Goal: Task Accomplishment & Management: Use online tool/utility

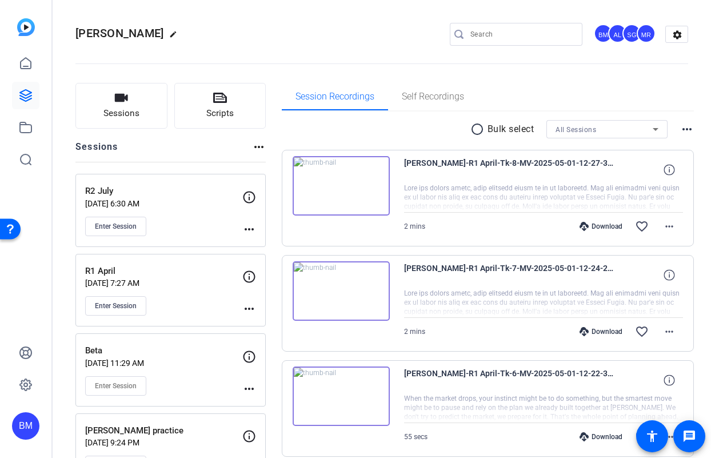
click at [475, 41] on div at bounding box center [521, 34] width 103 height 23
click at [477, 35] on input "Search" at bounding box center [521, 34] width 103 height 14
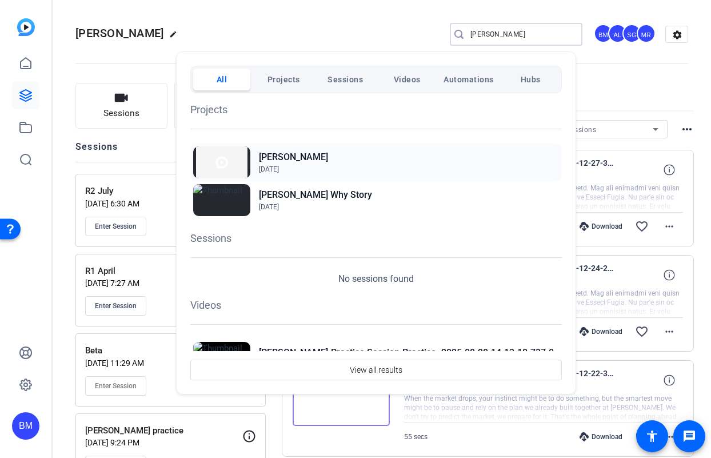
type input "lawrence"
click at [275, 154] on h2 "Lawrence" at bounding box center [293, 157] width 69 height 14
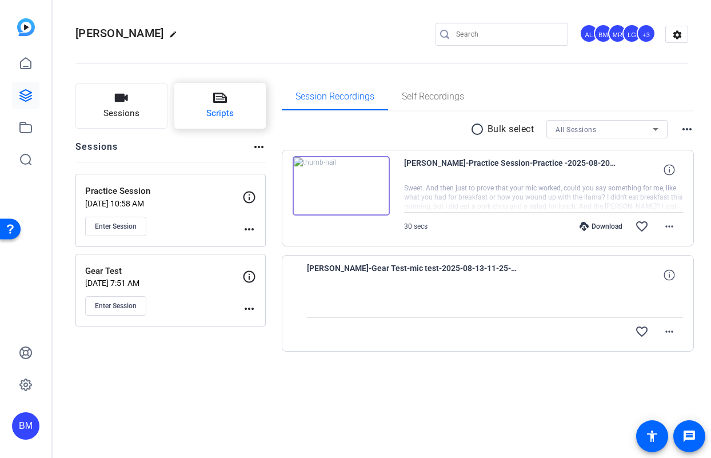
click at [217, 121] on button "Scripts" at bounding box center [220, 106] width 92 height 46
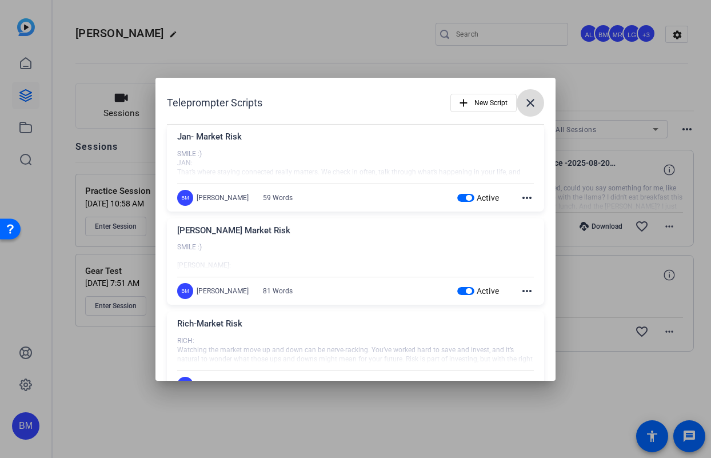
click at [516, 116] on span at bounding box center [529, 102] width 27 height 27
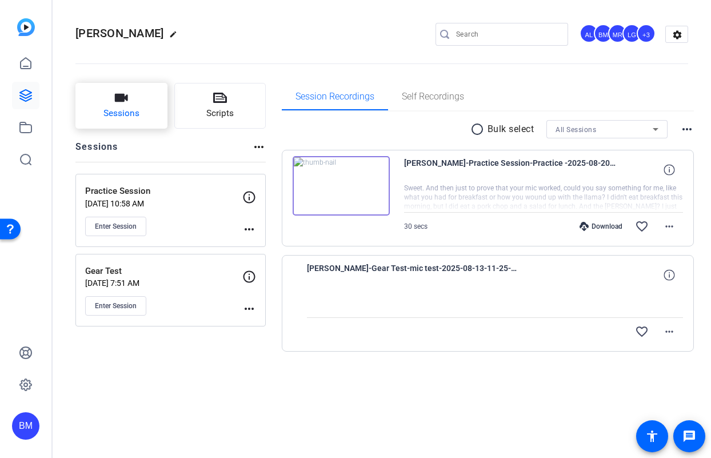
click at [107, 102] on button "Sessions" at bounding box center [121, 106] width 92 height 46
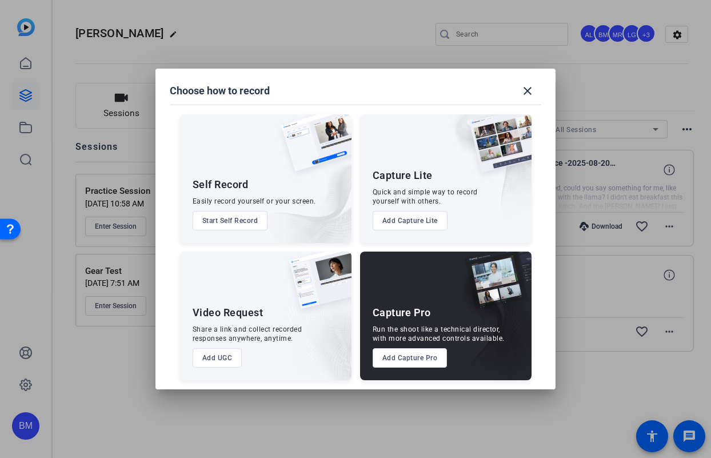
click at [420, 355] on button "Add Capture Pro" at bounding box center [409, 357] width 75 height 19
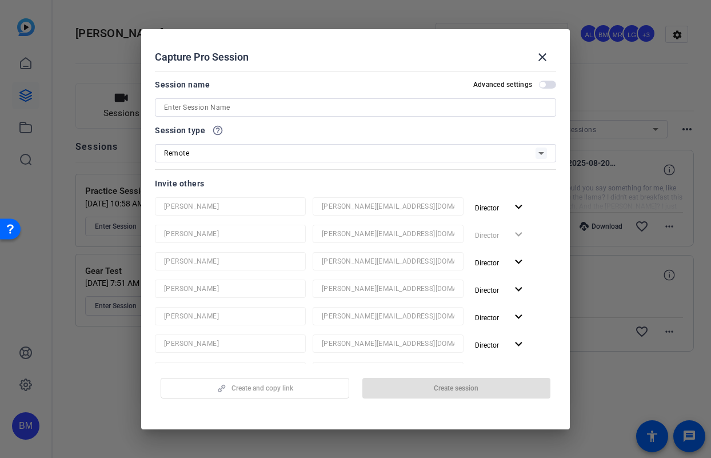
click at [258, 106] on input at bounding box center [355, 108] width 383 height 14
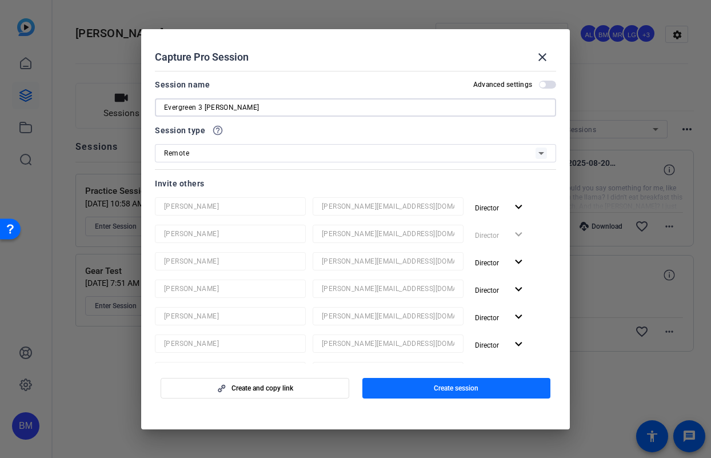
type input "Evergreen 3 [PERSON_NAME]"
click at [406, 378] on span "button" at bounding box center [456, 387] width 188 height 27
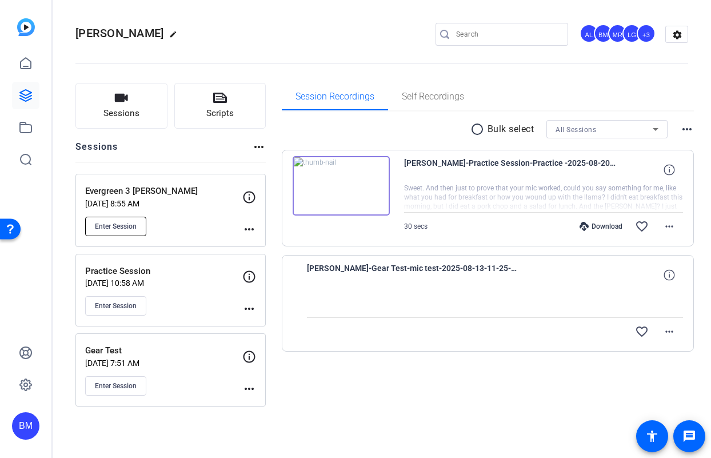
click at [109, 225] on span "Enter Session" at bounding box center [116, 226] width 42 height 9
click at [118, 227] on span "Enter Session" at bounding box center [116, 226] width 42 height 9
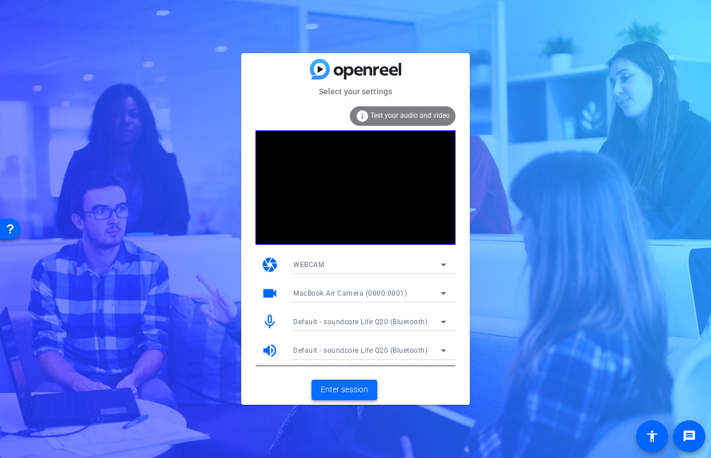
click at [337, 388] on span "Enter session" at bounding box center [343, 389] width 47 height 12
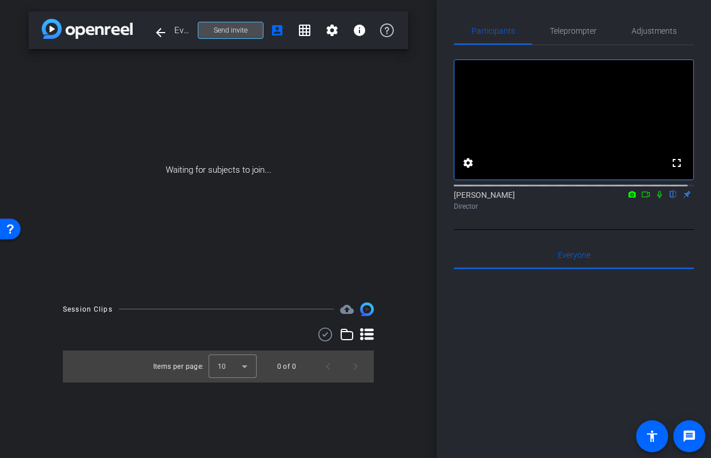
click at [215, 29] on span "Send invite" at bounding box center [231, 30] width 34 height 9
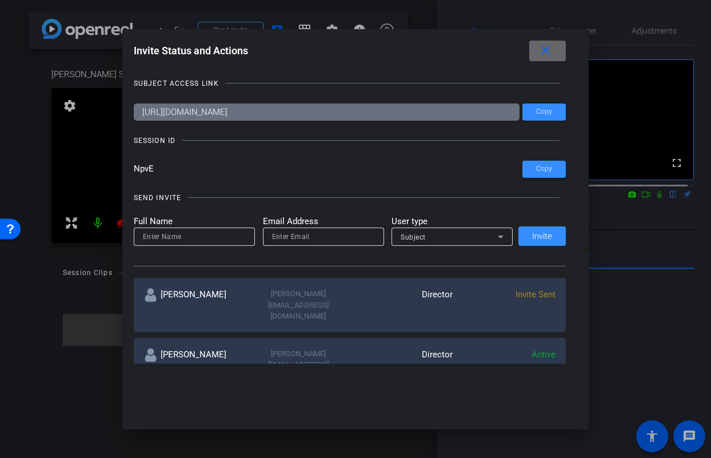
click at [0, 0] on mat-icon "close" at bounding box center [0, 0] width 0 height 0
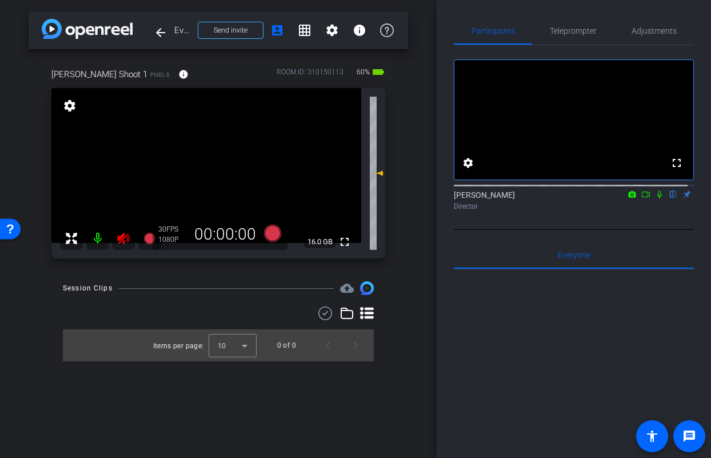
click at [126, 235] on icon at bounding box center [124, 238] width 14 height 14
click at [656, 34] on span "Adjustments" at bounding box center [653, 31] width 45 height 8
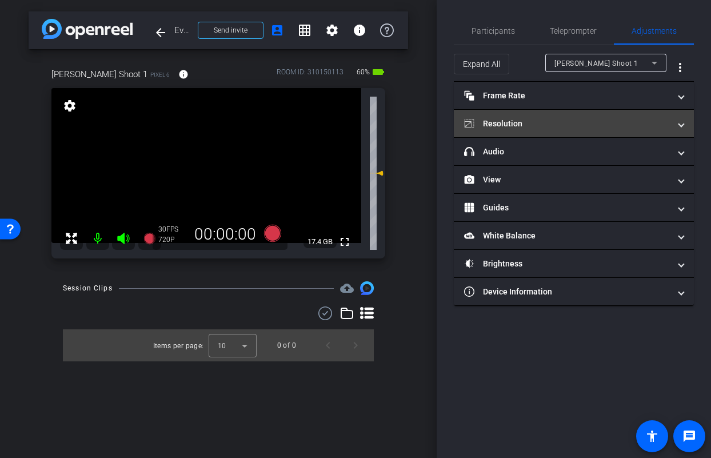
click at [565, 130] on mat-expansion-panel-header "Resolution" at bounding box center [574, 123] width 240 height 27
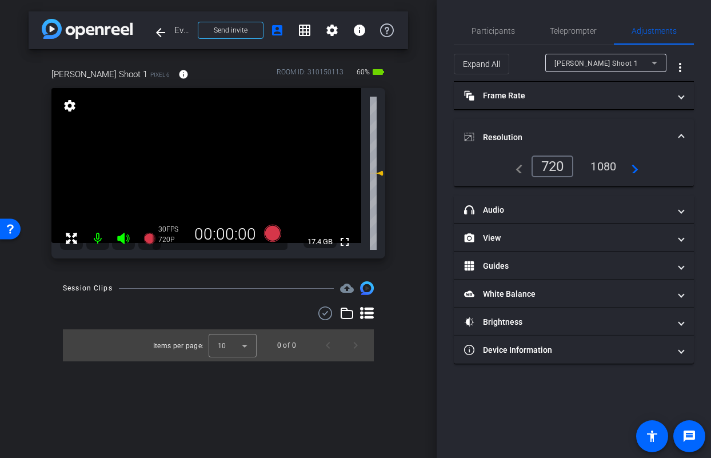
click at [604, 168] on div "1080" at bounding box center [602, 166] width 43 height 19
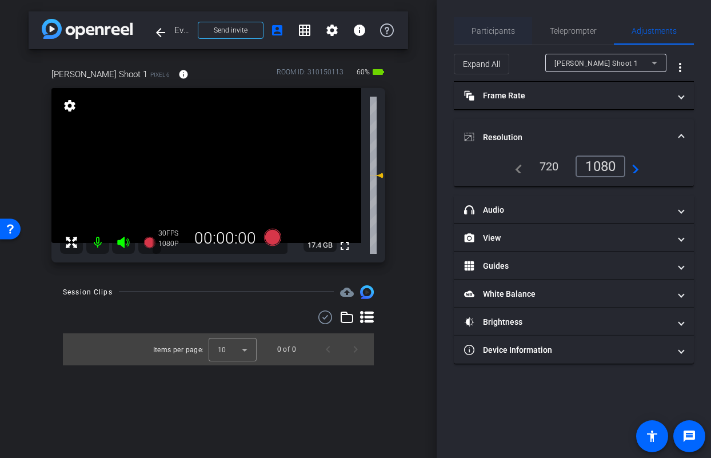
click at [488, 30] on span "Participants" at bounding box center [492, 31] width 43 height 8
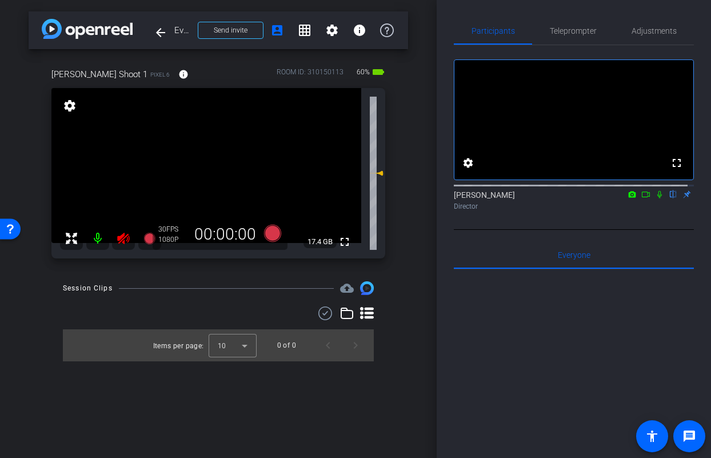
click at [121, 243] on icon at bounding box center [124, 238] width 14 height 14
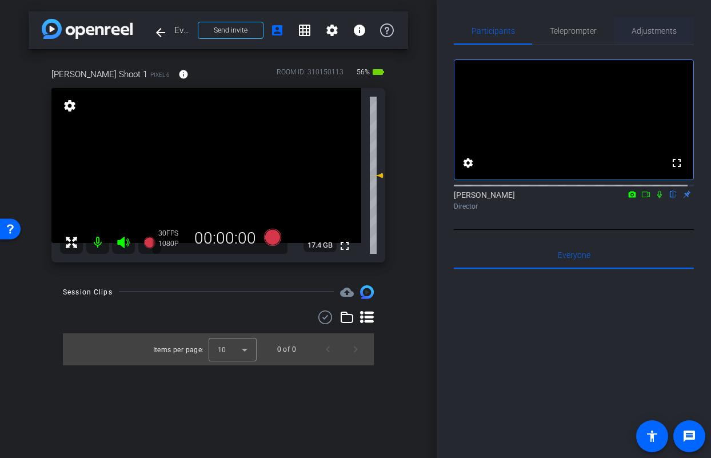
click at [645, 33] on span "Adjustments" at bounding box center [653, 31] width 45 height 8
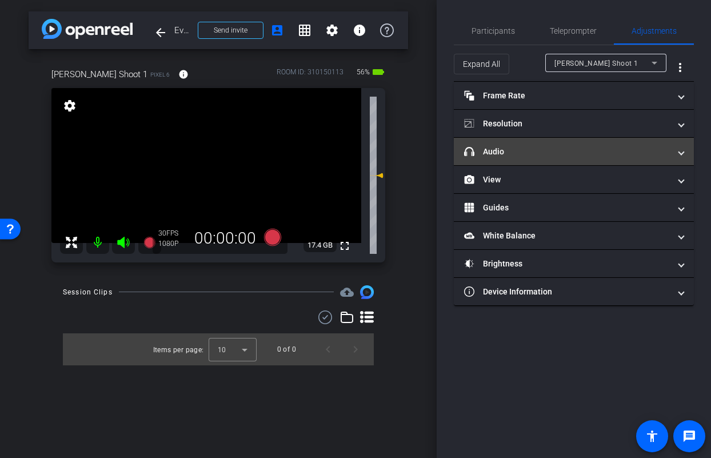
click at [515, 162] on mat-expansion-panel-header "headphone icon Audio" at bounding box center [574, 151] width 240 height 27
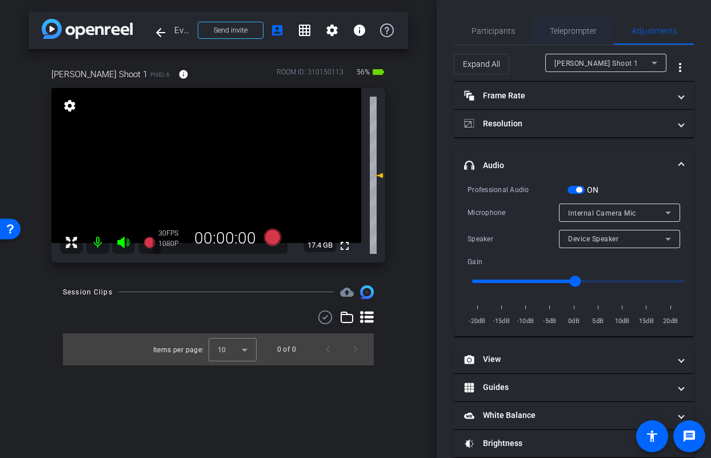
click at [561, 27] on span "Teleprompter" at bounding box center [572, 31] width 47 height 8
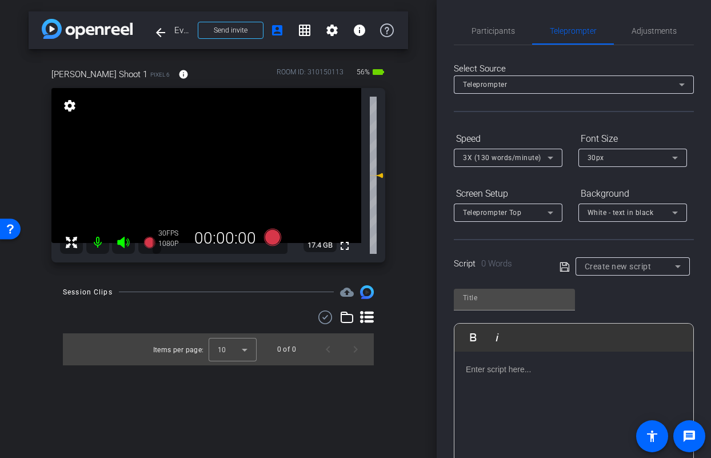
click at [649, 264] on div "Create new script" at bounding box center [629, 266] width 90 height 14
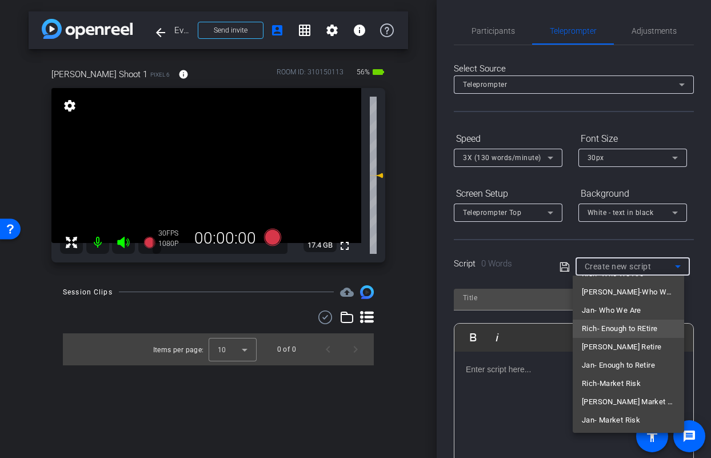
scroll to position [90, 0]
click at [618, 285] on span "Jason-Who We Are" at bounding box center [627, 291] width 93 height 14
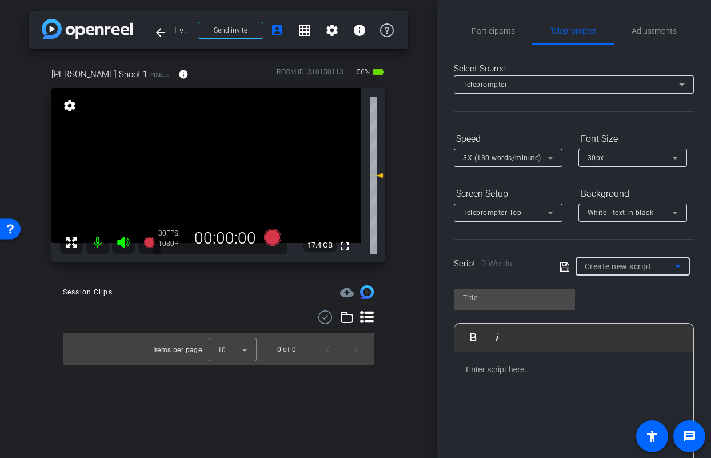
type input "Jason-Who We Are"
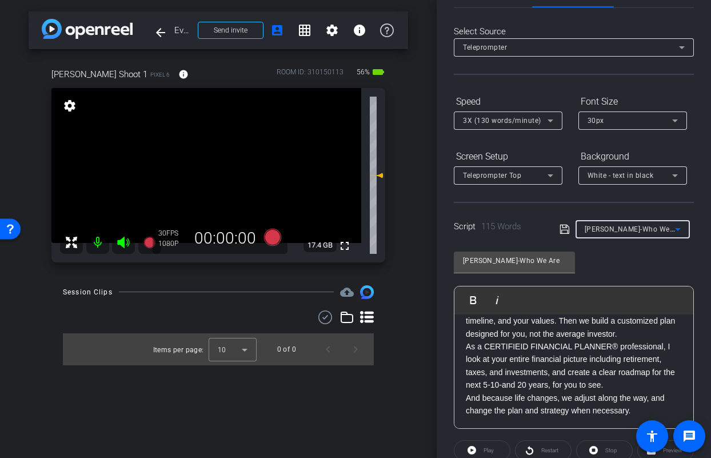
scroll to position [37, 0]
click at [516, 334] on p "That’s not how we work here. We start with your goals, your timeline, and your …" at bounding box center [574, 321] width 216 height 38
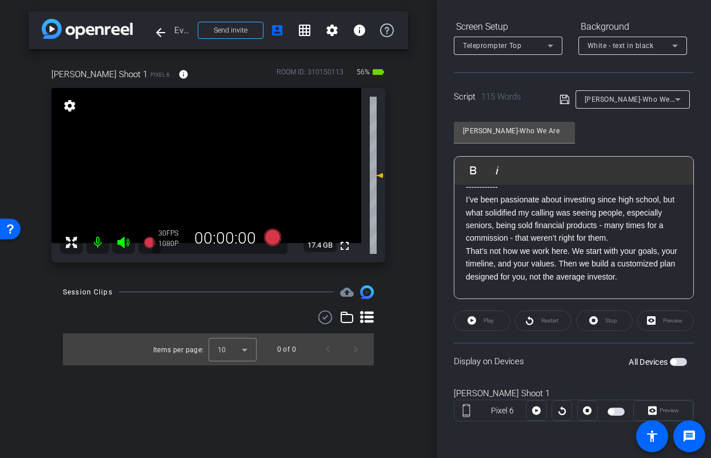
scroll to position [23, 0]
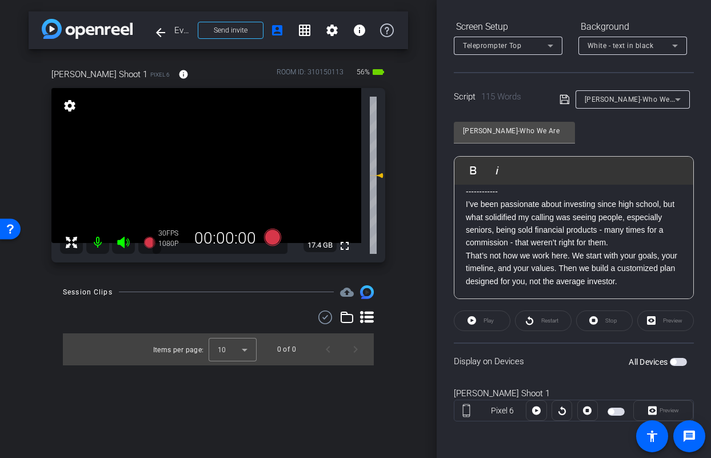
click at [675, 360] on span "button" at bounding box center [677, 362] width 17 height 8
click at [669, 361] on span "button" at bounding box center [677, 362] width 17 height 8
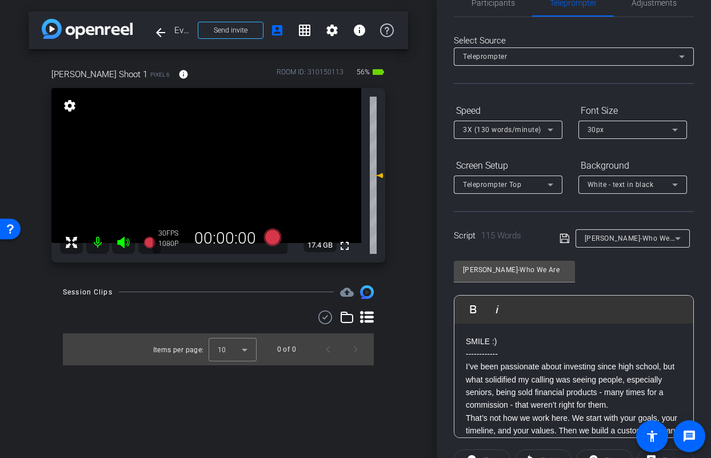
scroll to position [0, 0]
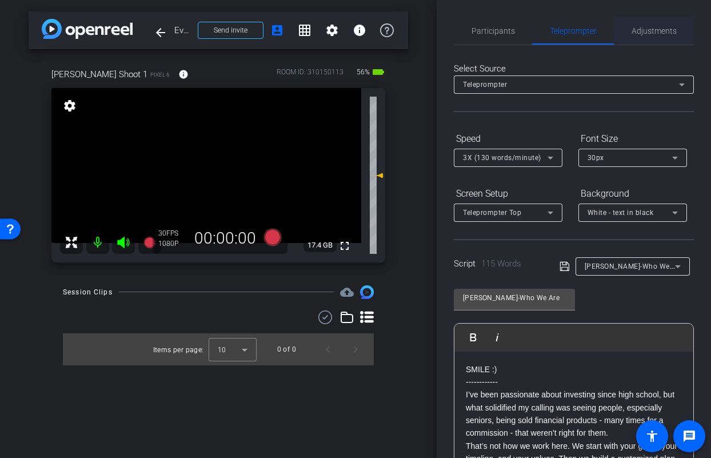
click at [649, 34] on span "Adjustments" at bounding box center [653, 31] width 45 height 8
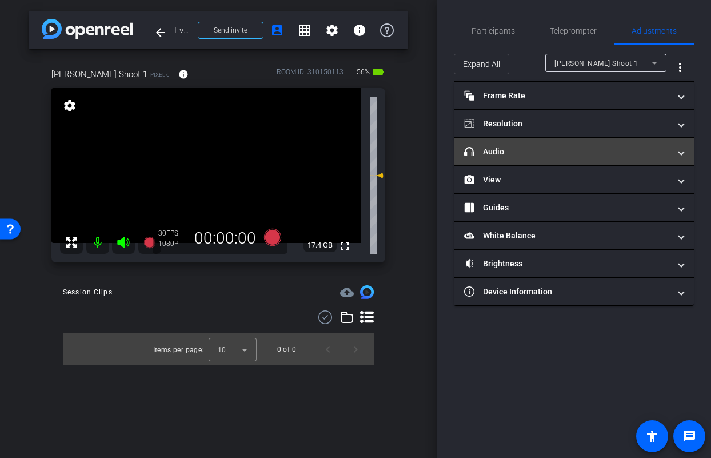
click at [576, 146] on mat-panel-title "headphone icon Audio" at bounding box center [567, 152] width 206 height 12
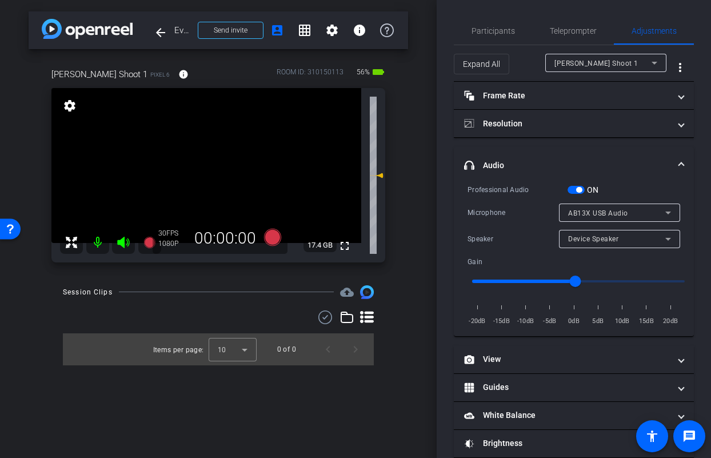
click at [633, 212] on div "AB13X USB Audio" at bounding box center [616, 213] width 97 height 14
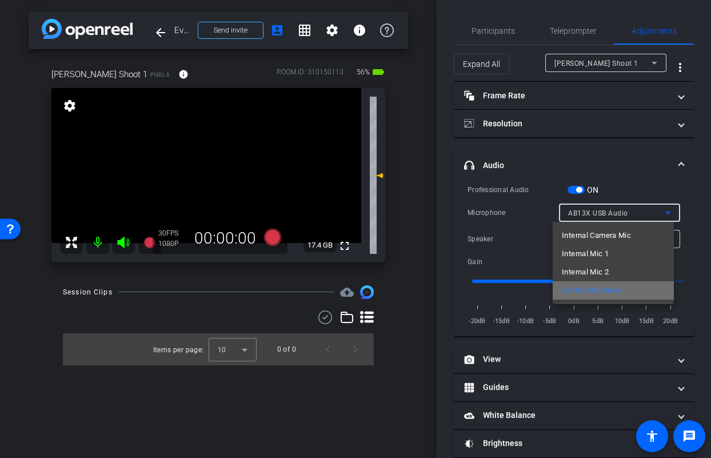
click at [631, 290] on mat-option "AB13X USB Audio" at bounding box center [612, 290] width 121 height 18
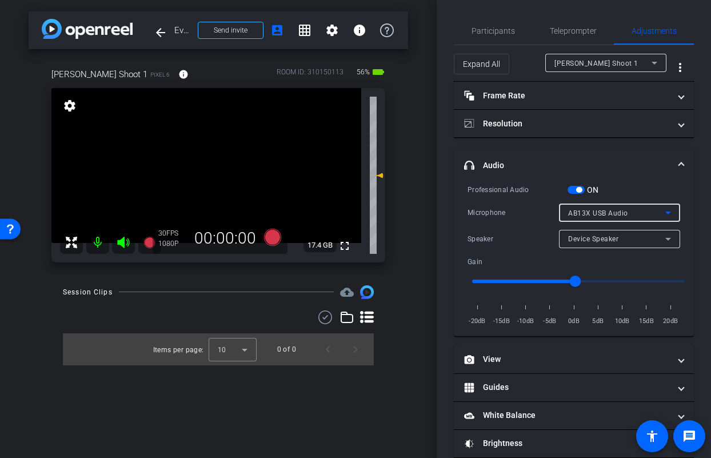
click at [593, 240] on span "Device Speaker" at bounding box center [593, 239] width 50 height 8
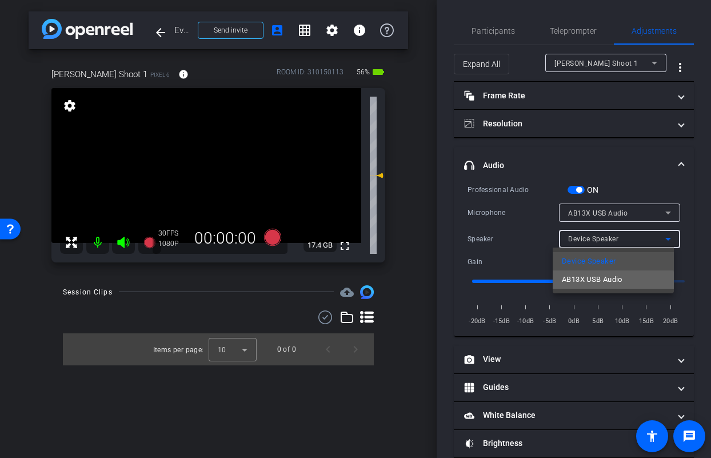
click at [596, 281] on span "AB13X USB Audio" at bounding box center [591, 279] width 61 height 14
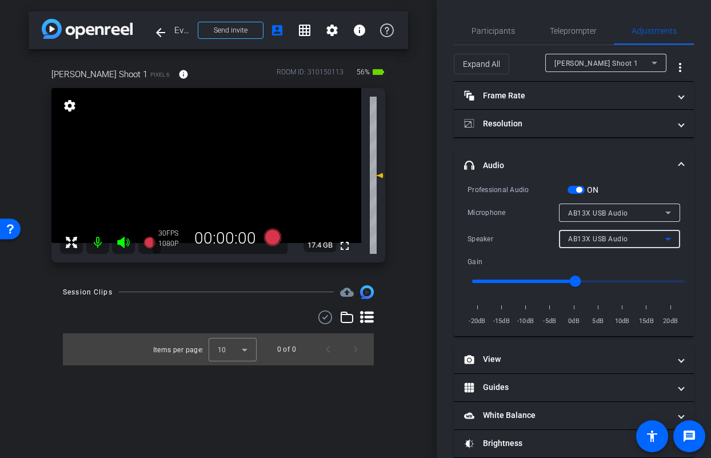
click at [572, 190] on span "button" at bounding box center [575, 190] width 17 height 8
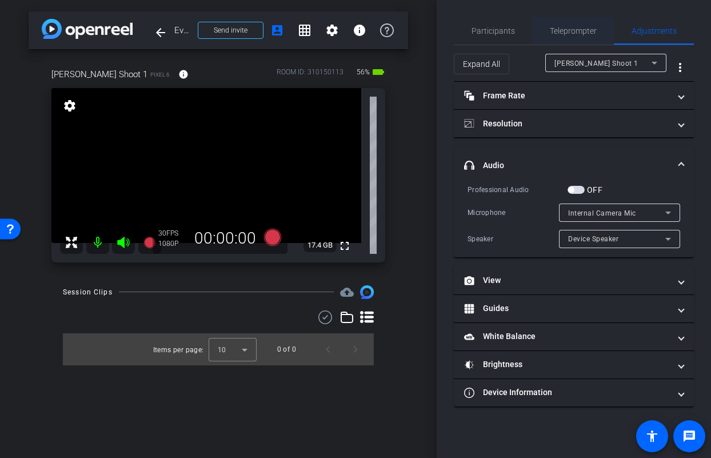
click at [579, 27] on span "Teleprompter" at bounding box center [572, 31] width 47 height 8
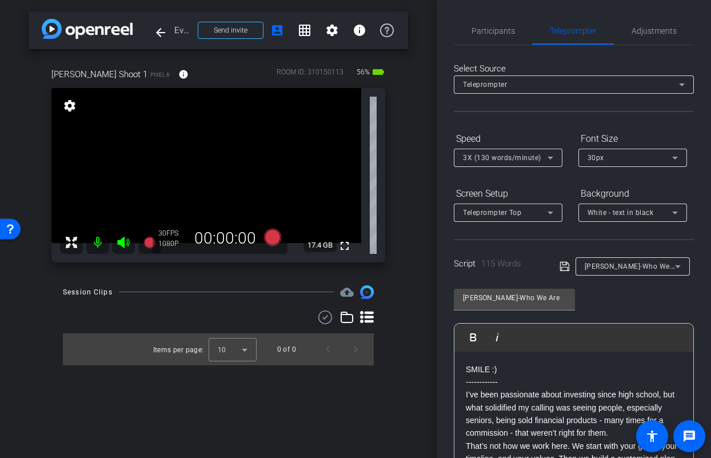
scroll to position [167, 0]
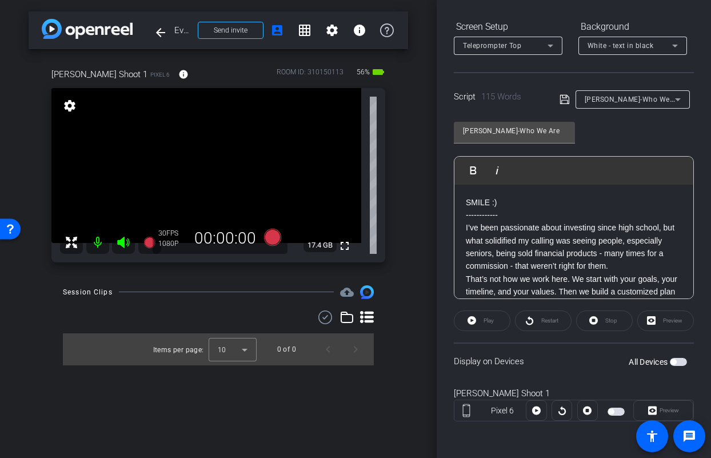
click at [672, 361] on span "button" at bounding box center [677, 362] width 17 height 8
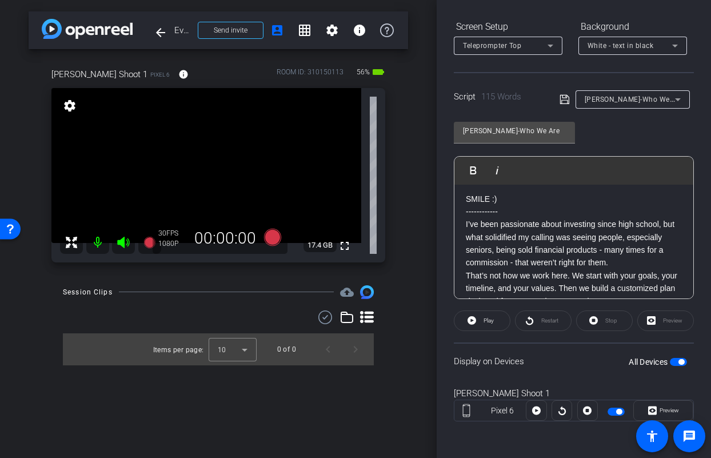
scroll to position [5, 0]
click at [623, 50] on div "White - text in black" at bounding box center [629, 45] width 85 height 14
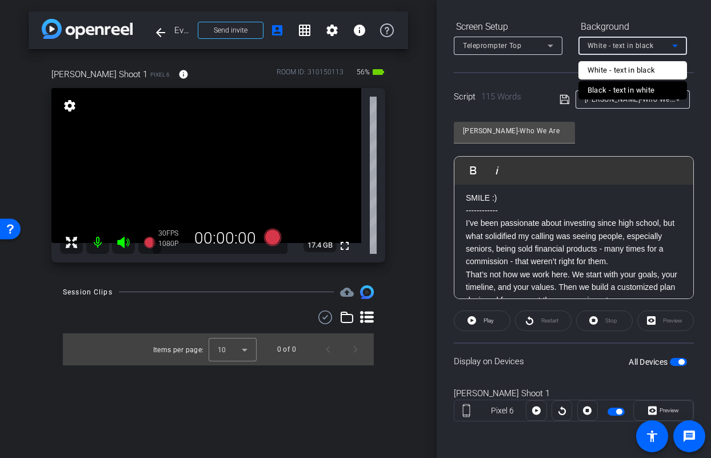
click at [616, 93] on div "Black - text in white" at bounding box center [620, 90] width 67 height 14
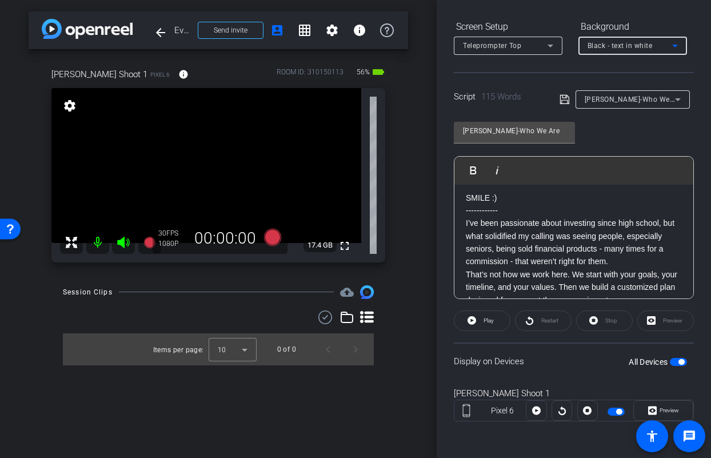
click at [490, 42] on span "Teleprompter Top" at bounding box center [492, 46] width 58 height 8
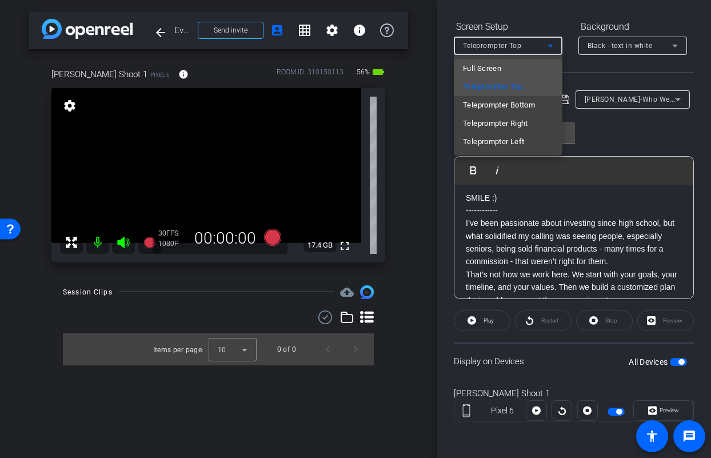
click at [491, 67] on span "Full Screen" at bounding box center [482, 69] width 38 height 14
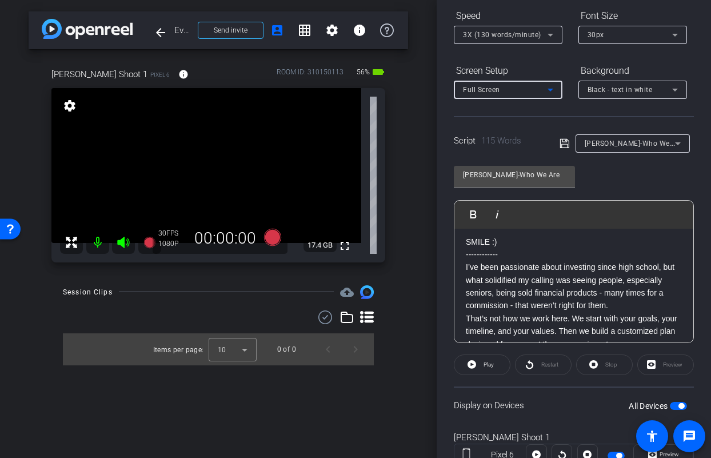
scroll to position [0, 0]
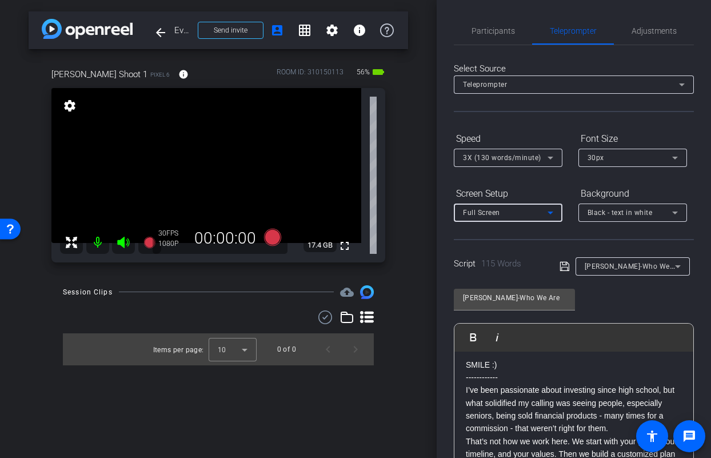
click at [619, 158] on div "30px" at bounding box center [629, 157] width 85 height 14
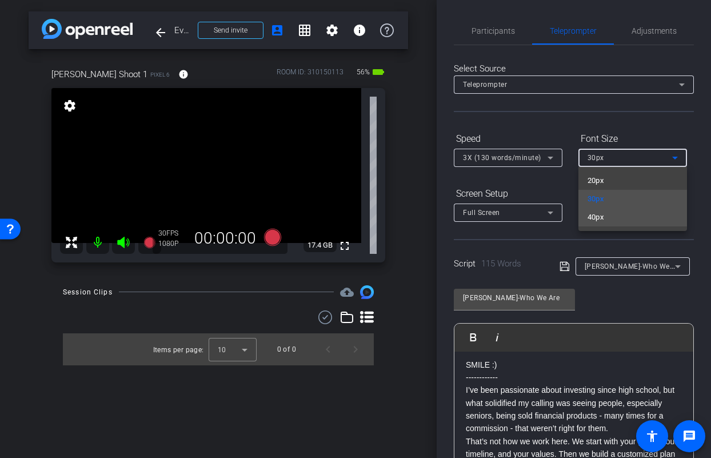
click at [605, 223] on mat-option "40px" at bounding box center [632, 217] width 109 height 18
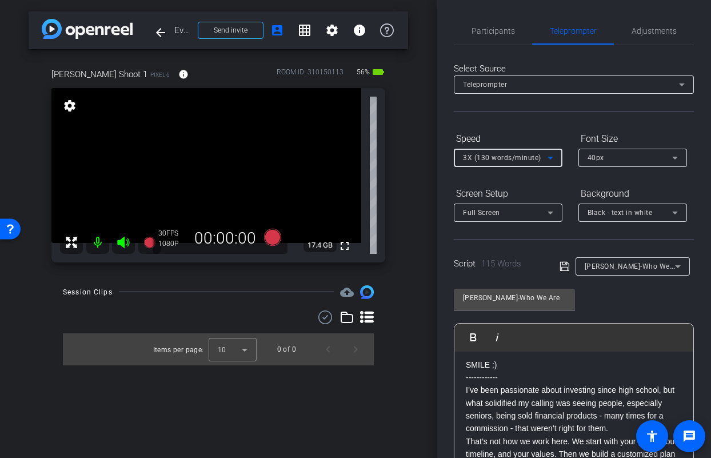
click at [539, 160] on div "3X (130 words/minute)" at bounding box center [505, 157] width 85 height 14
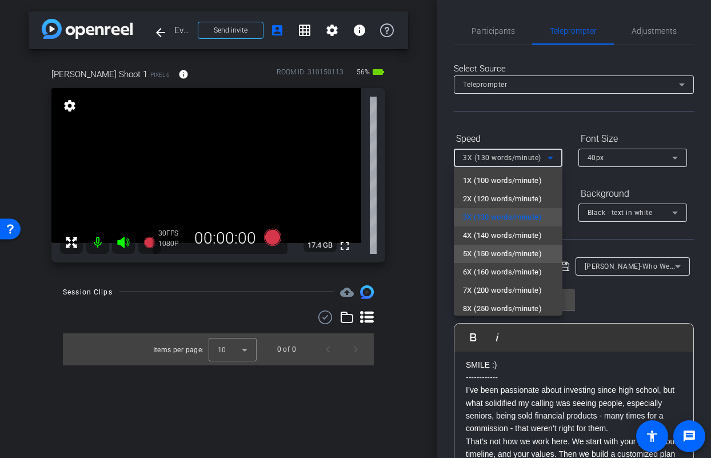
click at [519, 251] on span "5X (150 words/minute)" at bounding box center [502, 254] width 79 height 14
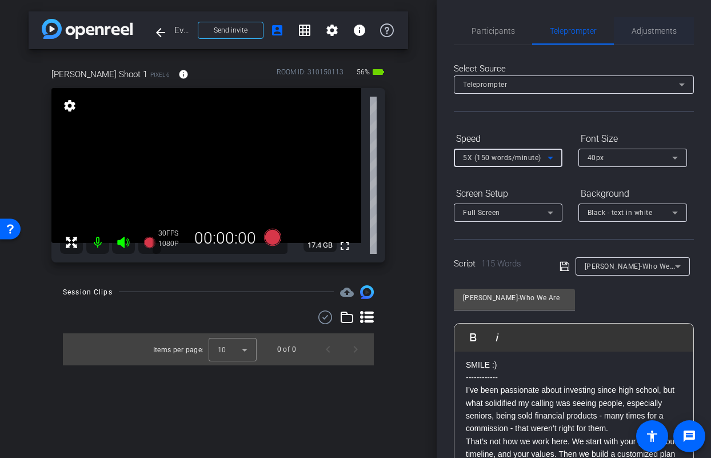
click at [643, 38] on span "Adjustments" at bounding box center [653, 30] width 45 height 27
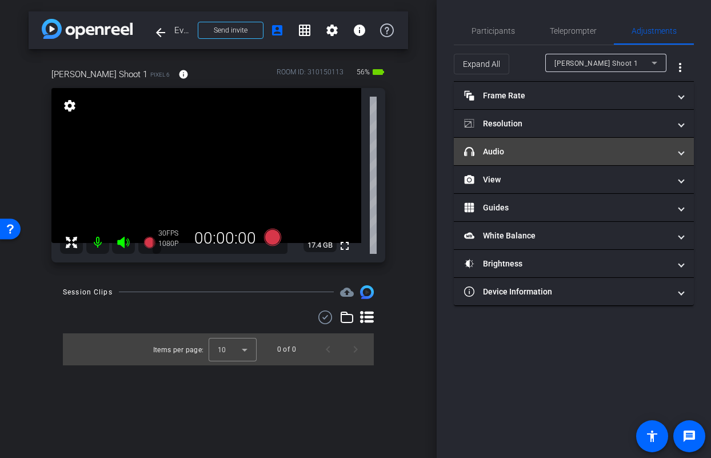
click at [567, 159] on mat-expansion-panel-header "headphone icon Audio" at bounding box center [574, 151] width 240 height 27
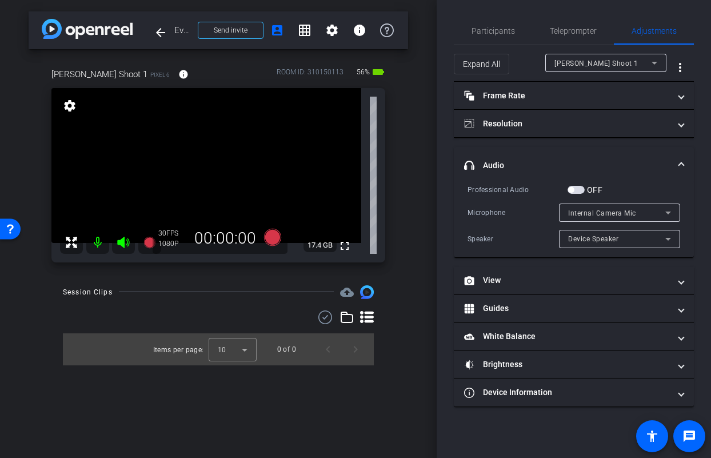
click at [574, 192] on span "button" at bounding box center [575, 190] width 17 height 8
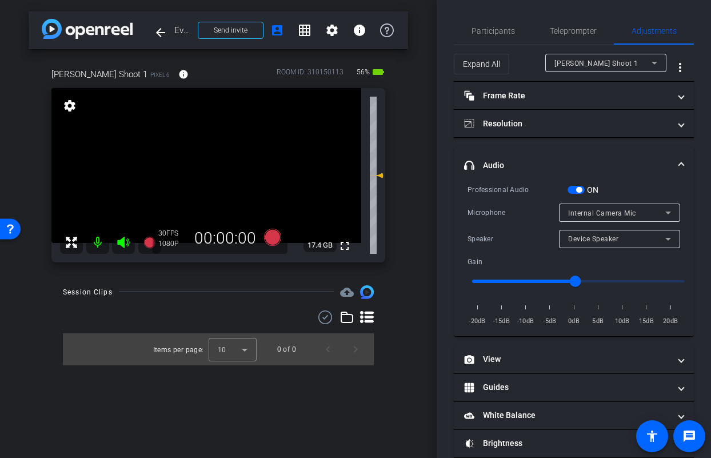
click at [609, 215] on span "Internal Camera Mic" at bounding box center [602, 213] width 68 height 8
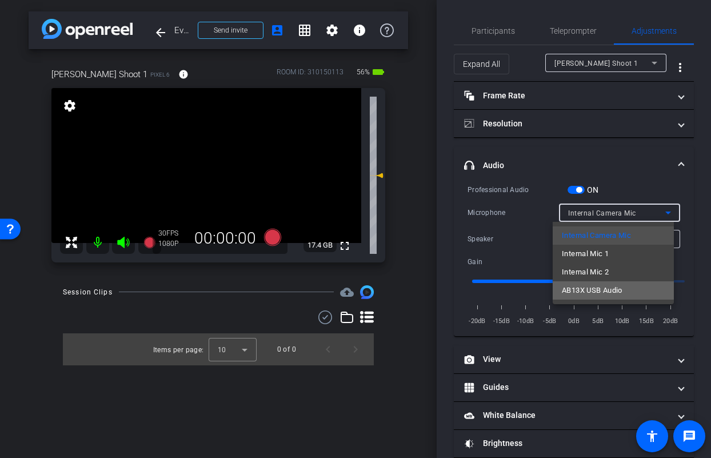
click at [609, 287] on span "AB13X USB Audio" at bounding box center [591, 290] width 61 height 14
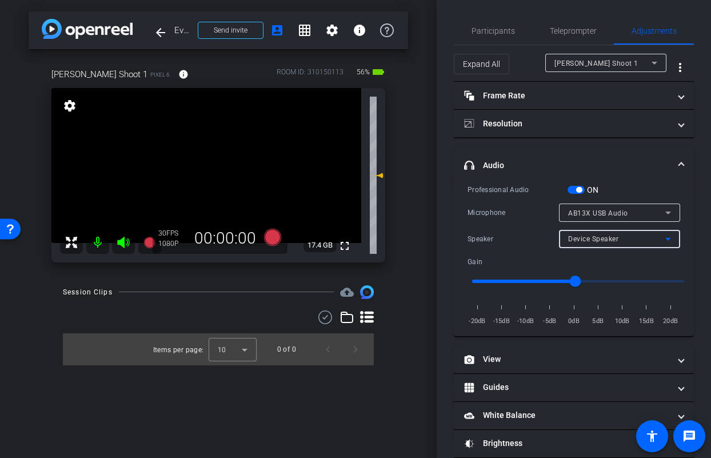
click at [580, 240] on span "Device Speaker" at bounding box center [593, 239] width 50 height 8
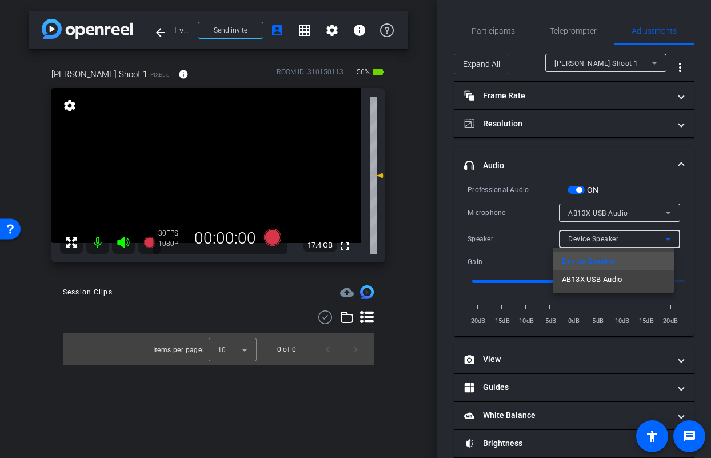
click at [579, 290] on div "Device Speaker AB13X USB Audio" at bounding box center [612, 270] width 121 height 46
click at [580, 286] on span "AB13X USB Audio" at bounding box center [591, 279] width 61 height 14
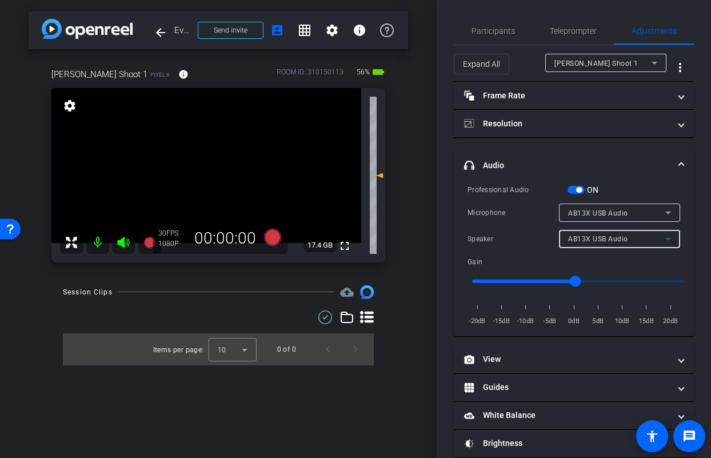
click at [571, 192] on span "button" at bounding box center [575, 190] width 17 height 8
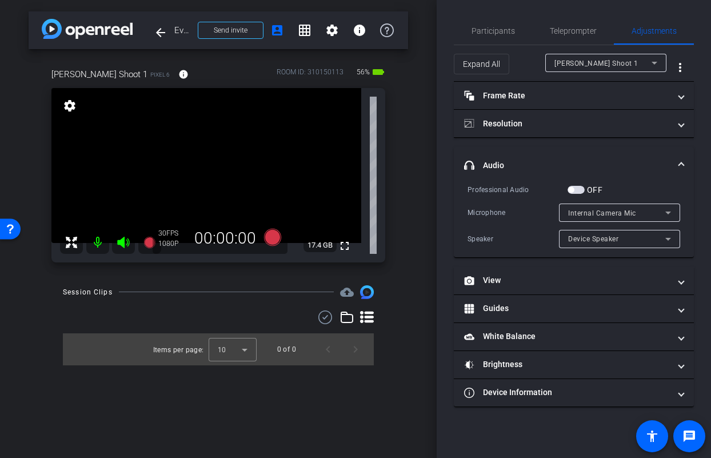
click at [580, 191] on span "button" at bounding box center [575, 190] width 17 height 8
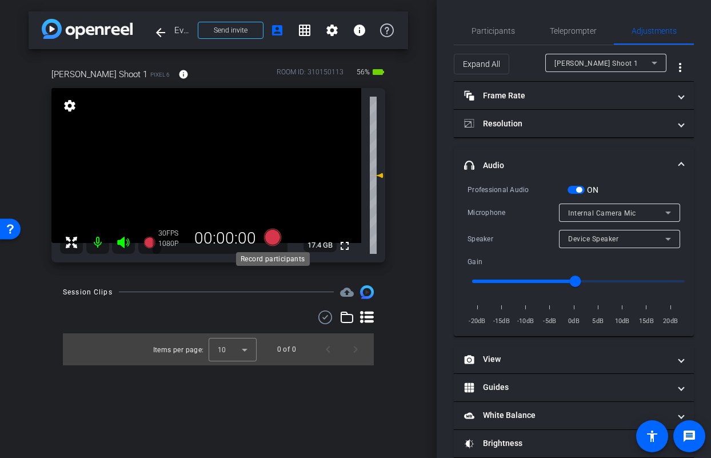
click at [270, 243] on icon at bounding box center [272, 236] width 17 height 17
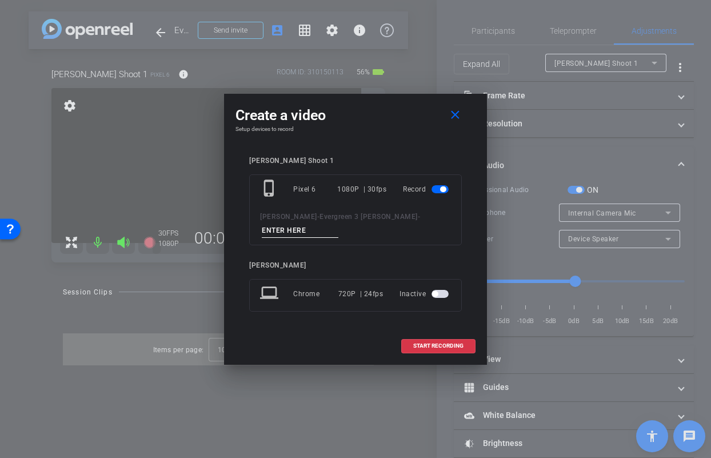
click at [338, 228] on input at bounding box center [300, 230] width 77 height 14
type input "mic test"
click at [415, 343] on span "START RECORDING" at bounding box center [438, 346] width 50 height 6
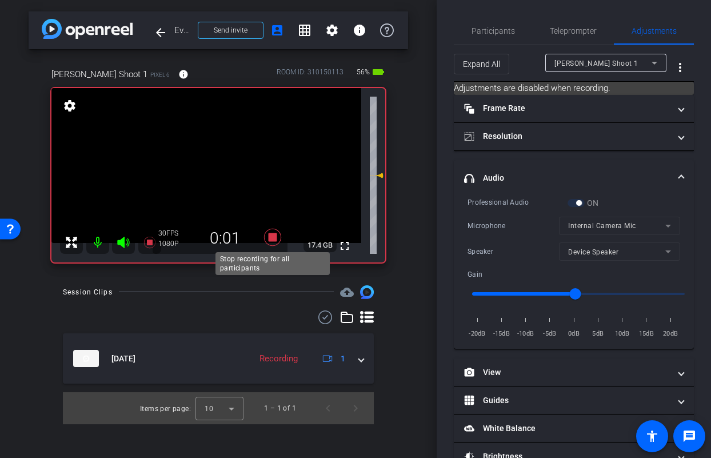
click at [272, 236] on icon at bounding box center [272, 236] width 17 height 17
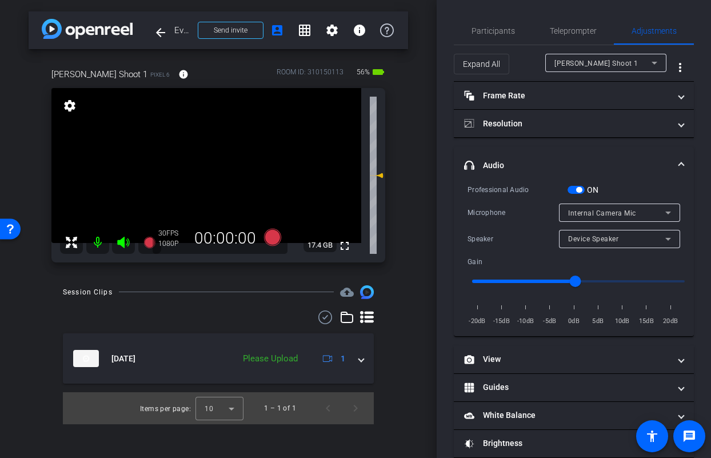
click at [587, 211] on span "Internal Camera Mic" at bounding box center [602, 213] width 68 height 8
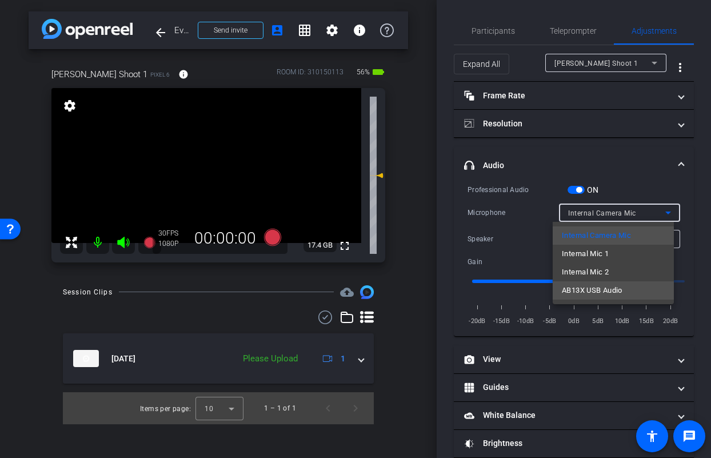
click at [588, 292] on span "AB13X USB Audio" at bounding box center [591, 290] width 61 height 14
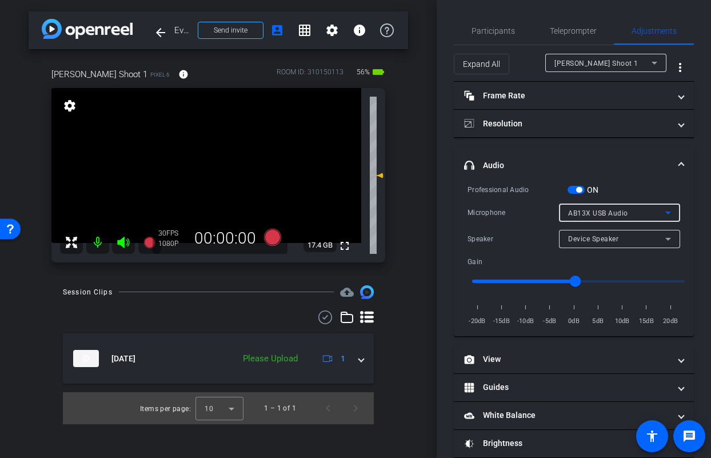
click at [594, 244] on div "Device Speaker" at bounding box center [616, 238] width 97 height 14
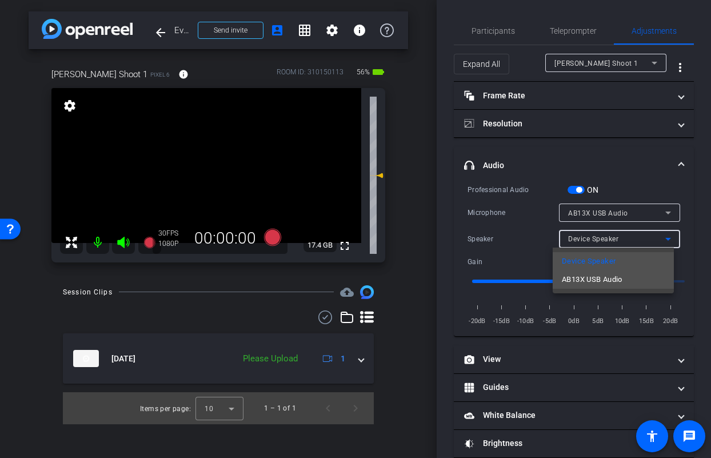
click at [596, 285] on span "AB13X USB Audio" at bounding box center [591, 279] width 61 height 14
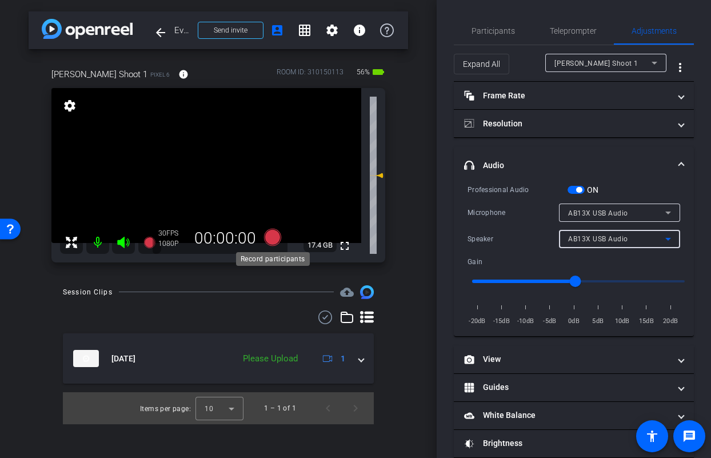
click at [276, 239] on icon at bounding box center [272, 236] width 17 height 17
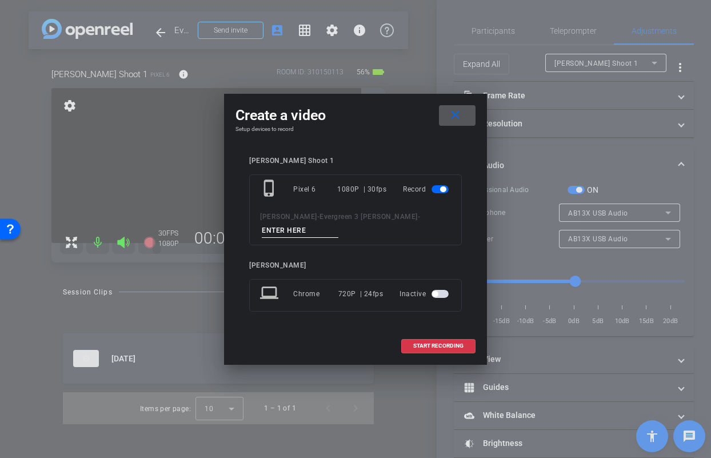
click at [338, 226] on input at bounding box center [300, 230] width 77 height 14
type input "mic test"
click at [426, 343] on span "START RECORDING" at bounding box center [438, 346] width 50 height 6
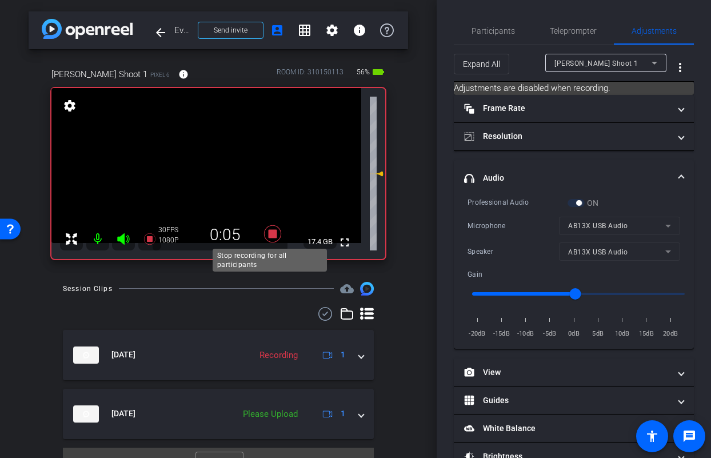
click at [268, 236] on icon at bounding box center [272, 232] width 17 height 17
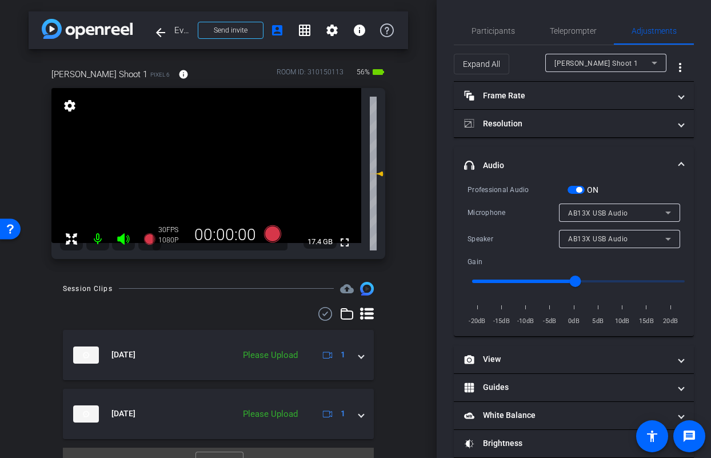
click at [575, 193] on span "button" at bounding box center [575, 190] width 17 height 8
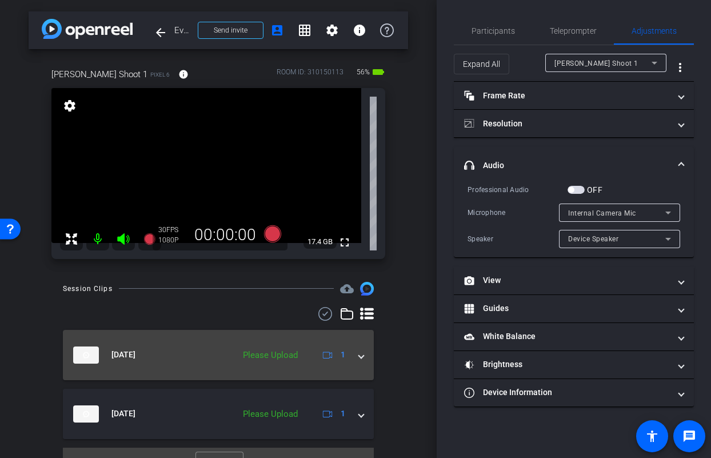
click at [359, 356] on span at bounding box center [361, 354] width 5 height 12
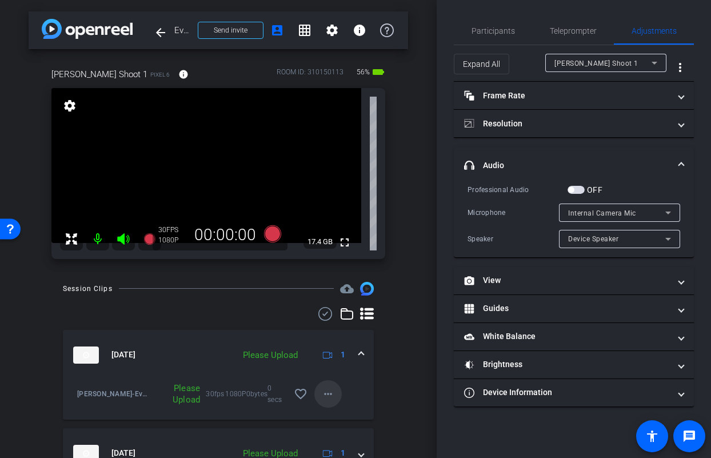
click at [326, 396] on mat-icon "more_horiz" at bounding box center [328, 394] width 14 height 14
click at [334, 419] on span "Upload" at bounding box center [341, 418] width 46 height 14
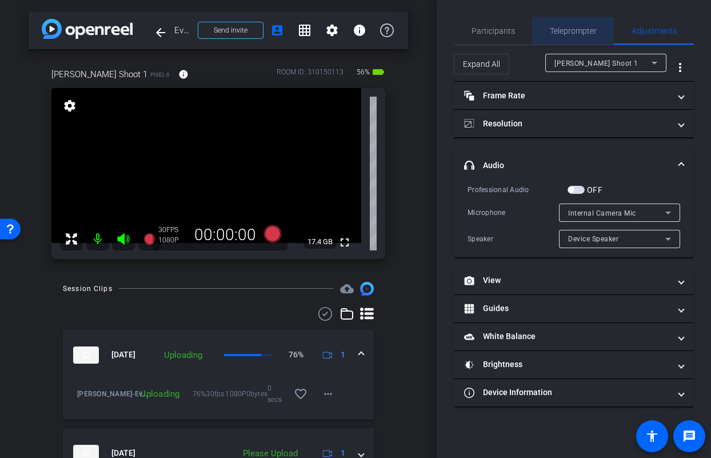
click at [566, 33] on span "Teleprompter" at bounding box center [572, 31] width 47 height 8
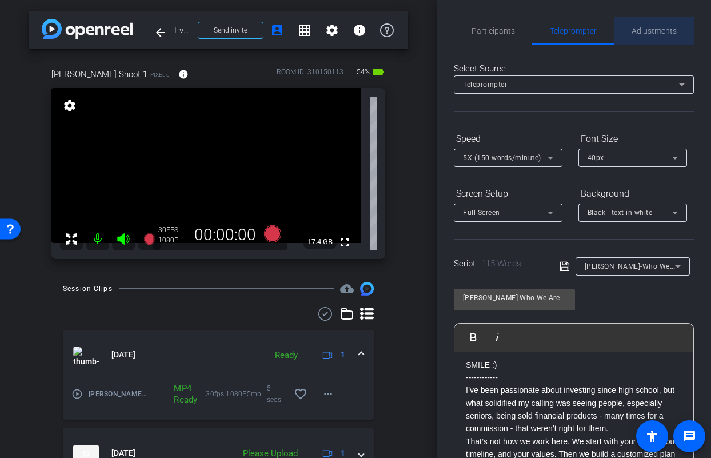
click at [652, 22] on span "Adjustments" at bounding box center [653, 30] width 45 height 27
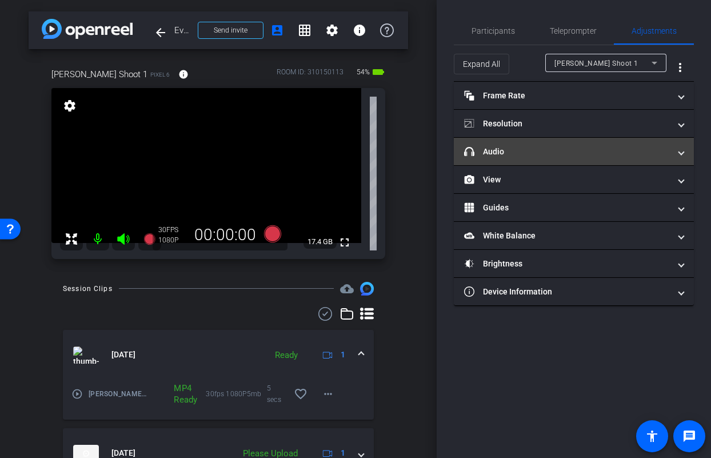
click at [557, 153] on mat-panel-title "headphone icon Audio" at bounding box center [567, 152] width 206 height 12
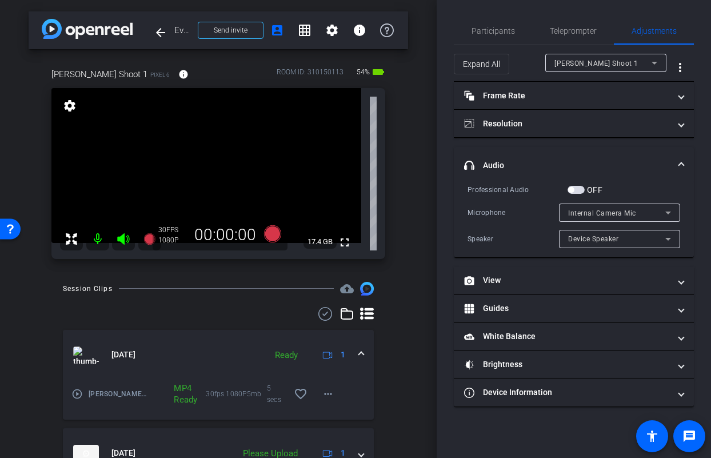
click at [579, 191] on span "button" at bounding box center [575, 190] width 17 height 8
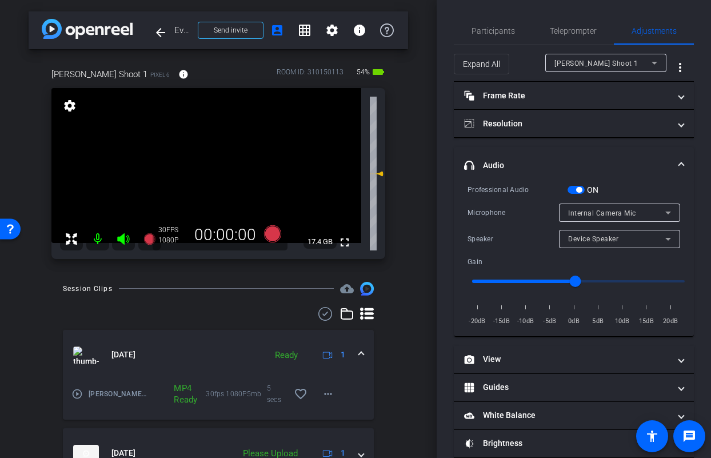
click at [586, 214] on span "Internal Camera Mic" at bounding box center [602, 213] width 68 height 8
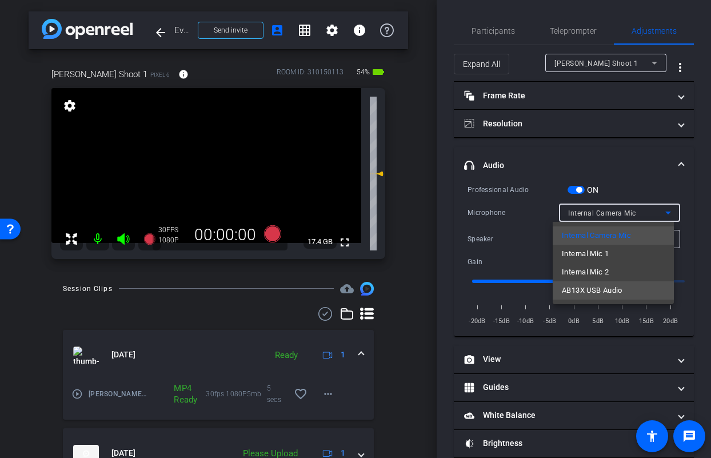
click at [588, 286] on span "AB13X USB Audio" at bounding box center [591, 290] width 61 height 14
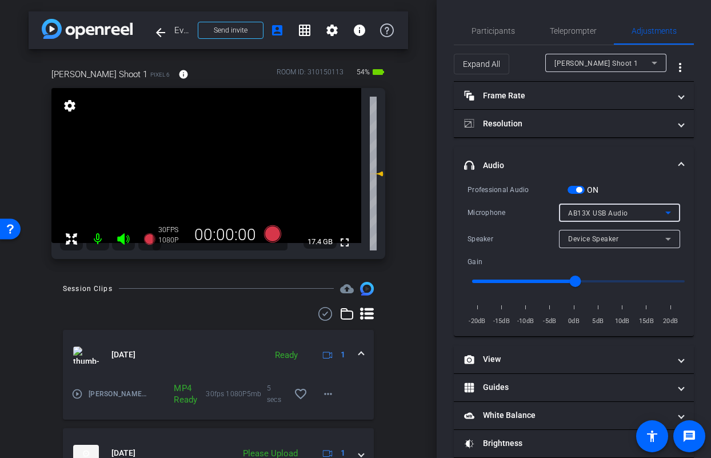
click at [593, 240] on span "Device Speaker" at bounding box center [593, 239] width 50 height 8
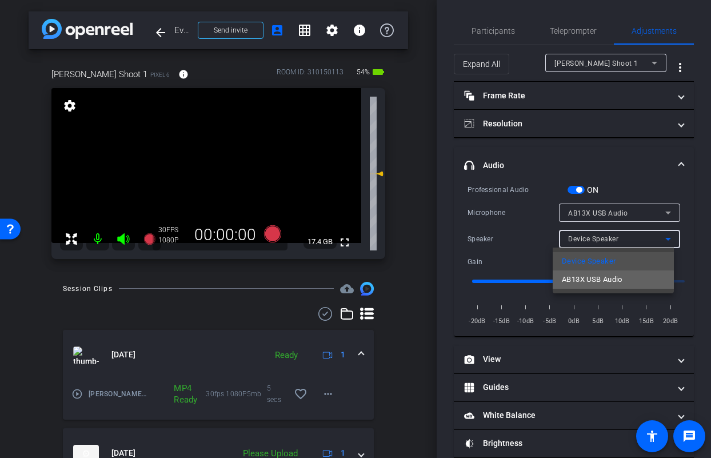
click at [590, 284] on span "AB13X USB Audio" at bounding box center [591, 279] width 61 height 14
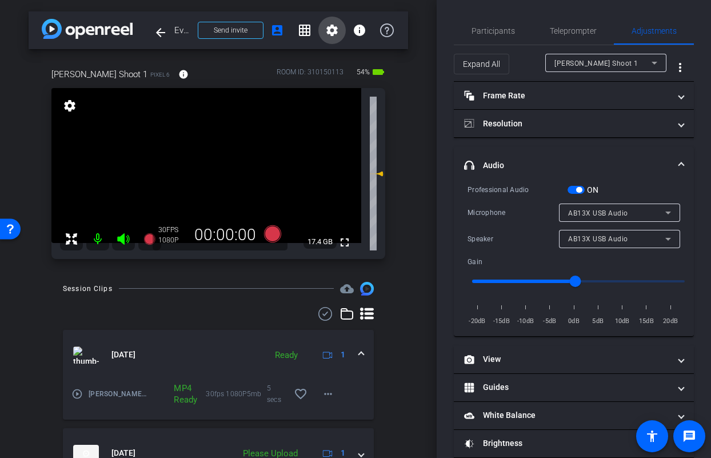
click at [338, 34] on span at bounding box center [331, 30] width 27 height 27
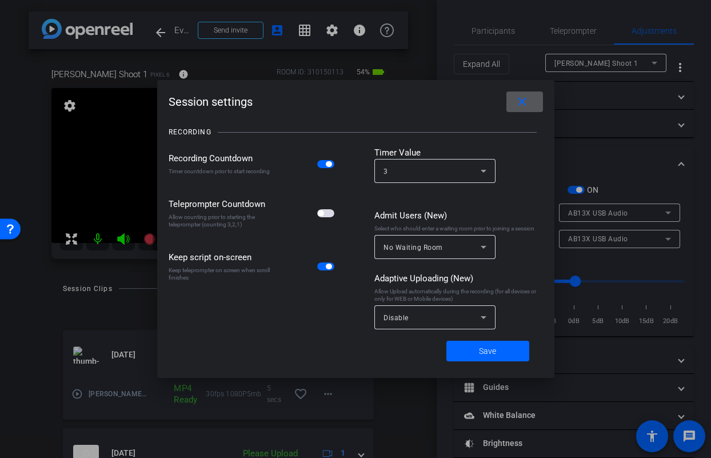
click at [324, 216] on span "button" at bounding box center [325, 213] width 17 height 8
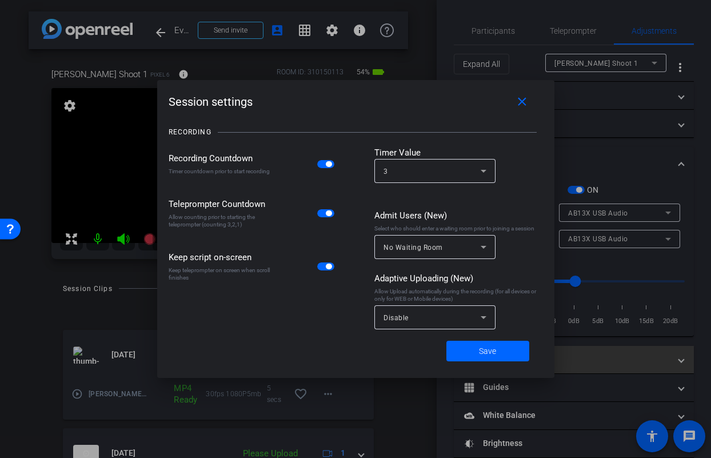
drag, startPoint x: 490, startPoint y: 349, endPoint x: 470, endPoint y: 346, distance: 20.8
click at [490, 349] on span "Save" at bounding box center [487, 351] width 17 height 12
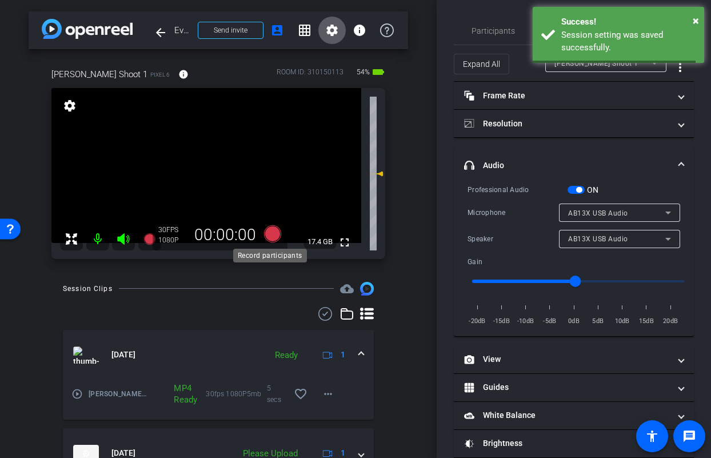
click at [272, 236] on icon at bounding box center [272, 232] width 17 height 17
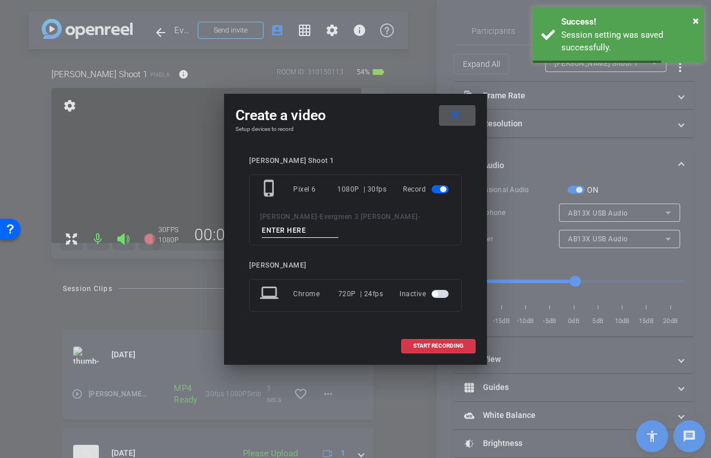
click at [338, 229] on input at bounding box center [300, 230] width 77 height 14
type input "Jason Who TA1"
click at [442, 343] on span at bounding box center [438, 345] width 73 height 27
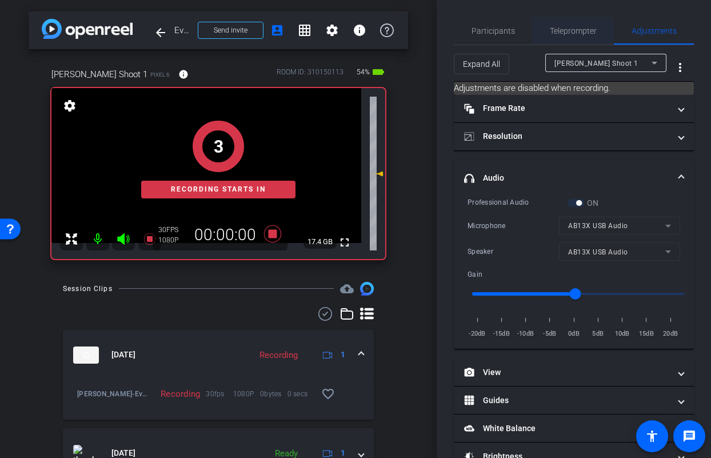
click at [560, 43] on span "Teleprompter" at bounding box center [572, 30] width 47 height 27
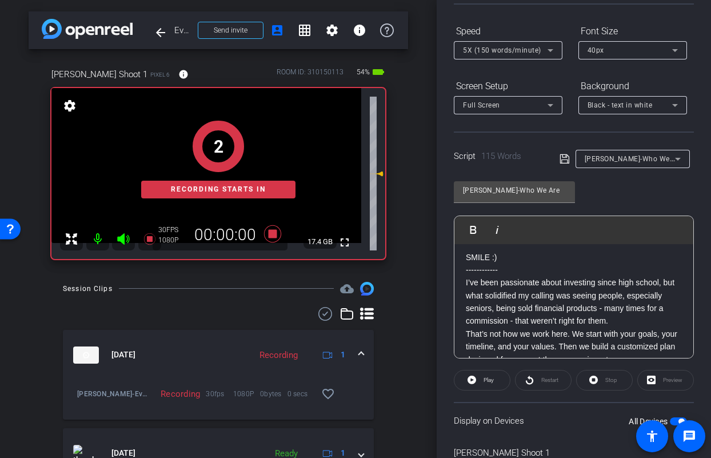
scroll to position [167, 0]
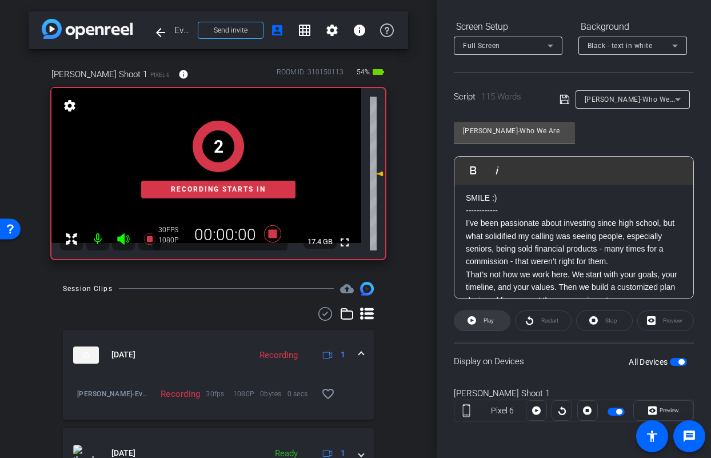
click at [474, 315] on icon at bounding box center [471, 320] width 9 height 14
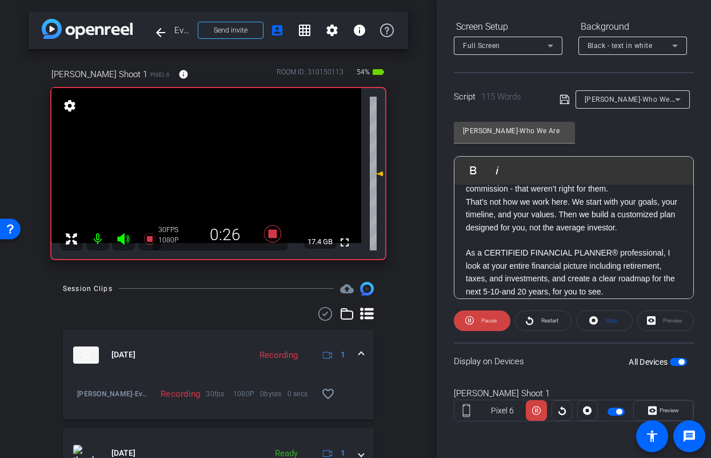
scroll to position [126, 0]
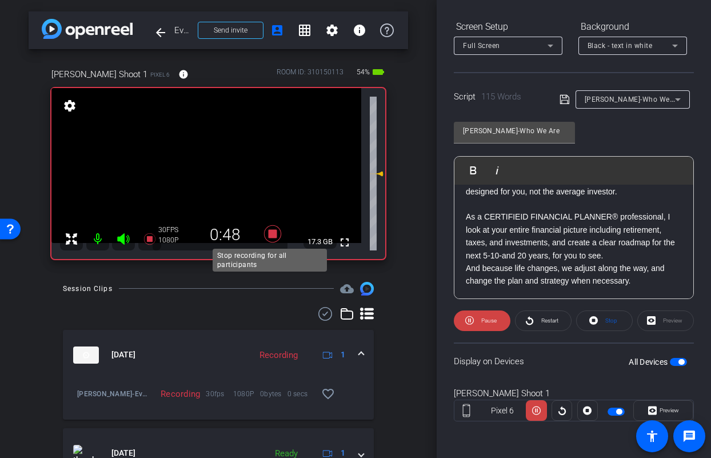
click at [267, 232] on icon at bounding box center [272, 232] width 17 height 17
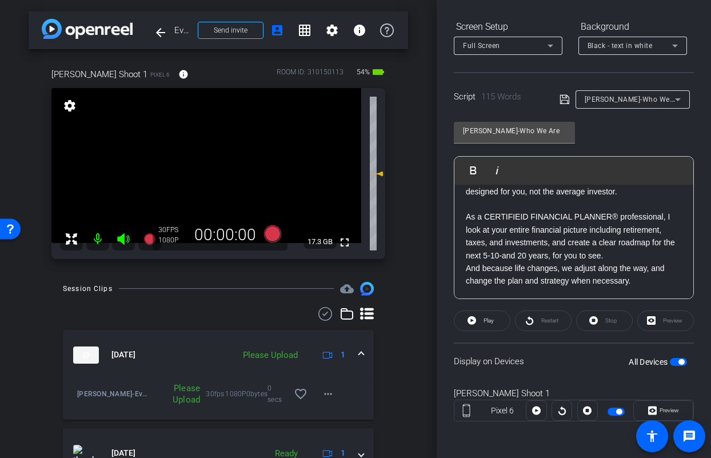
click at [124, 234] on icon at bounding box center [123, 238] width 12 height 11
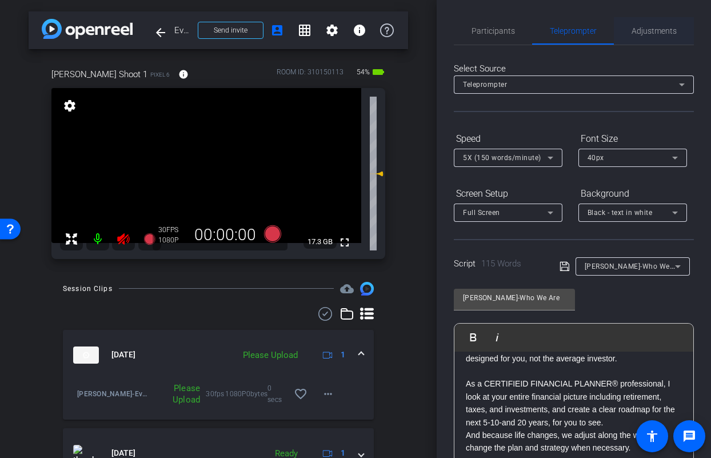
click at [639, 28] on span "Adjustments" at bounding box center [653, 31] width 45 height 8
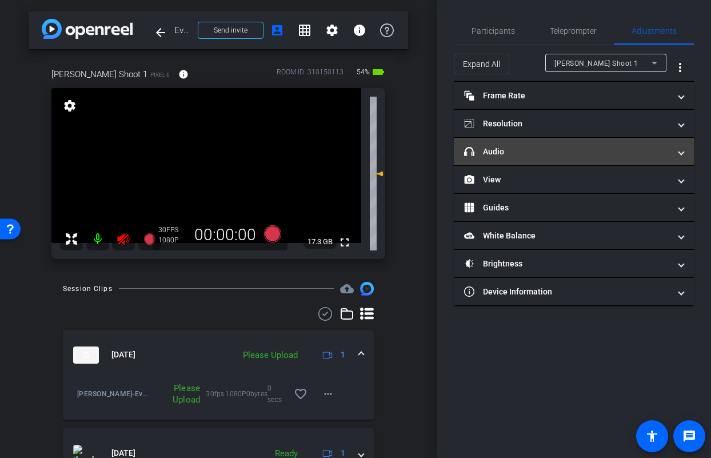
click at [567, 146] on mat-panel-title "headphone icon Audio" at bounding box center [567, 152] width 206 height 12
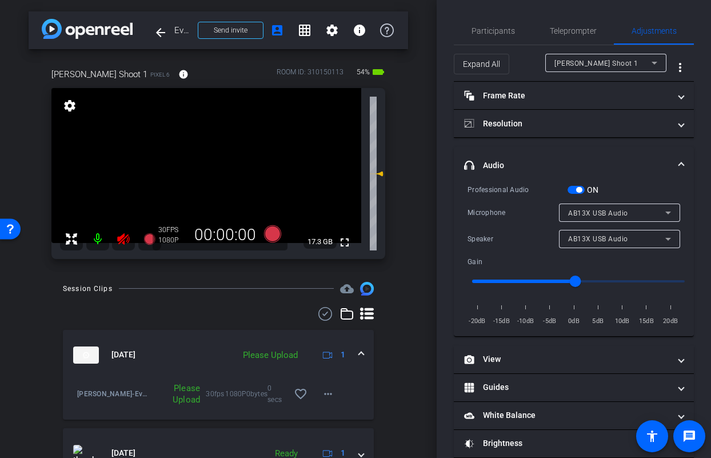
click at [574, 190] on span "button" at bounding box center [575, 190] width 17 height 8
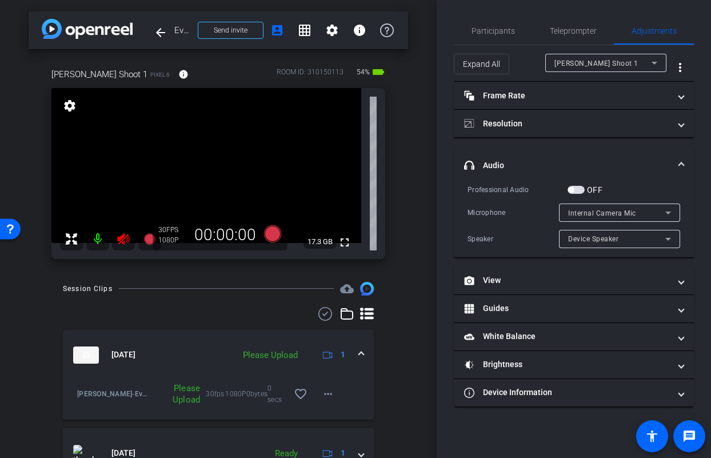
click at [123, 240] on icon at bounding box center [124, 239] width 14 height 14
click at [322, 383] on span at bounding box center [327, 393] width 27 height 27
click at [327, 416] on span "Upload" at bounding box center [341, 418] width 46 height 14
click at [584, 30] on span "Teleprompter" at bounding box center [572, 31] width 47 height 8
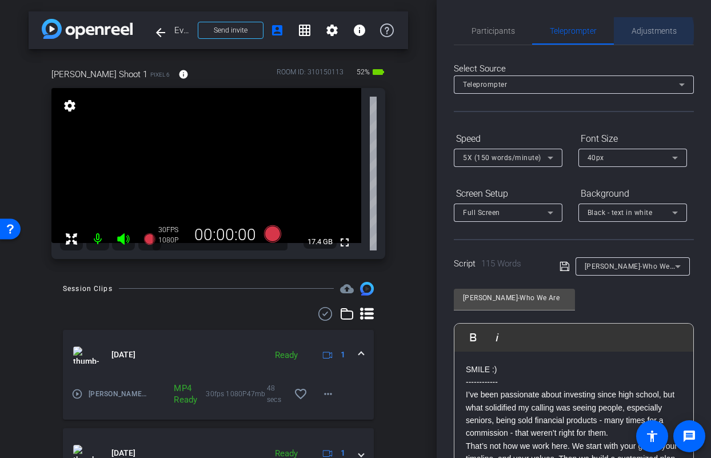
click at [643, 32] on span "Adjustments" at bounding box center [653, 31] width 45 height 8
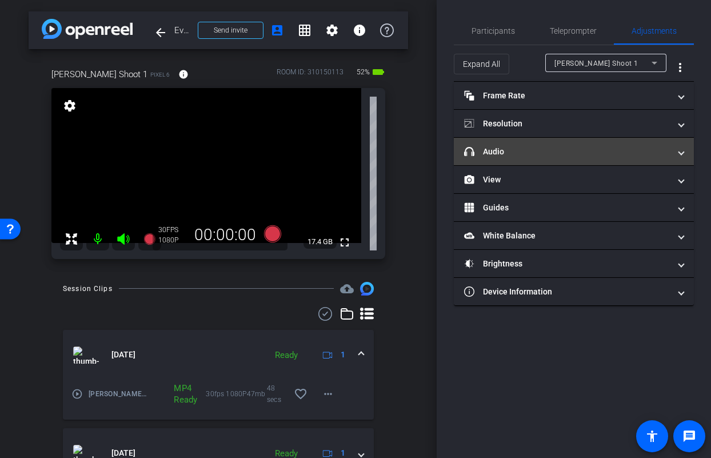
click at [543, 156] on mat-panel-title "headphone icon Audio" at bounding box center [567, 152] width 206 height 12
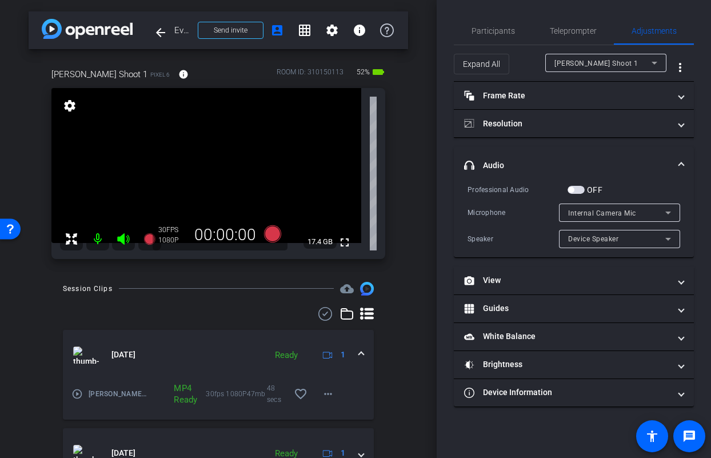
click at [579, 191] on span "button" at bounding box center [575, 190] width 17 height 8
click at [574, 191] on span "button" at bounding box center [575, 190] width 17 height 8
click at [581, 191] on span "button" at bounding box center [575, 190] width 17 height 8
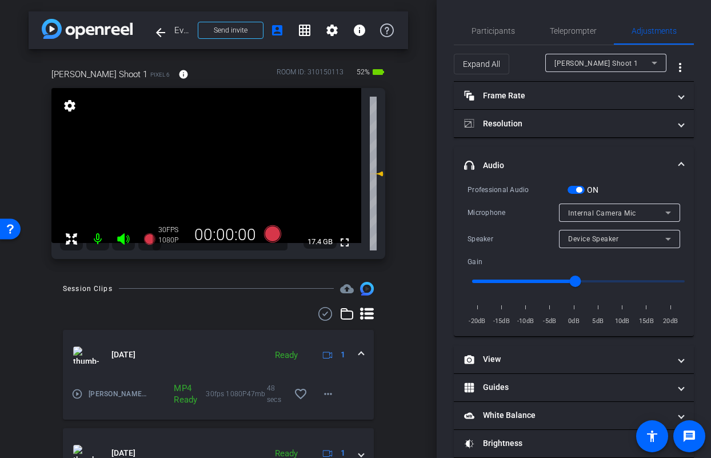
click at [593, 215] on span "Internal Camera Mic" at bounding box center [602, 213] width 68 height 8
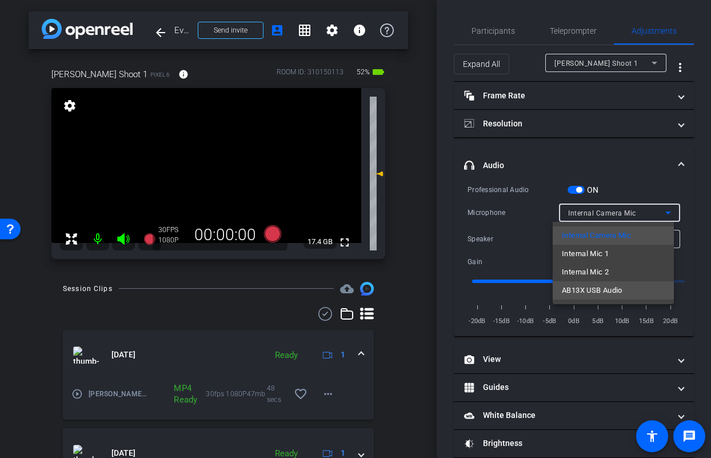
click at [587, 287] on span "AB13X USB Audio" at bounding box center [591, 290] width 61 height 14
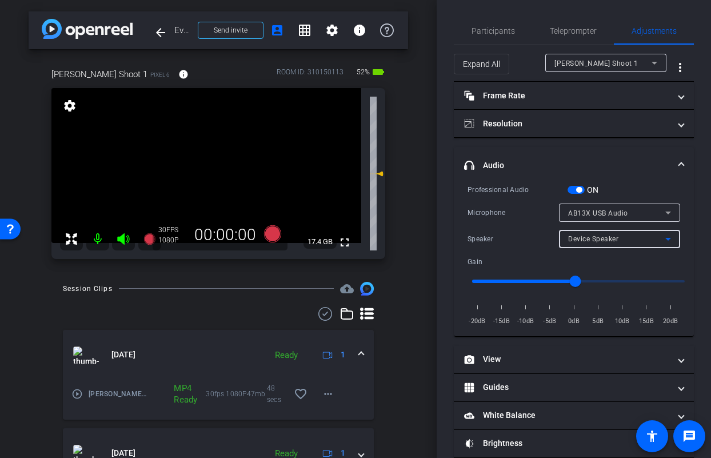
click at [596, 243] on div "Device Speaker" at bounding box center [616, 238] width 97 height 14
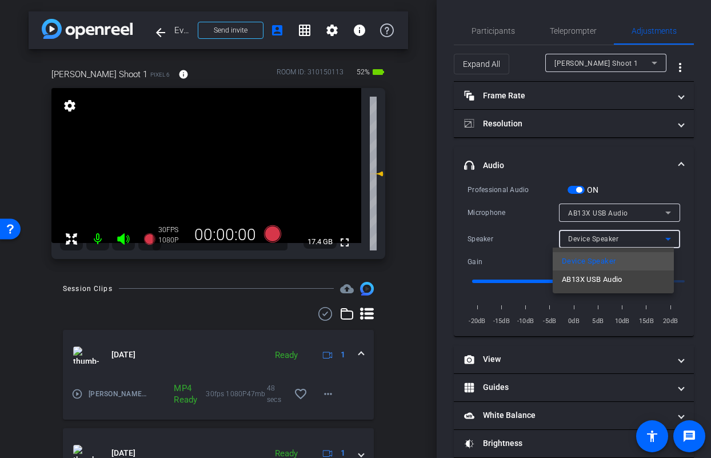
click at [589, 280] on span "AB13X USB Audio" at bounding box center [591, 279] width 61 height 14
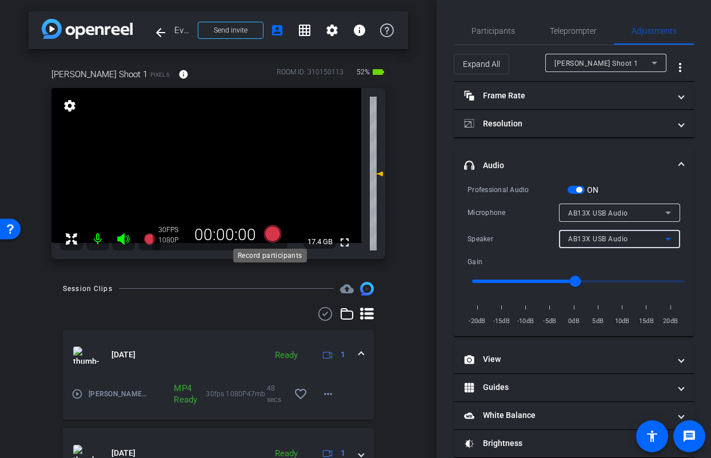
click at [270, 235] on icon at bounding box center [272, 232] width 17 height 17
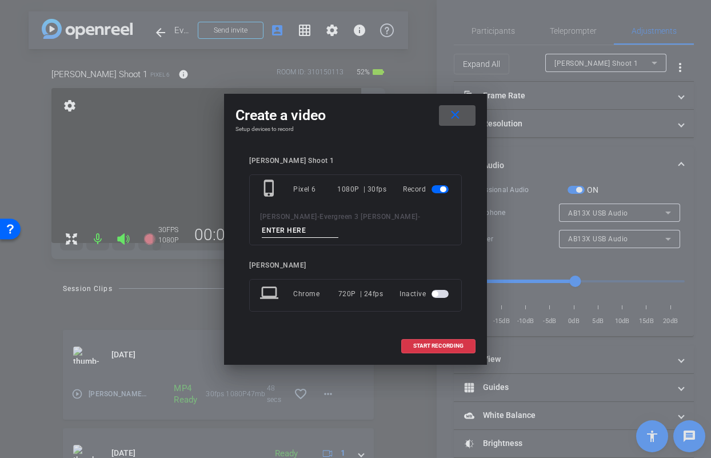
click at [338, 223] on input at bounding box center [300, 230] width 77 height 14
type input "Jason Who TA2"
click at [446, 343] on span "START RECORDING" at bounding box center [438, 346] width 50 height 6
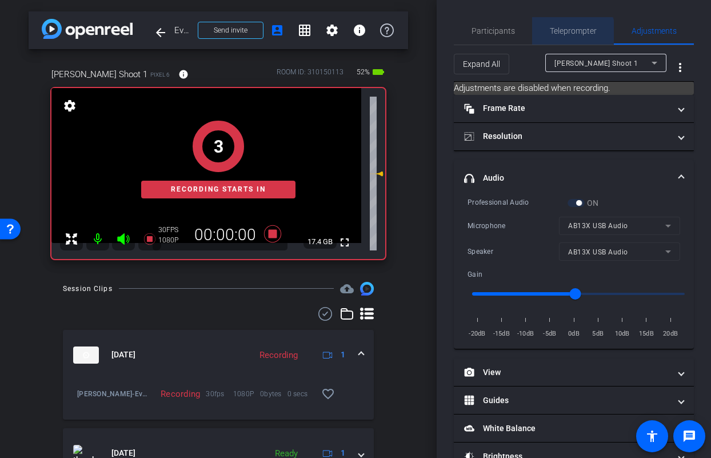
click at [568, 36] on span "Teleprompter" at bounding box center [572, 30] width 47 height 27
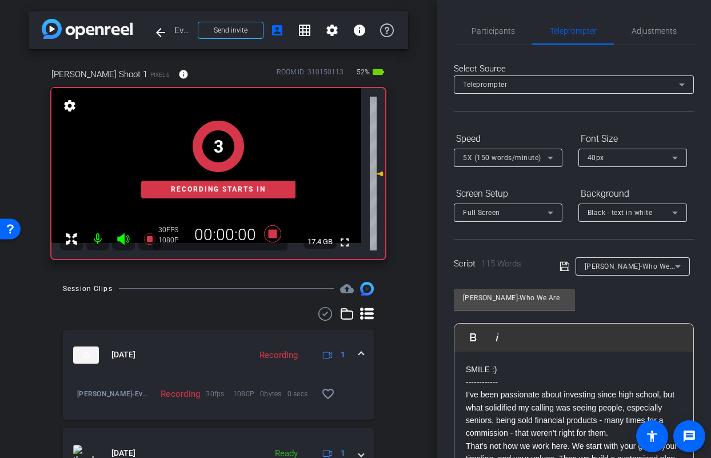
scroll to position [167, 0]
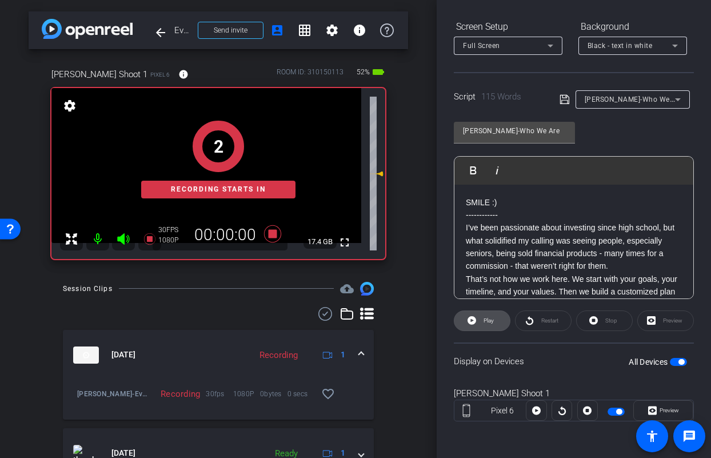
click at [484, 310] on span at bounding box center [481, 320] width 55 height 27
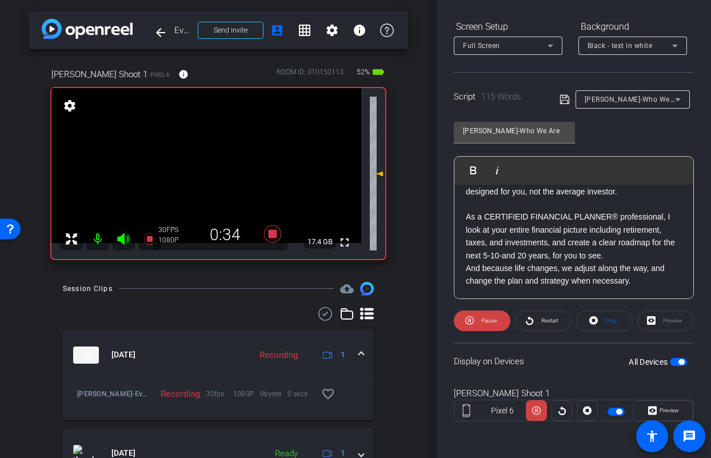
scroll to position [126, 0]
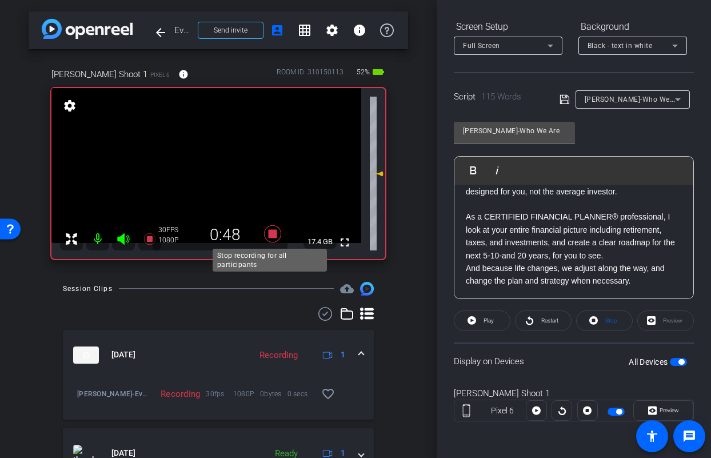
click at [267, 238] on icon at bounding box center [272, 233] width 27 height 21
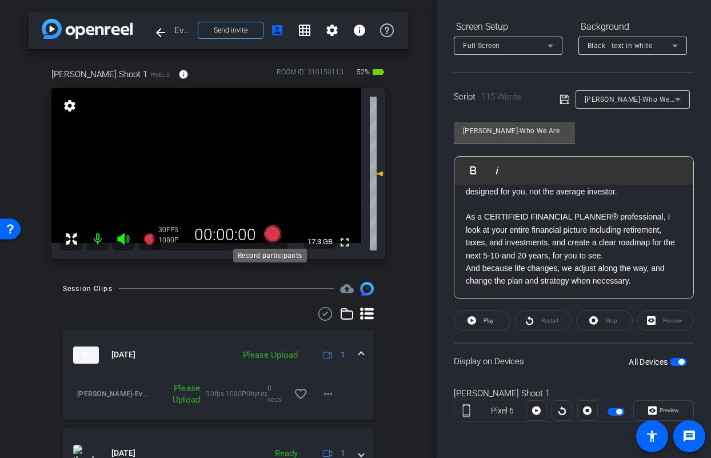
click at [267, 234] on icon at bounding box center [272, 232] width 17 height 17
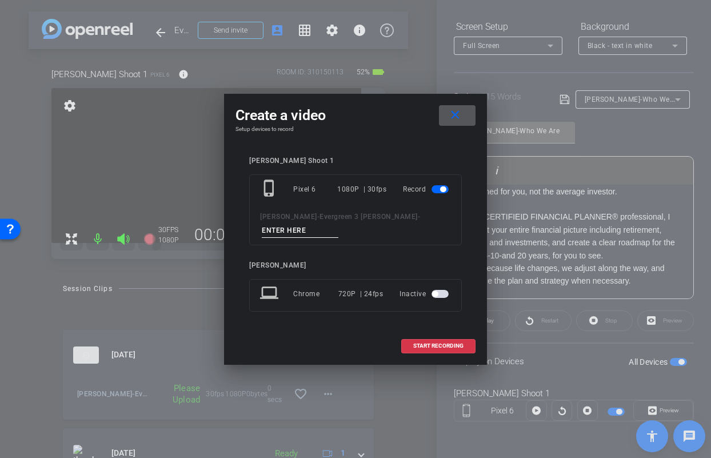
click at [338, 223] on input at bounding box center [300, 230] width 77 height 14
type input "Jason Who TA3"
click at [441, 343] on span "START RECORDING" at bounding box center [438, 346] width 50 height 6
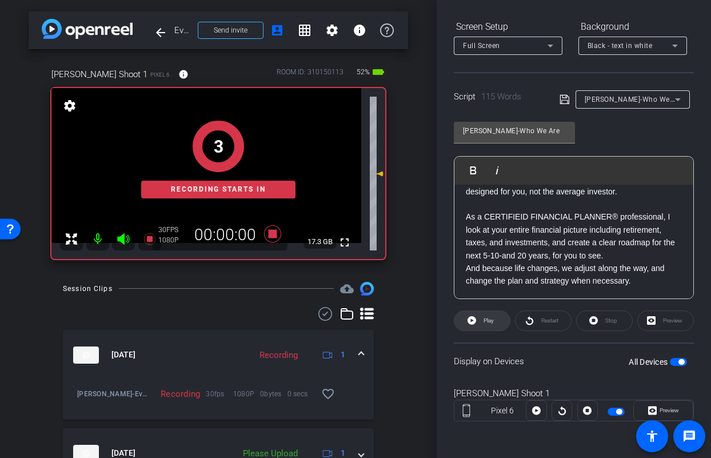
click at [471, 322] on icon at bounding box center [471, 320] width 9 height 9
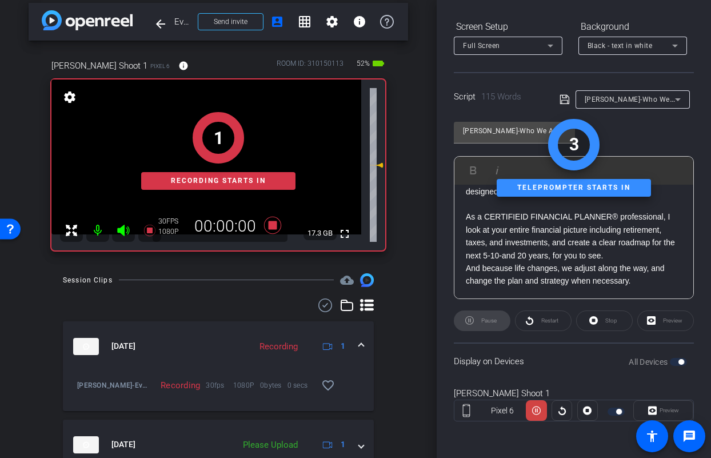
scroll to position [65, 0]
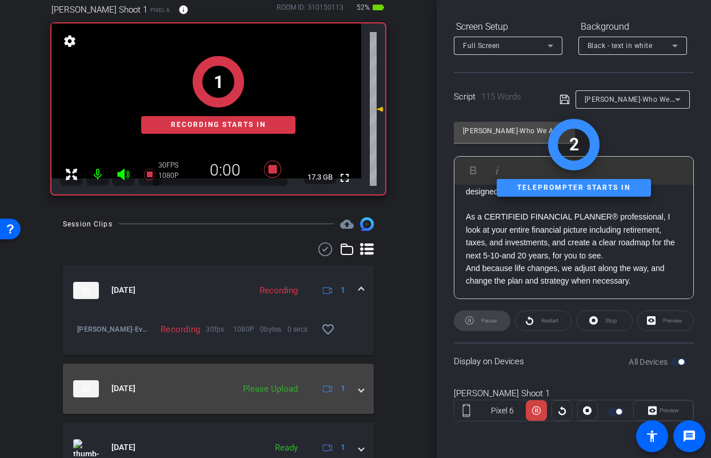
click at [350, 394] on div "Aug 27, 2025 Please Upload 1" at bounding box center [216, 388] width 286 height 17
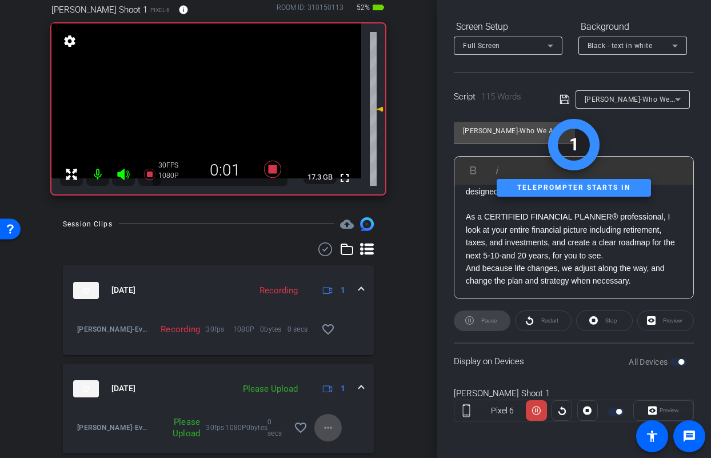
click at [328, 430] on mat-icon "more_horiz" at bounding box center [328, 427] width 14 height 14
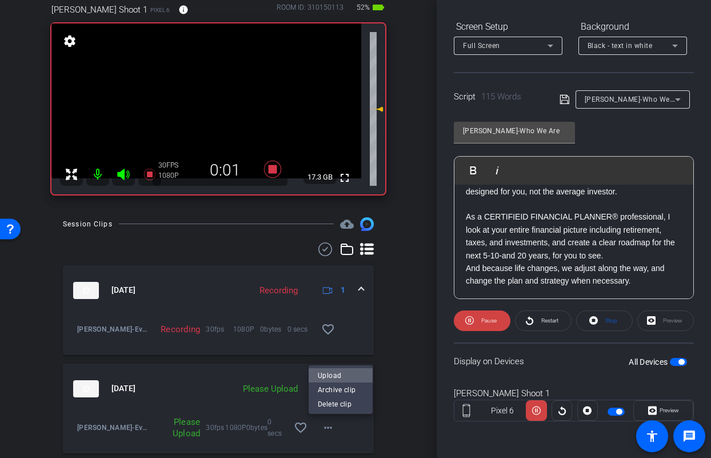
click at [336, 375] on span "Upload" at bounding box center [341, 375] width 46 height 14
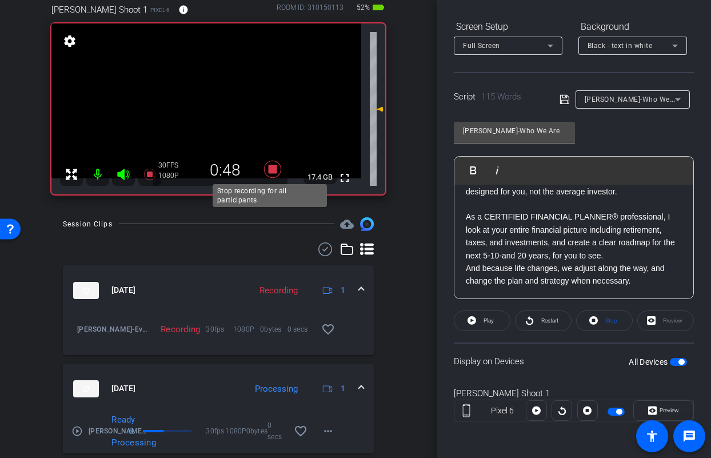
click at [268, 170] on icon at bounding box center [272, 168] width 17 height 17
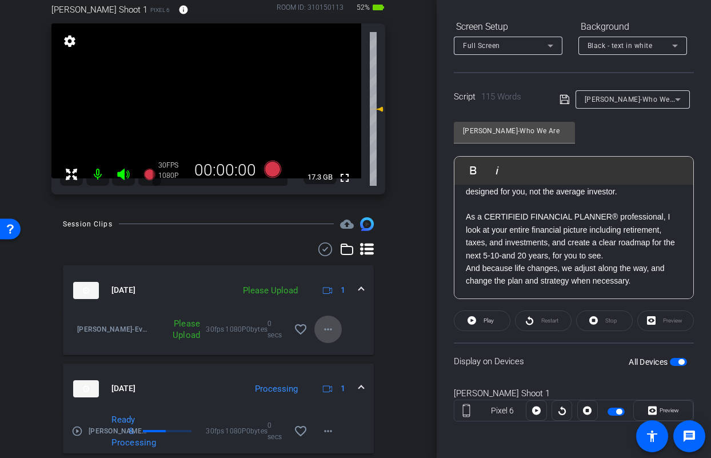
click at [323, 327] on mat-icon "more_horiz" at bounding box center [328, 329] width 14 height 14
click at [334, 349] on span "Upload" at bounding box center [341, 353] width 46 height 14
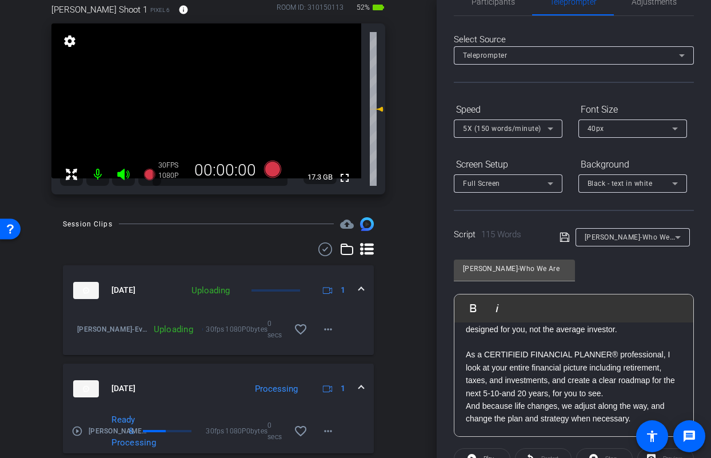
scroll to position [0, 0]
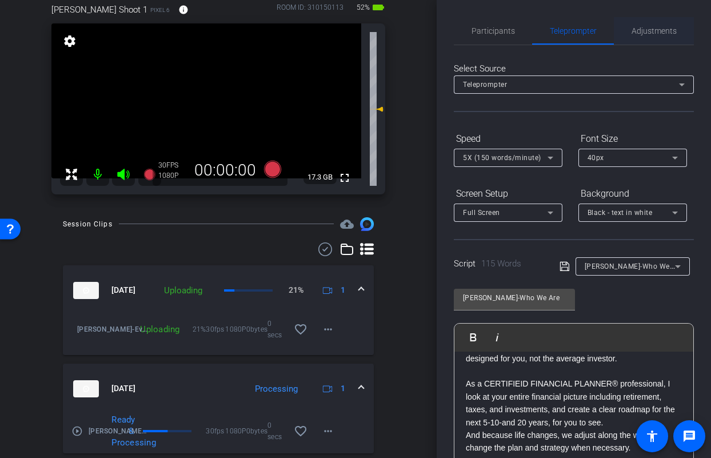
click at [652, 26] on span "Adjustments" at bounding box center [653, 30] width 45 height 27
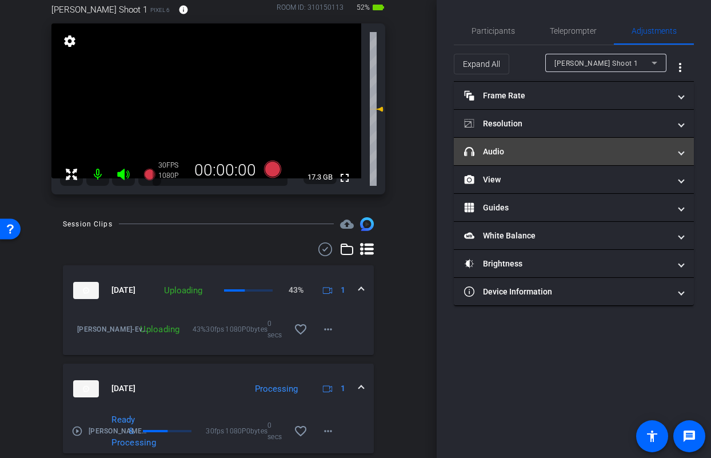
click at [535, 151] on mat-panel-title "headphone icon Audio" at bounding box center [567, 152] width 206 height 12
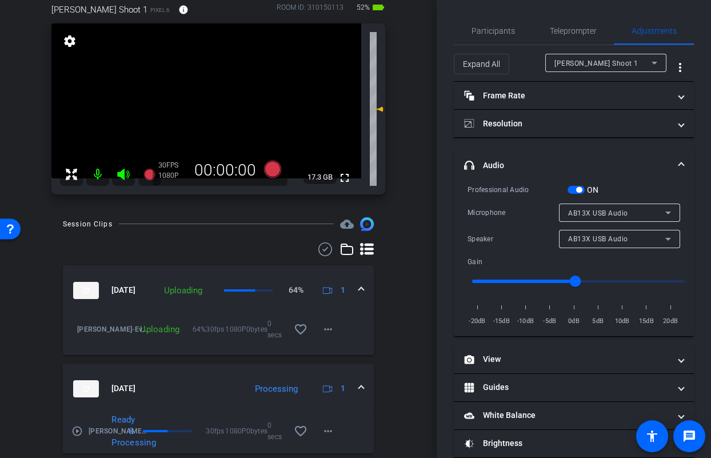
click at [574, 190] on span "button" at bounding box center [575, 190] width 17 height 8
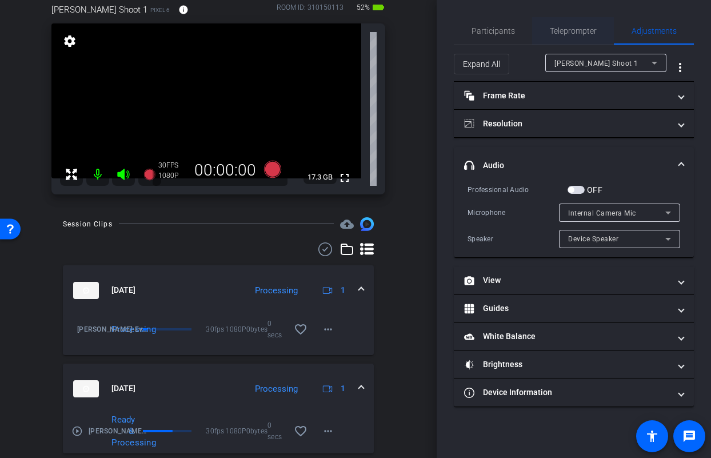
click at [572, 35] on span "Teleprompter" at bounding box center [572, 31] width 47 height 8
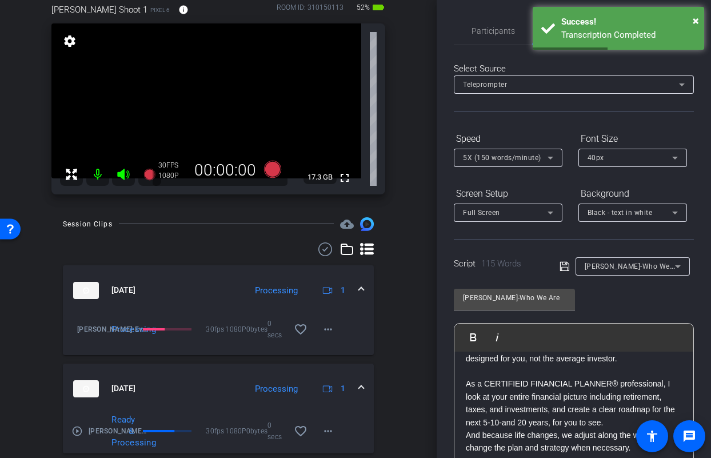
click at [644, 268] on div "Jason-Who We Are" at bounding box center [629, 266] width 90 height 14
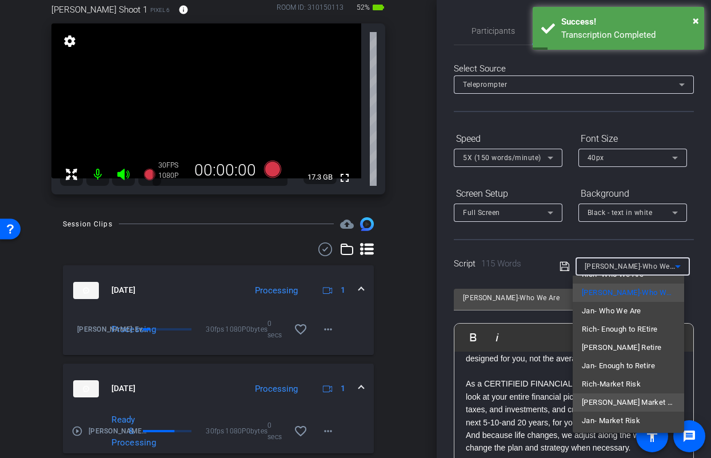
scroll to position [90, 0]
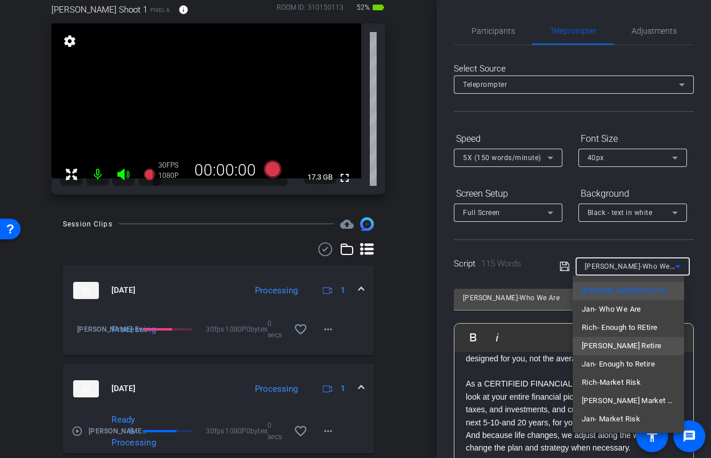
click at [611, 348] on span "Jason Retire" at bounding box center [621, 346] width 80 height 14
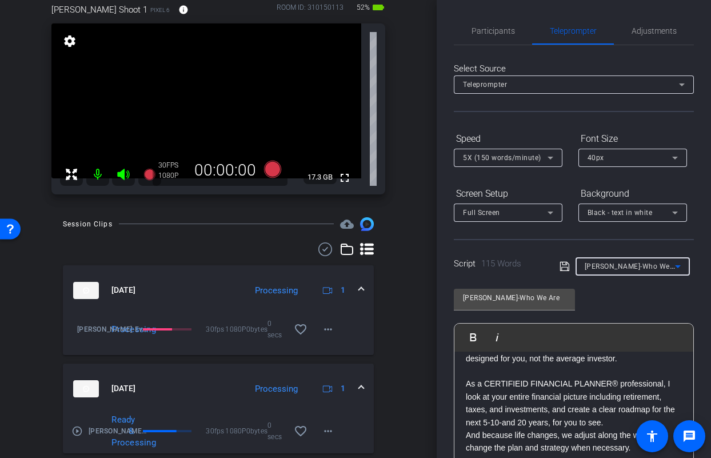
type input "Jason Retire"
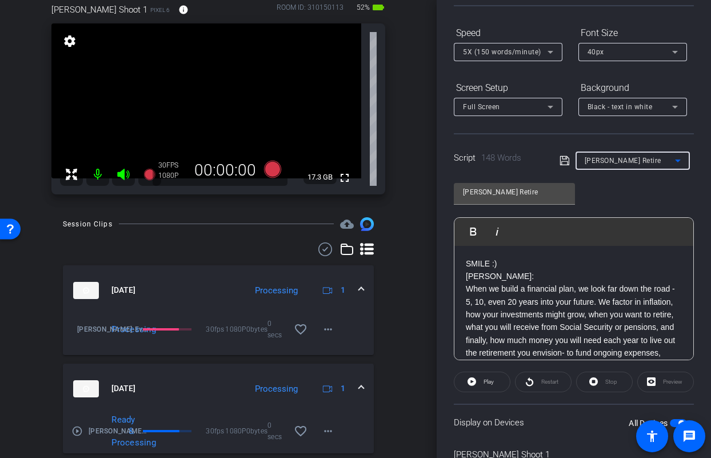
scroll to position [167, 0]
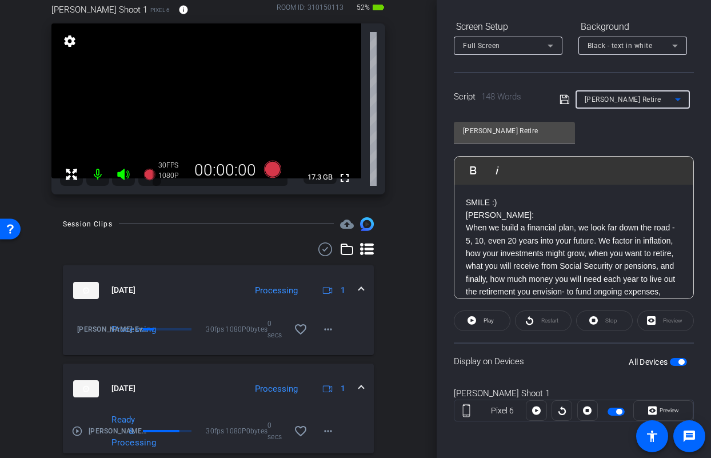
click at [678, 361] on span "button" at bounding box center [681, 362] width 6 height 6
click at [675, 360] on span "button" at bounding box center [677, 362] width 17 height 8
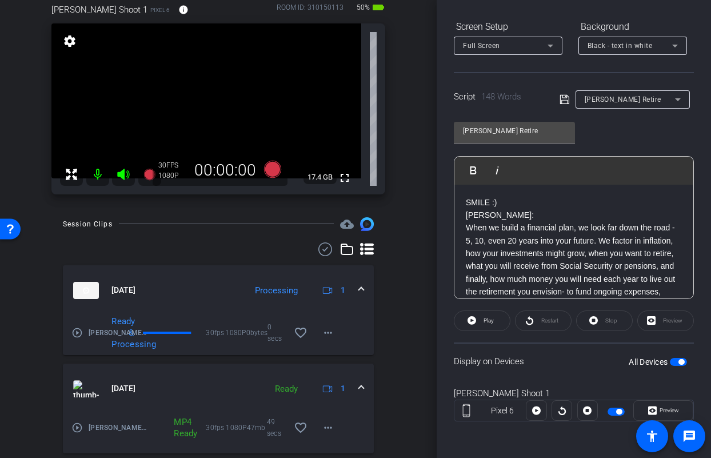
scroll to position [0, 0]
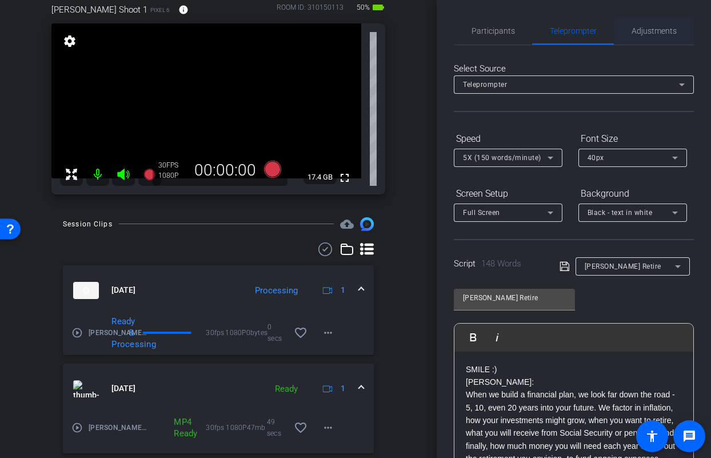
click at [647, 29] on span "Adjustments" at bounding box center [653, 31] width 45 height 8
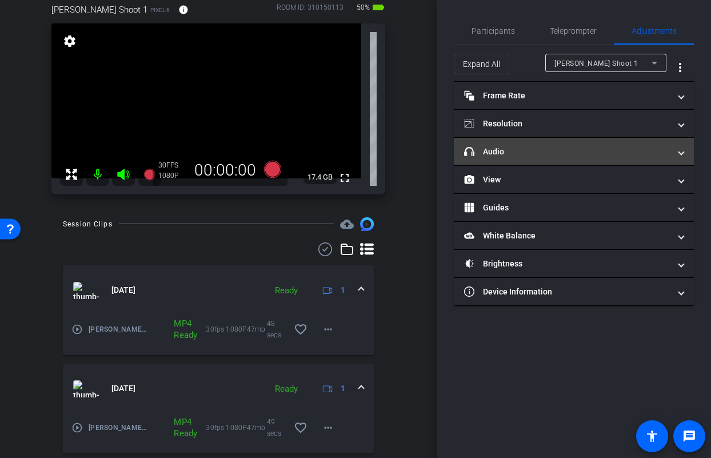
click at [569, 146] on mat-panel-title "headphone icon Audio" at bounding box center [567, 152] width 206 height 12
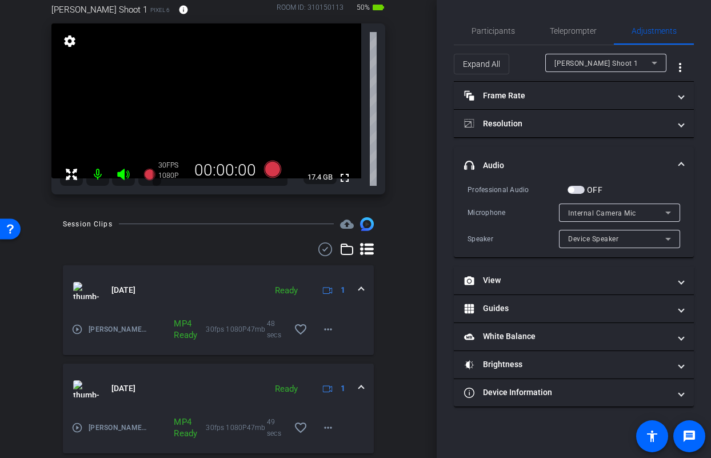
click at [582, 188] on span "button" at bounding box center [575, 190] width 17 height 8
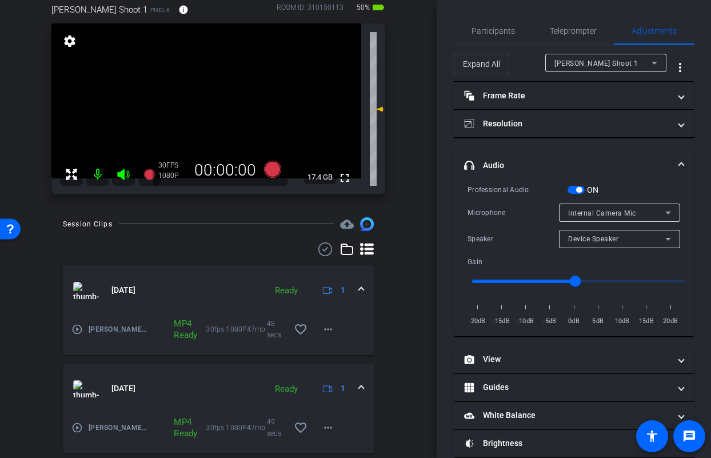
click at [587, 210] on span "Internal Camera Mic" at bounding box center [602, 213] width 68 height 8
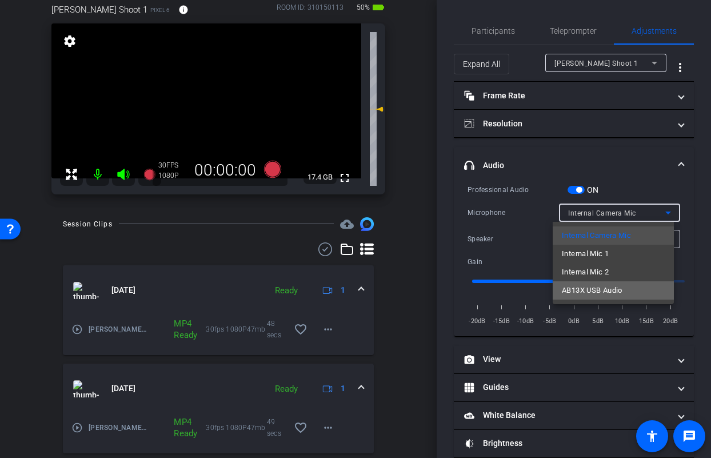
click at [598, 290] on span "AB13X USB Audio" at bounding box center [591, 290] width 61 height 14
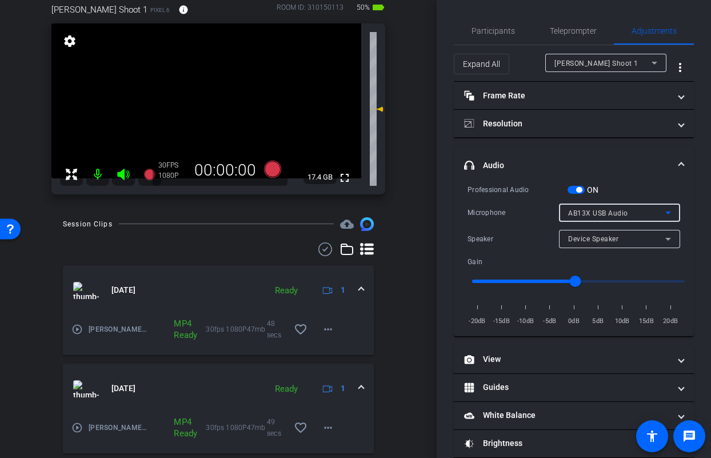
click at [597, 238] on span "Device Speaker" at bounding box center [593, 239] width 50 height 8
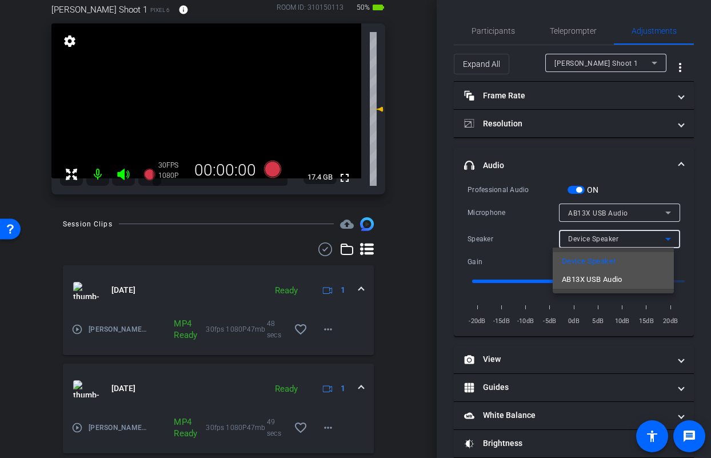
click at [592, 285] on span "AB13X USB Audio" at bounding box center [591, 279] width 61 height 14
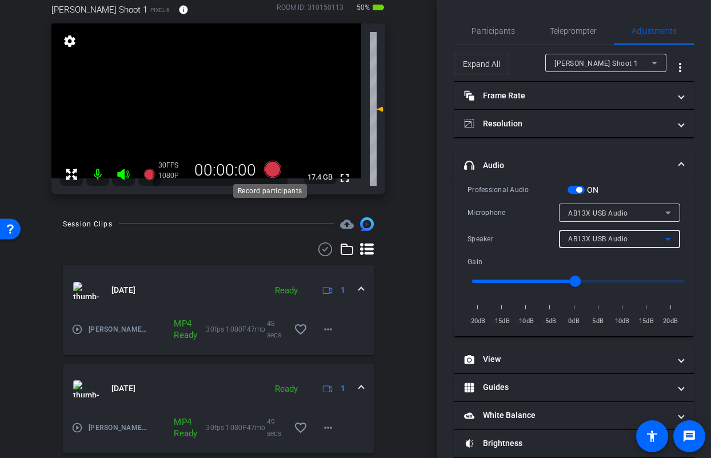
click at [269, 171] on icon at bounding box center [272, 168] width 17 height 17
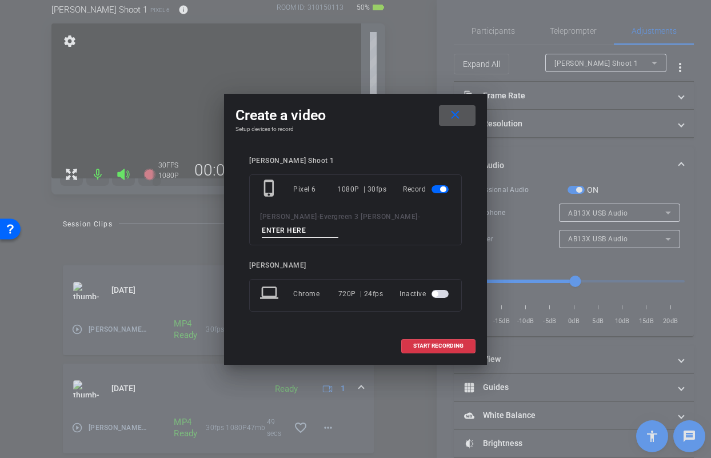
click at [338, 228] on input at bounding box center [300, 230] width 77 height 14
type input "Jason Retire TA1"
click at [427, 343] on span "START RECORDING" at bounding box center [438, 346] width 50 height 6
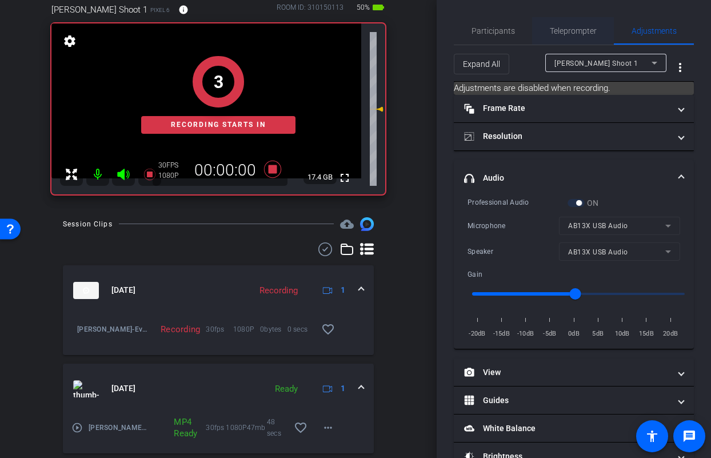
click at [581, 38] on span "Teleprompter" at bounding box center [572, 30] width 47 height 27
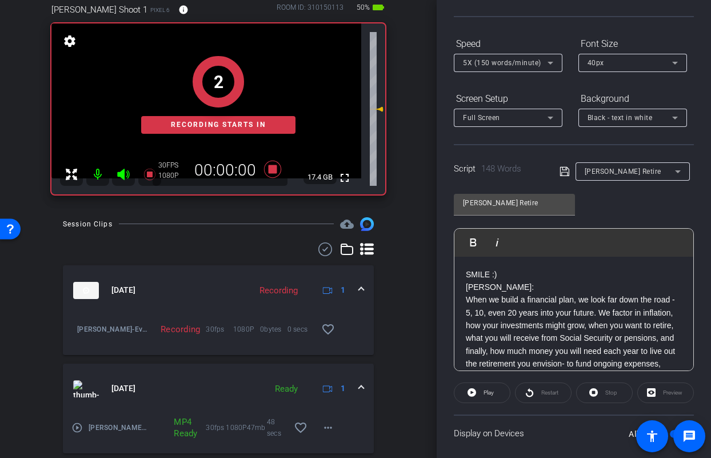
scroll to position [167, 0]
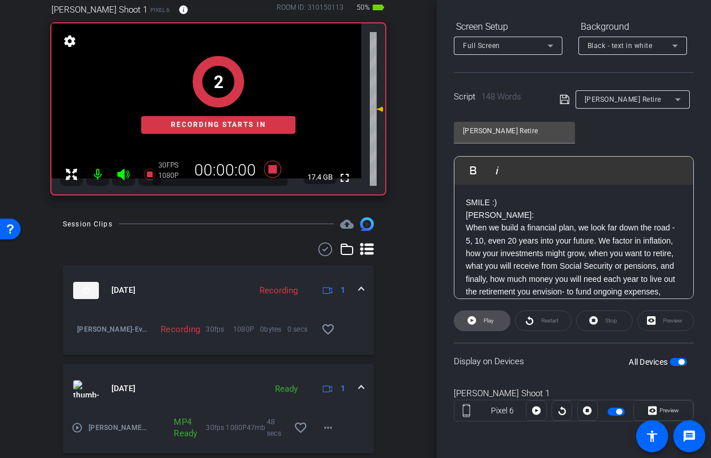
click at [480, 324] on span "Play" at bounding box center [486, 320] width 13 height 16
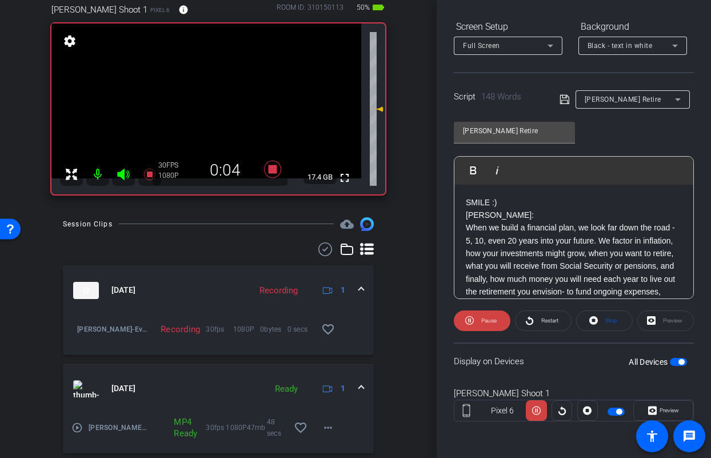
click at [125, 171] on icon at bounding box center [124, 174] width 14 height 14
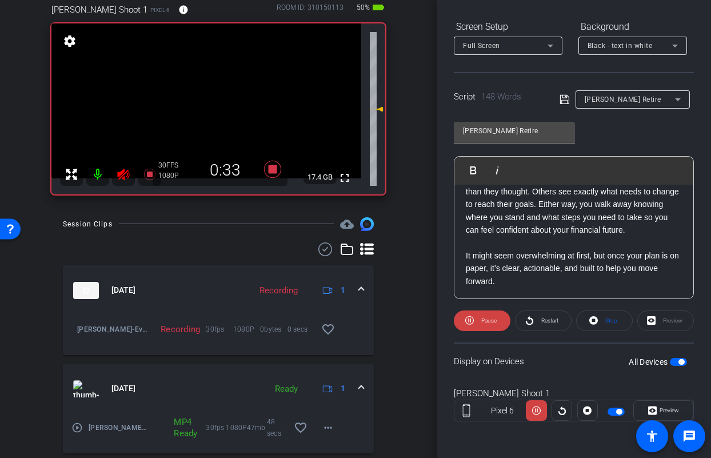
scroll to position [177, 0]
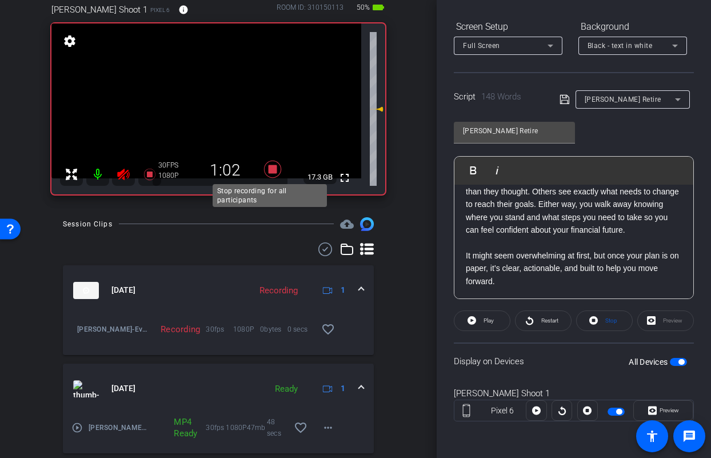
click at [275, 168] on icon at bounding box center [272, 169] width 27 height 21
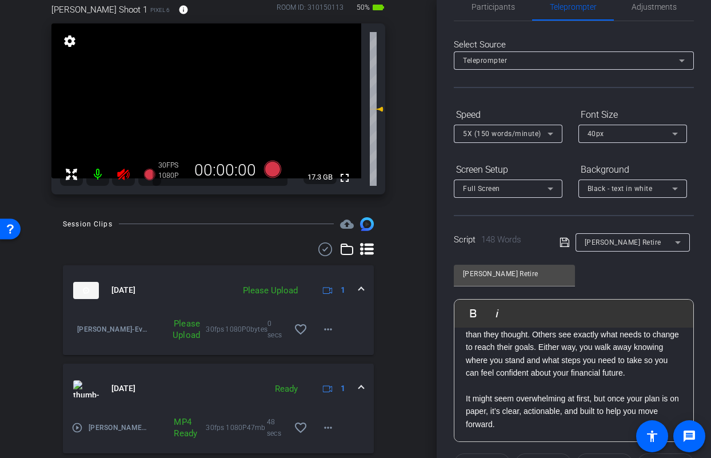
scroll to position [0, 0]
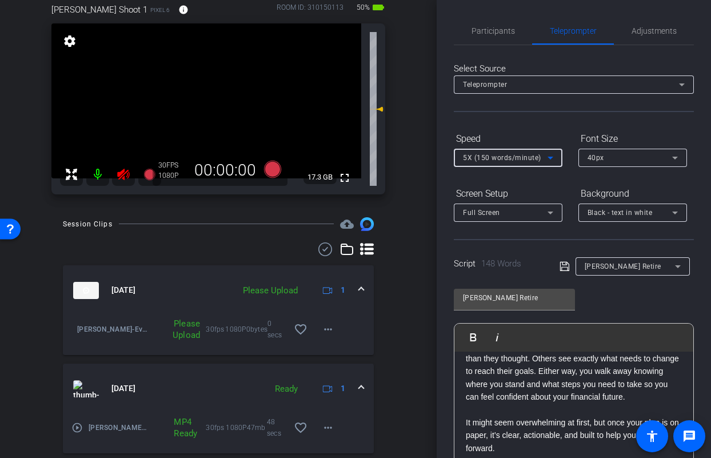
click at [503, 153] on div "5X (150 words/minute)" at bounding box center [505, 157] width 85 height 14
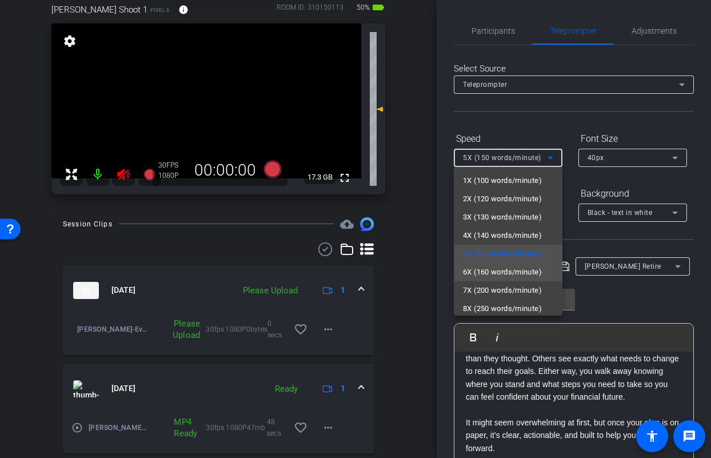
click at [485, 270] on span "6X (160 words/minute)" at bounding box center [502, 272] width 79 height 14
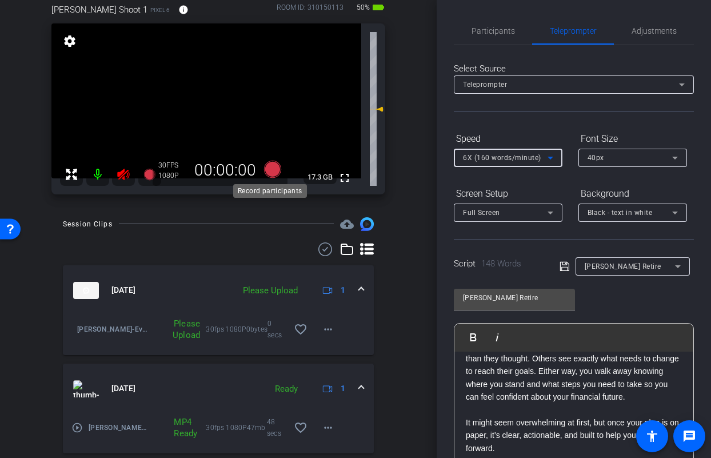
click at [267, 168] on icon at bounding box center [272, 168] width 17 height 17
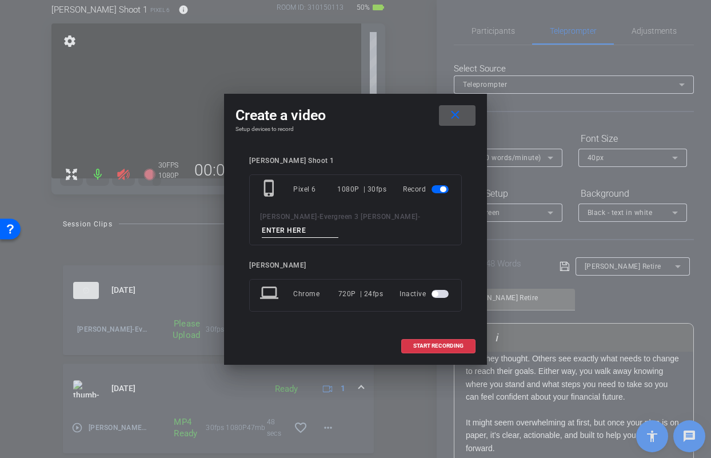
click at [338, 229] on input at bounding box center [300, 230] width 77 height 14
type input "Jaso Retire TA2"
click at [459, 343] on span "START RECORDING" at bounding box center [438, 346] width 50 height 6
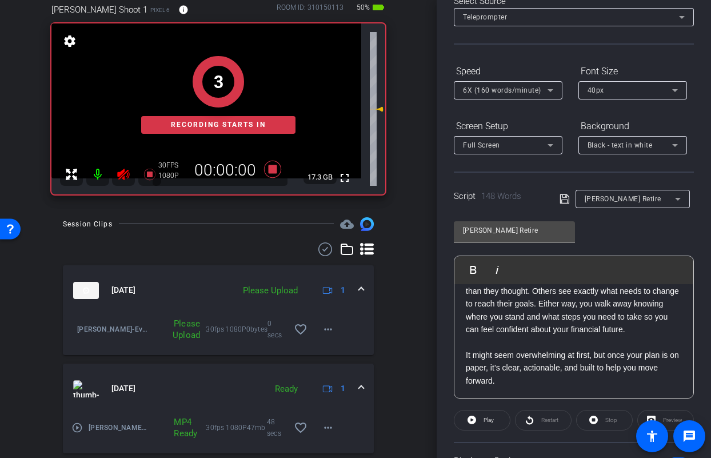
scroll to position [167, 0]
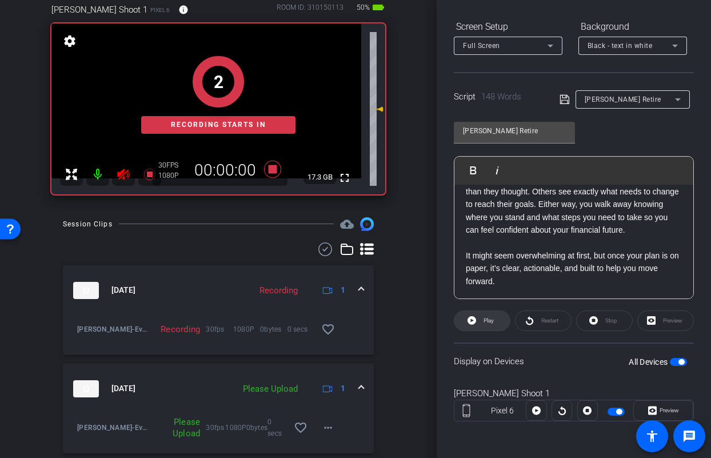
click at [472, 322] on icon at bounding box center [471, 320] width 9 height 9
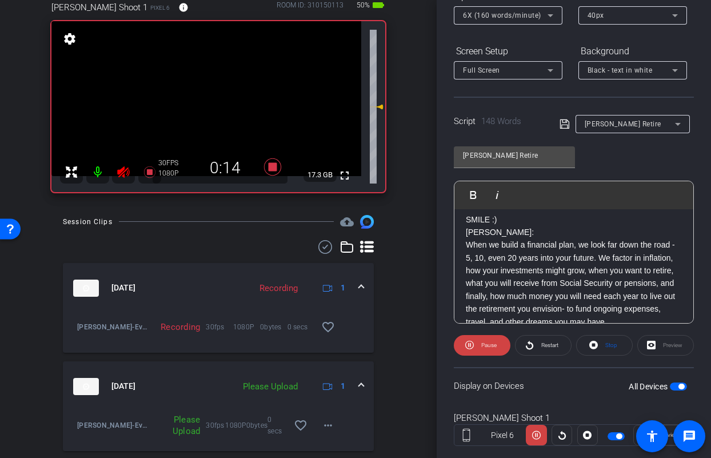
scroll to position [68, 0]
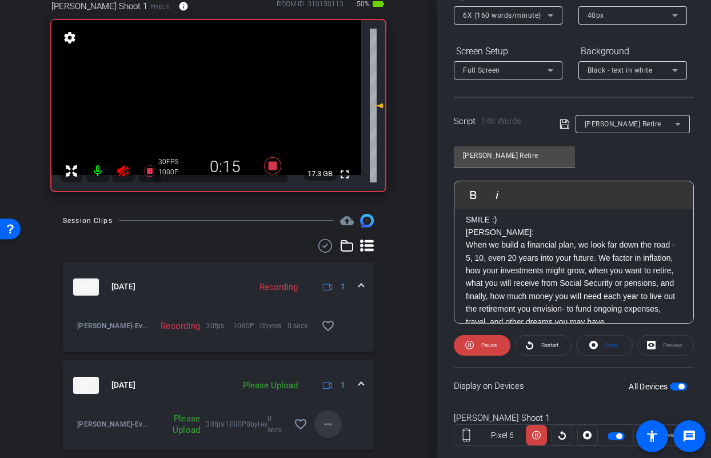
click at [321, 418] on mat-icon "more_horiz" at bounding box center [328, 424] width 14 height 14
click at [331, 371] on span "Upload" at bounding box center [341, 371] width 46 height 14
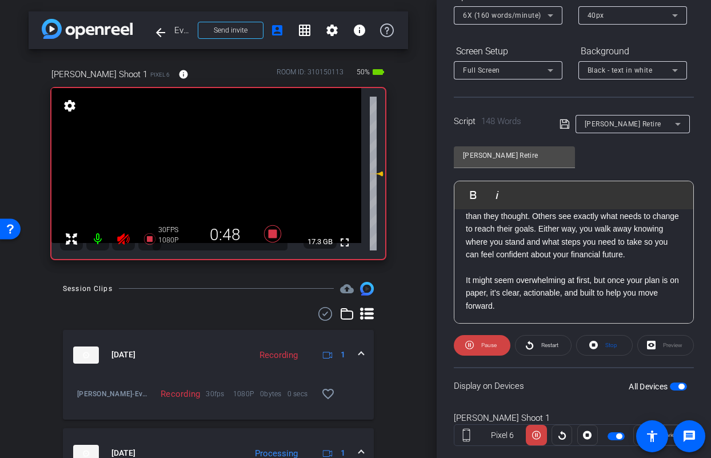
scroll to position [145, 0]
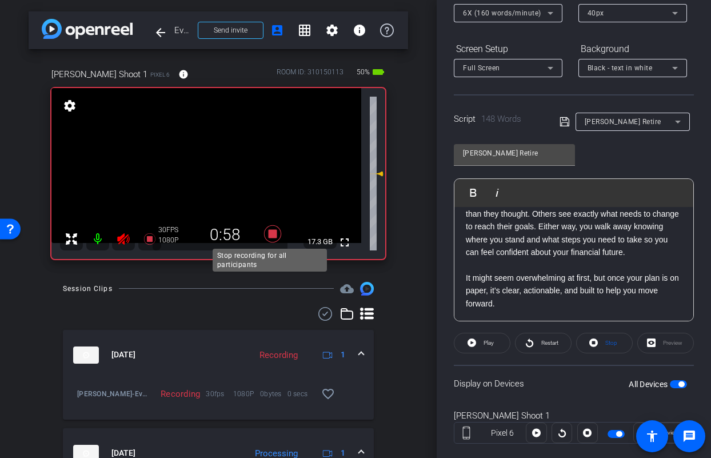
click at [271, 238] on icon at bounding box center [272, 233] width 27 height 21
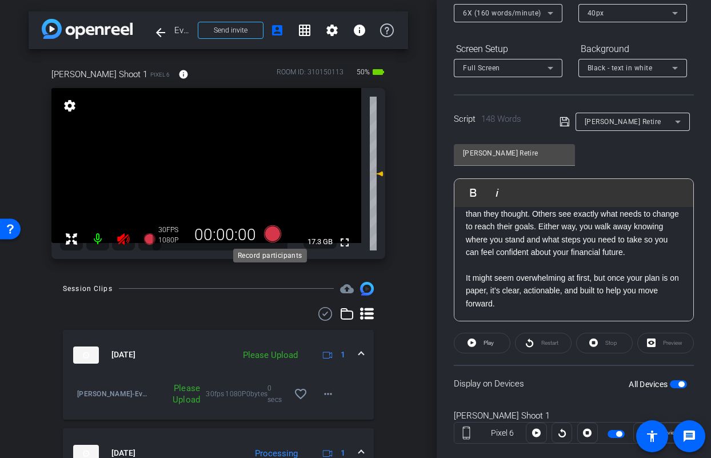
click at [271, 235] on icon at bounding box center [272, 232] width 17 height 17
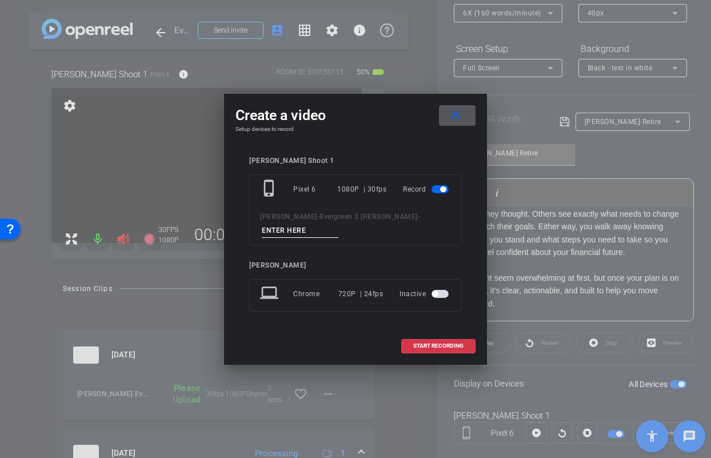
click at [338, 223] on input at bounding box center [300, 230] width 77 height 14
type input "T"
type input "Jason Reire TA3"
click at [434, 343] on span at bounding box center [438, 345] width 73 height 27
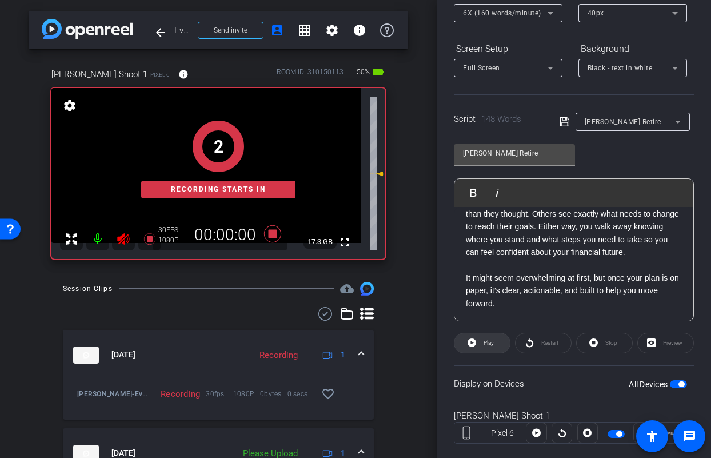
click at [472, 346] on icon at bounding box center [471, 342] width 9 height 14
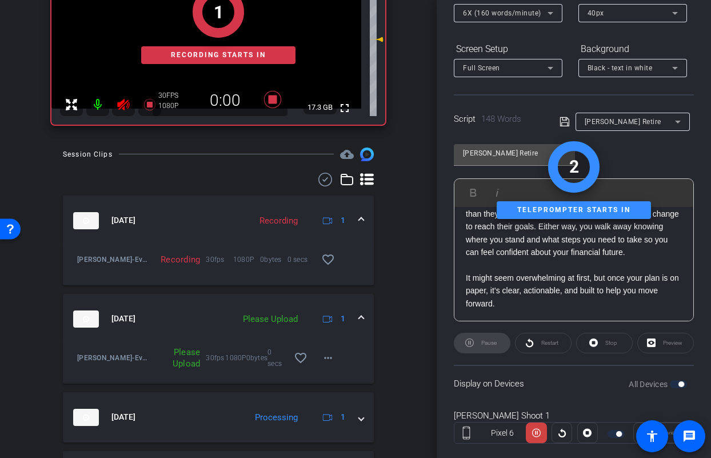
scroll to position [206, 0]
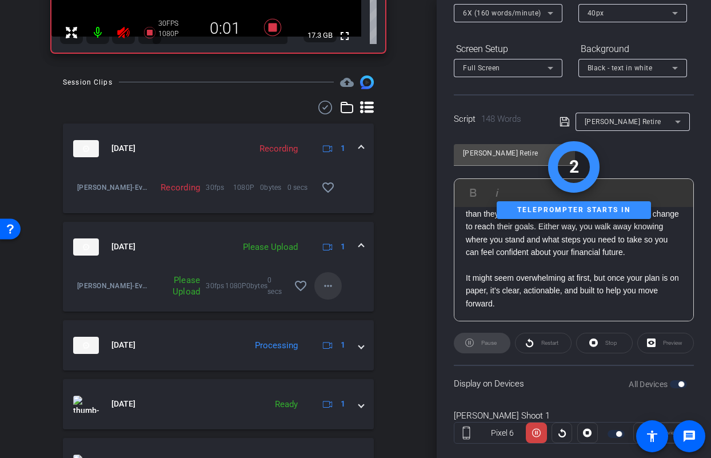
click at [328, 291] on mat-icon "more_horiz" at bounding box center [328, 286] width 14 height 14
click at [343, 309] on span "Upload" at bounding box center [341, 309] width 46 height 14
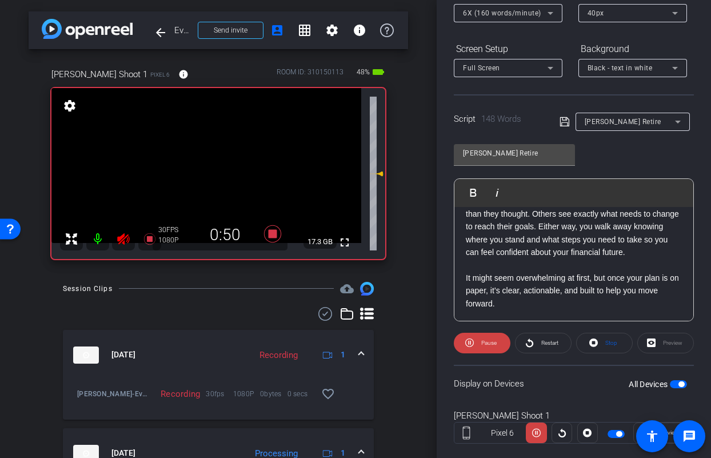
scroll to position [177, 0]
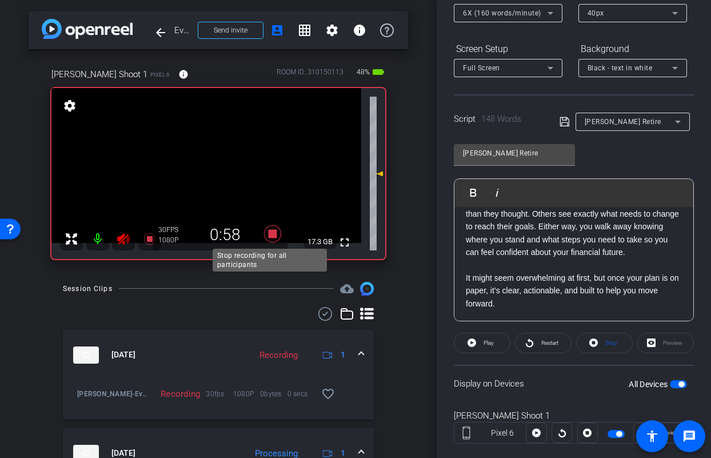
click at [270, 234] on icon at bounding box center [272, 232] width 17 height 17
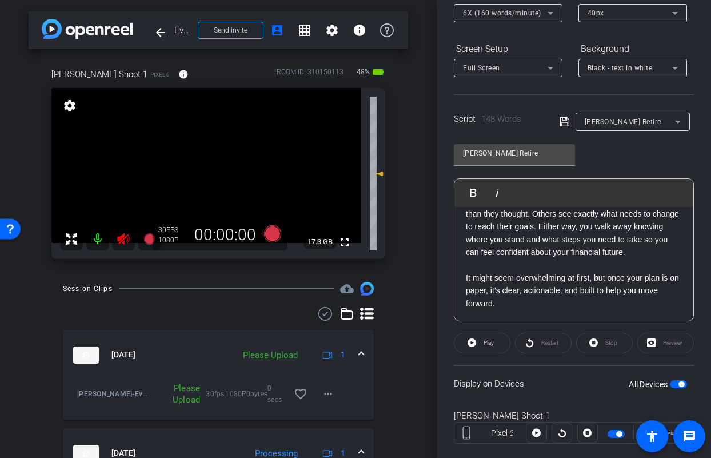
click at [117, 239] on icon at bounding box center [124, 239] width 14 height 14
click at [324, 394] on mat-icon "more_horiz" at bounding box center [328, 394] width 14 height 14
click at [328, 418] on span "Upload" at bounding box center [341, 418] width 46 height 14
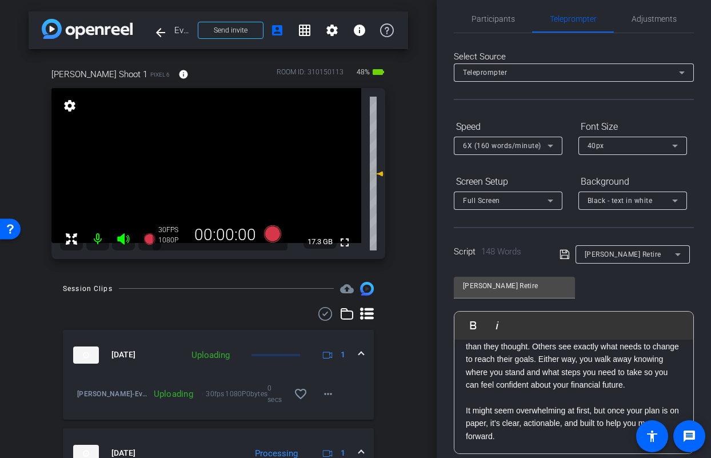
scroll to position [0, 0]
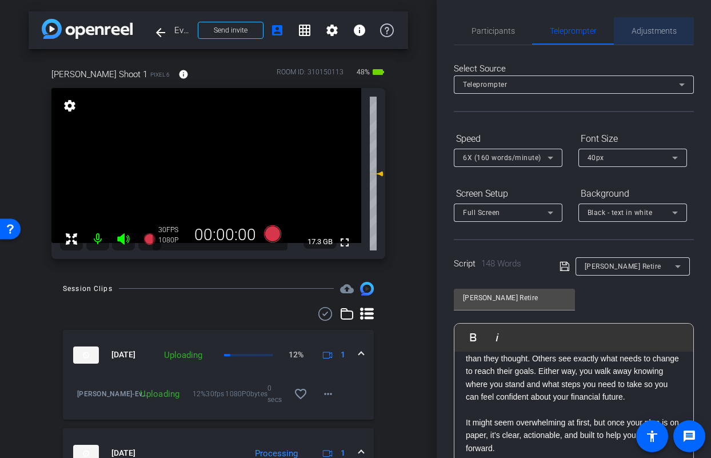
click at [655, 32] on span "Adjustments" at bounding box center [653, 31] width 45 height 8
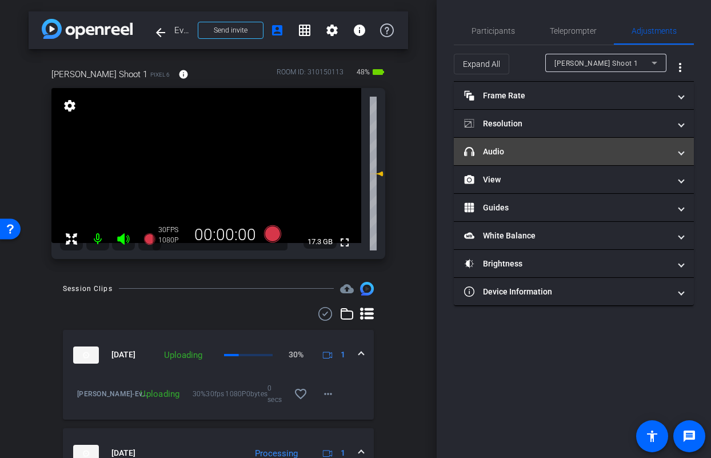
click at [556, 153] on mat-panel-title "headphone icon Audio" at bounding box center [567, 152] width 206 height 12
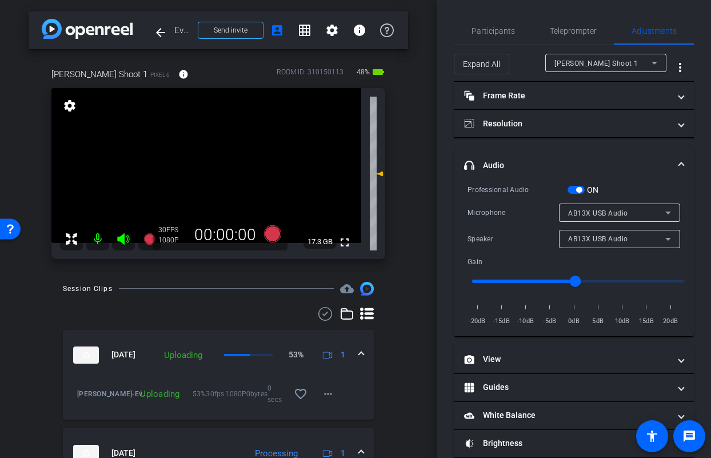
click at [572, 191] on span "button" at bounding box center [575, 190] width 17 height 8
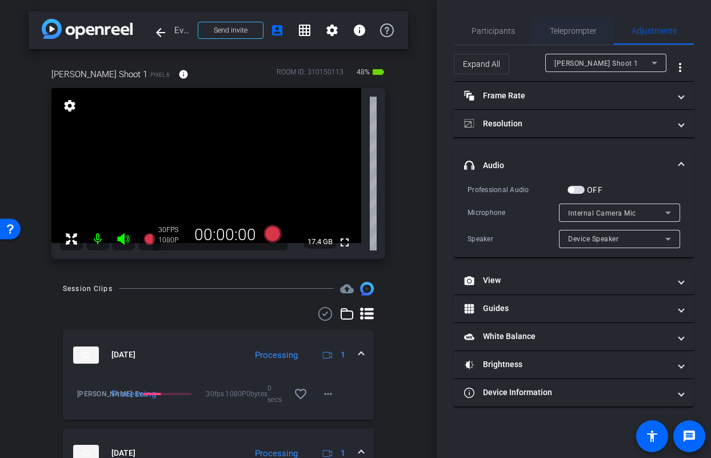
click at [564, 39] on span "Teleprompter" at bounding box center [572, 30] width 47 height 27
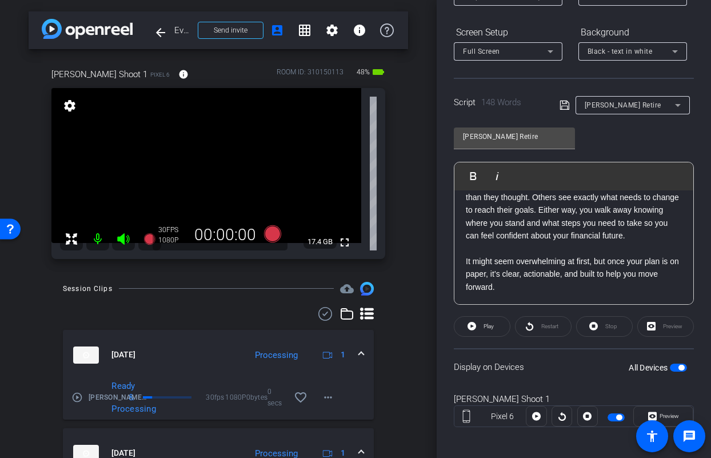
scroll to position [167, 0]
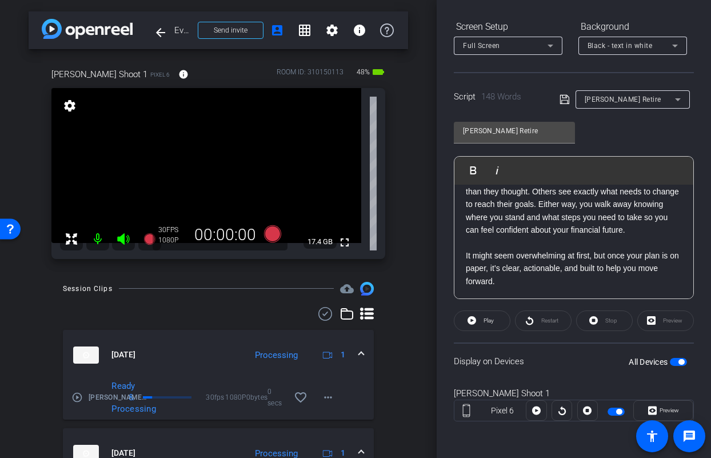
click at [611, 98] on span "Jason Retire" at bounding box center [622, 99] width 77 height 8
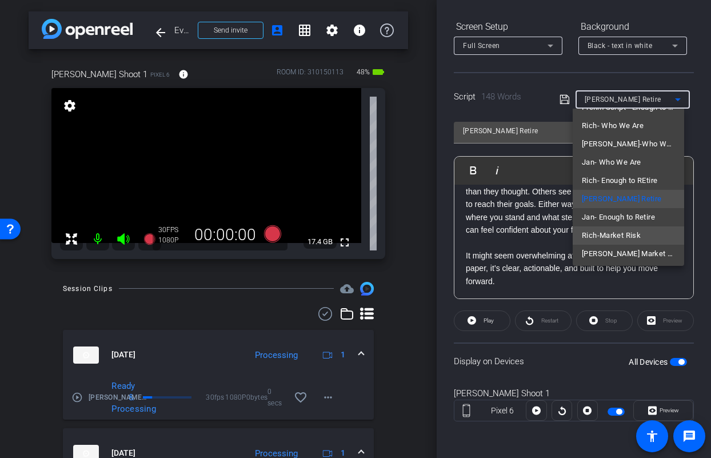
scroll to position [70, 0]
click at [616, 251] on span "Jason Market Risk" at bounding box center [627, 253] width 93 height 14
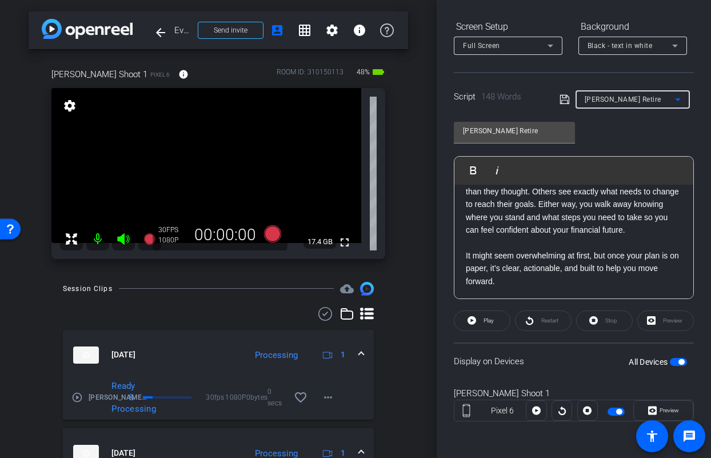
type input "Jason Market Risk"
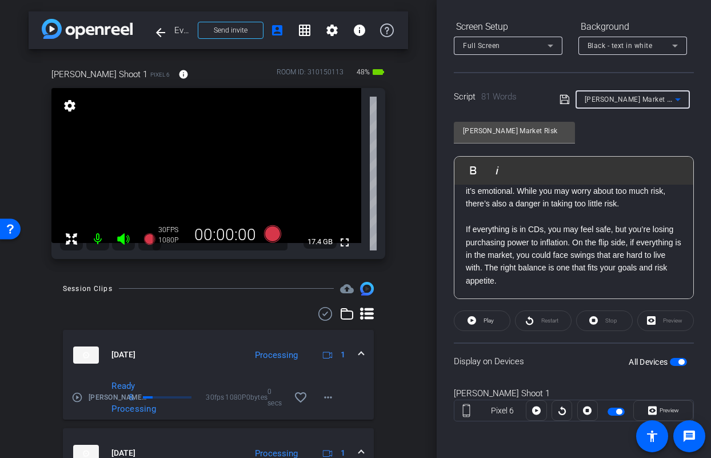
scroll to position [62, 0]
click at [678, 362] on span "button" at bounding box center [681, 362] width 6 height 6
click at [674, 362] on span "button" at bounding box center [677, 362] width 17 height 8
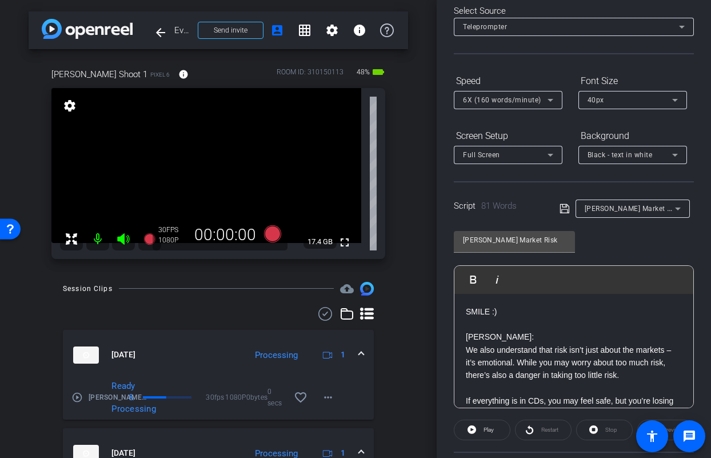
scroll to position [0, 0]
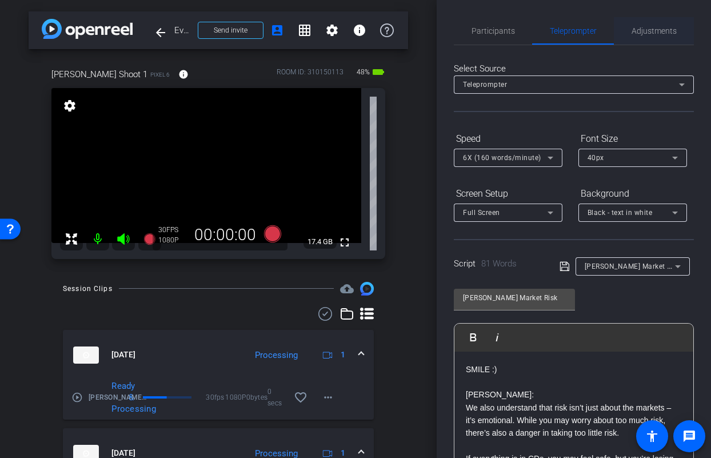
click at [641, 27] on span "Adjustments" at bounding box center [653, 31] width 45 height 8
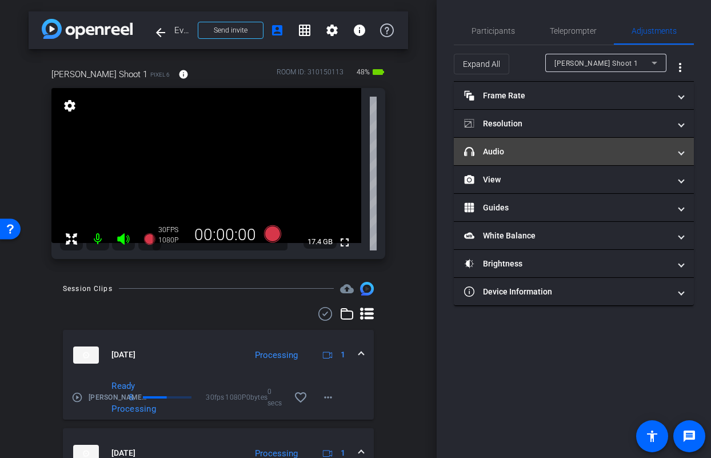
click at [556, 155] on mat-panel-title "headphone icon Audio" at bounding box center [567, 152] width 206 height 12
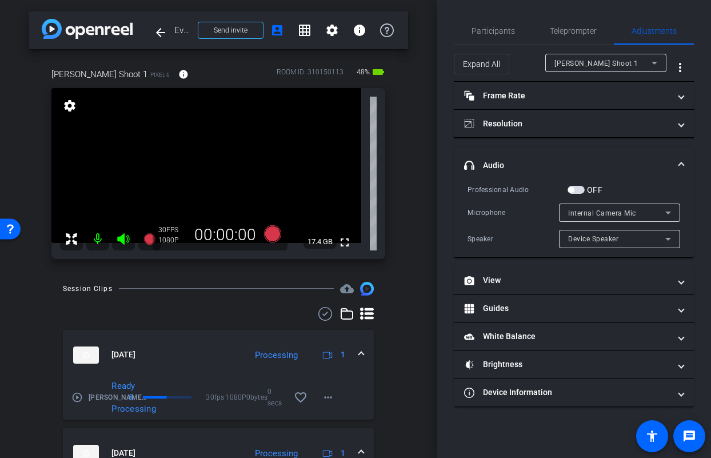
click at [581, 187] on span "button" at bounding box center [575, 190] width 17 height 8
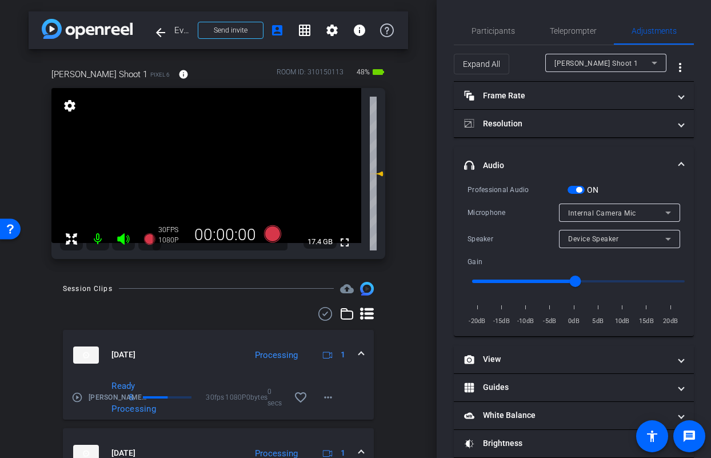
click at [589, 217] on div "Internal Camera Mic" at bounding box center [616, 213] width 97 height 14
click at [584, 235] on span "Device Speaker" at bounding box center [593, 239] width 50 height 8
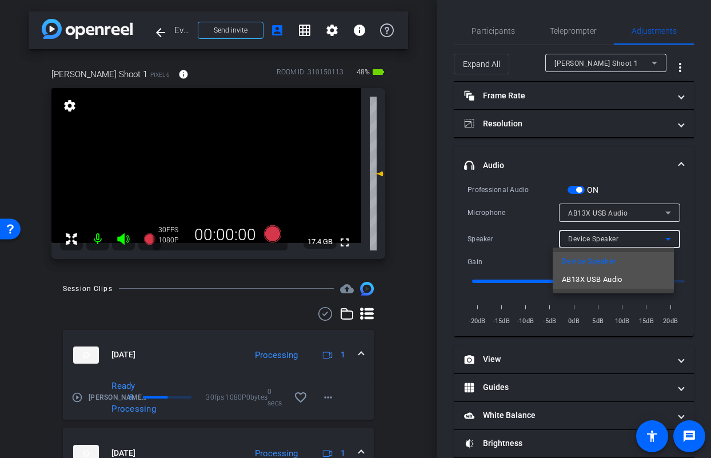
click at [585, 278] on span "AB13X USB Audio" at bounding box center [591, 279] width 61 height 14
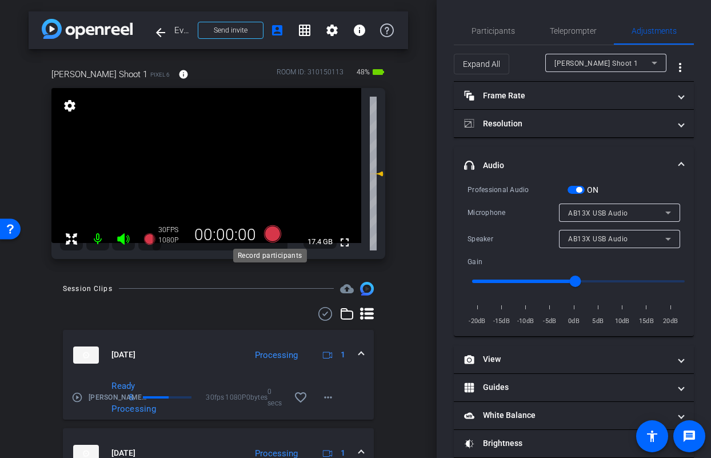
click at [270, 238] on icon at bounding box center [272, 232] width 17 height 17
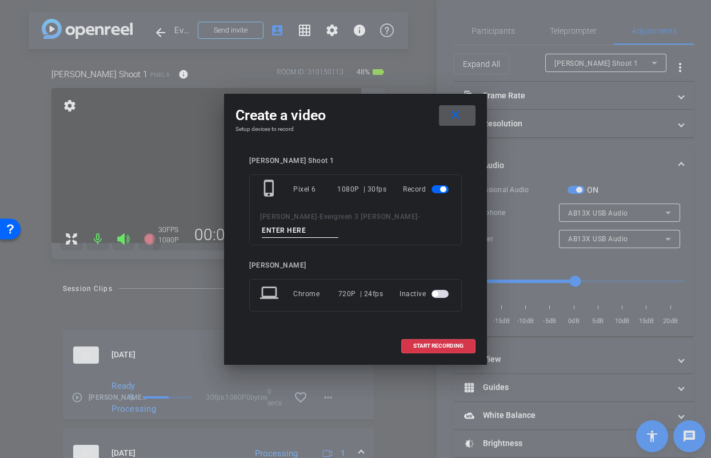
click at [338, 230] on input at bounding box center [300, 230] width 77 height 14
type input "Jason Market TA1"
click at [426, 343] on span "START RECORDING" at bounding box center [438, 346] width 50 height 6
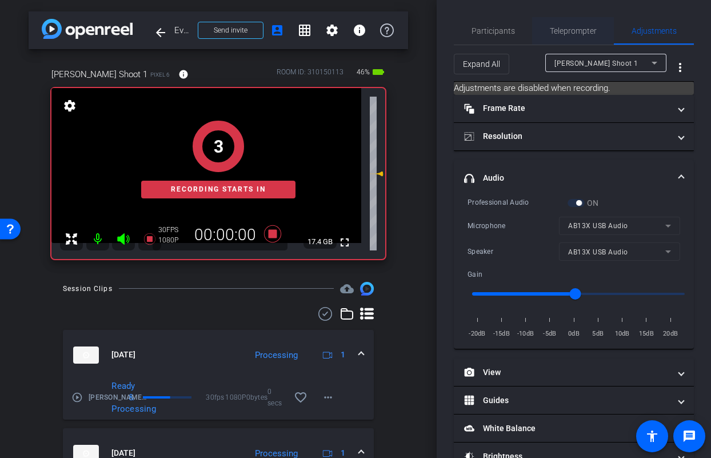
click at [562, 38] on span "Teleprompter" at bounding box center [572, 30] width 47 height 27
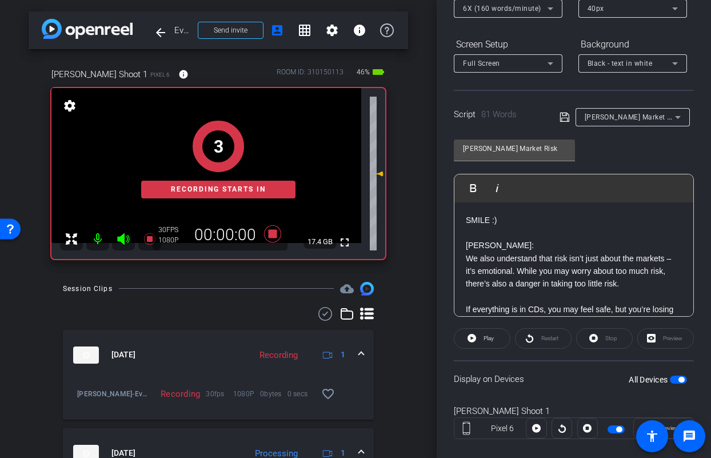
scroll to position [167, 0]
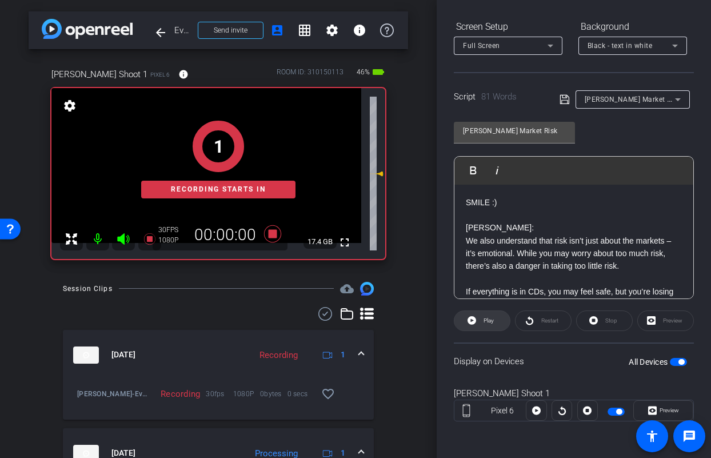
click at [486, 319] on span "Play" at bounding box center [488, 320] width 10 height 6
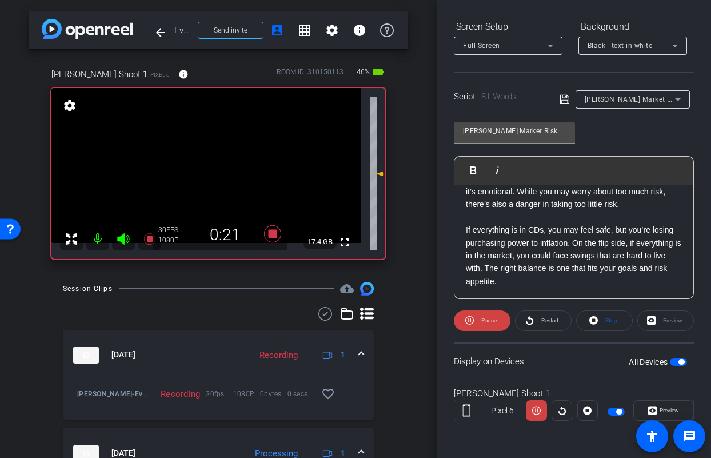
scroll to position [62, 0]
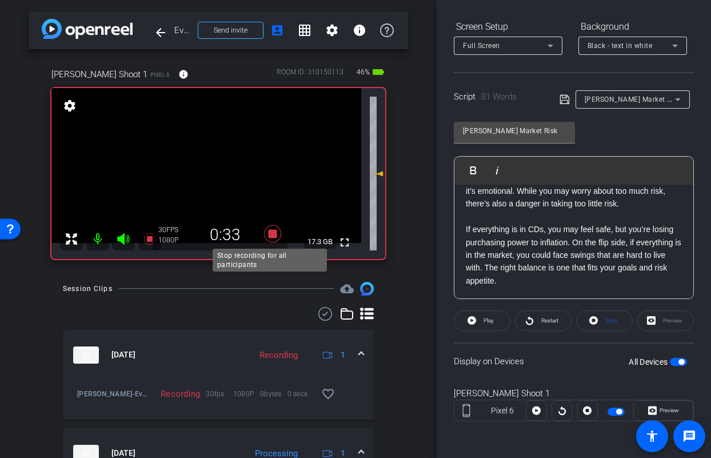
click at [274, 236] on icon at bounding box center [272, 233] width 27 height 21
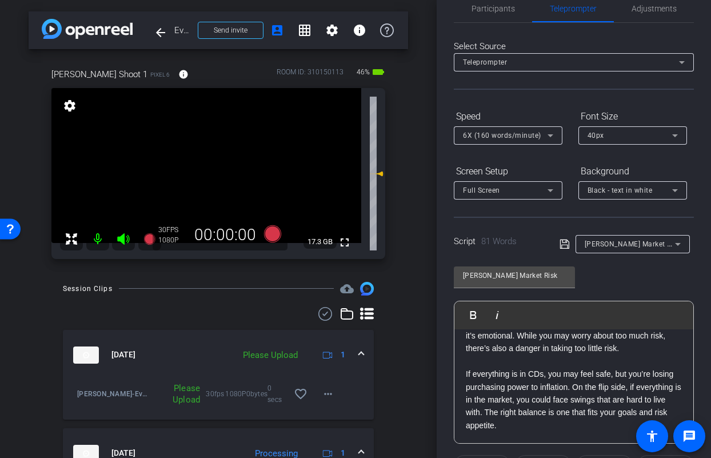
scroll to position [0, 0]
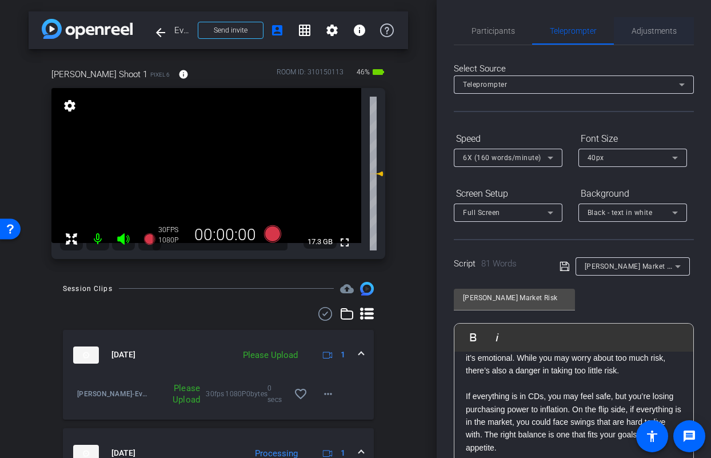
click at [668, 35] on span "Adjustments" at bounding box center [653, 31] width 45 height 8
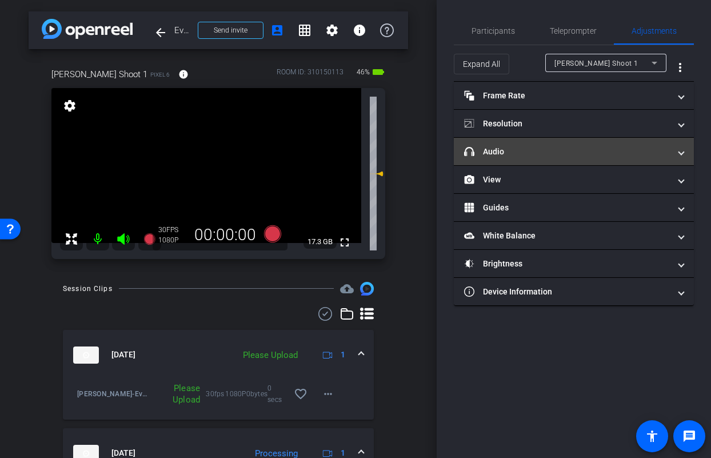
click at [531, 153] on mat-panel-title "headphone icon Audio" at bounding box center [567, 152] width 206 height 12
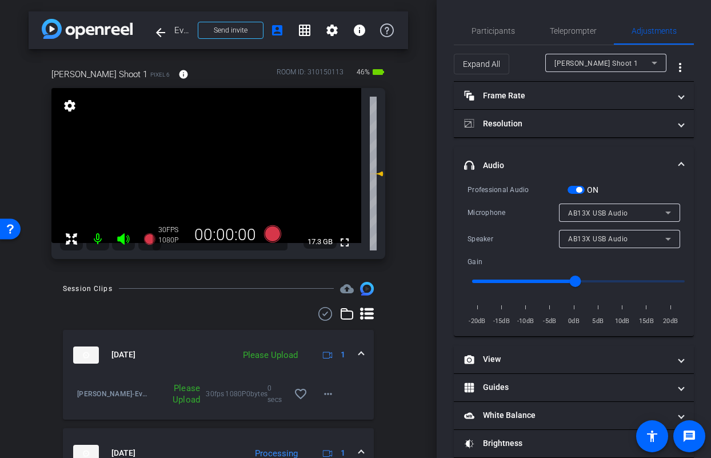
click at [573, 191] on span "button" at bounding box center [575, 190] width 17 height 8
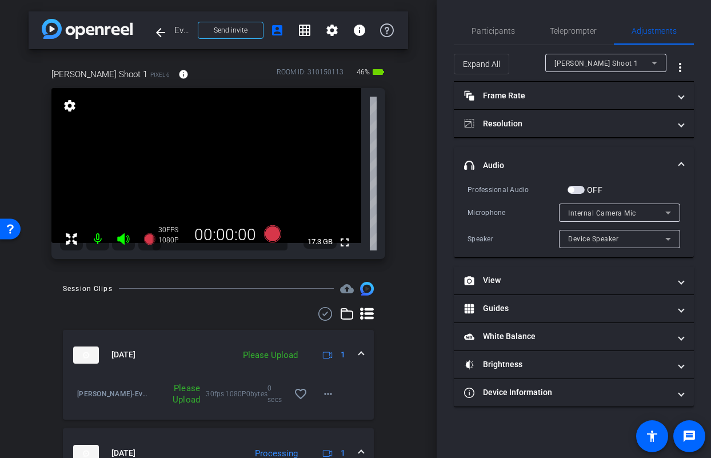
click at [579, 188] on span "button" at bounding box center [575, 190] width 17 height 8
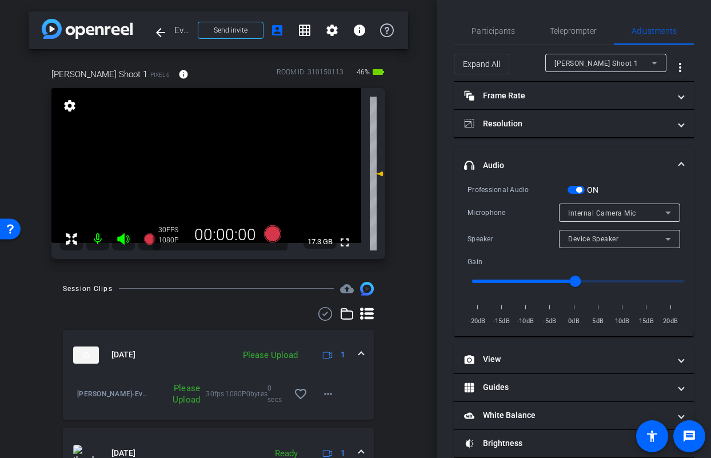
click at [598, 219] on div "Internal Camera Mic" at bounding box center [616, 213] width 97 height 14
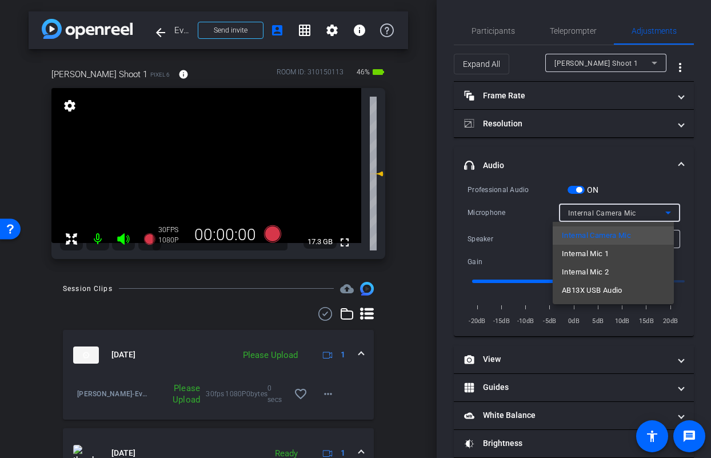
drag, startPoint x: 588, startPoint y: 289, endPoint x: 588, endPoint y: 279, distance: 9.7
click at [589, 289] on span "AB13X USB Audio" at bounding box center [591, 290] width 61 height 14
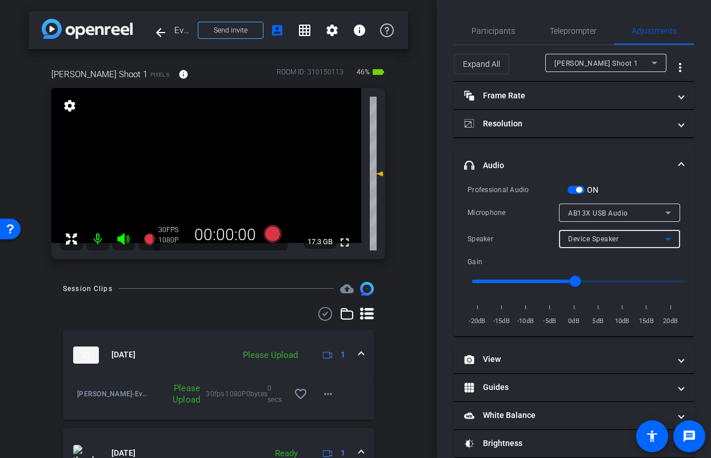
click at [585, 237] on span "Device Speaker" at bounding box center [593, 239] width 50 height 8
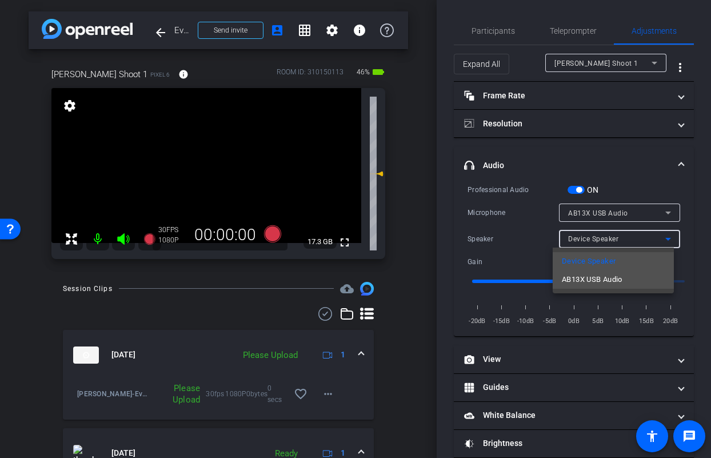
click at [581, 278] on span "AB13X USB Audio" at bounding box center [591, 279] width 61 height 14
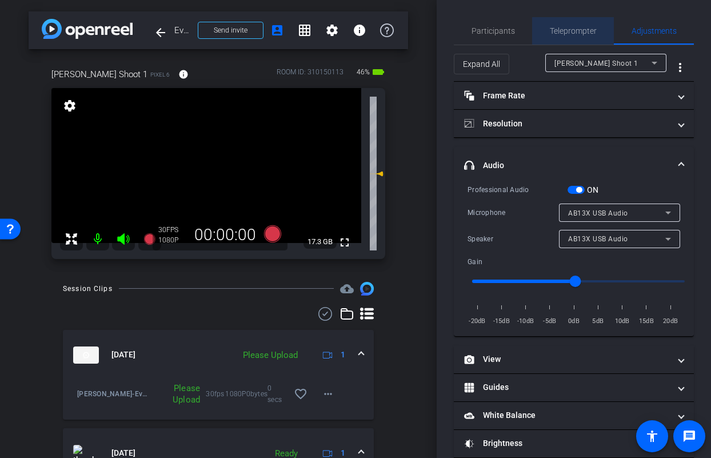
click at [582, 31] on span "Teleprompter" at bounding box center [572, 31] width 47 height 8
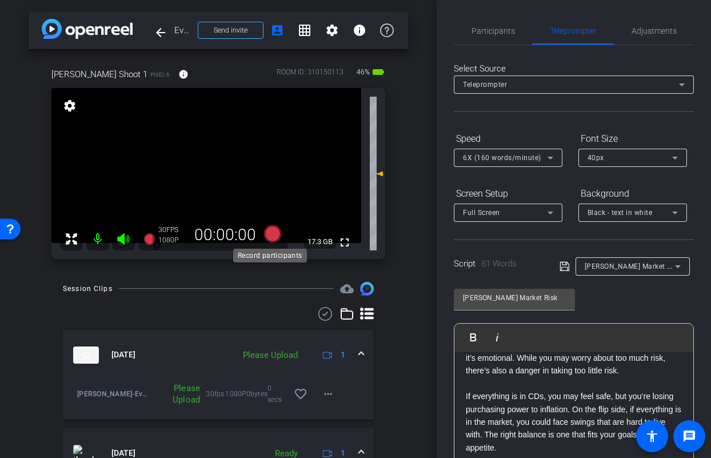
click at [268, 235] on icon at bounding box center [272, 232] width 17 height 17
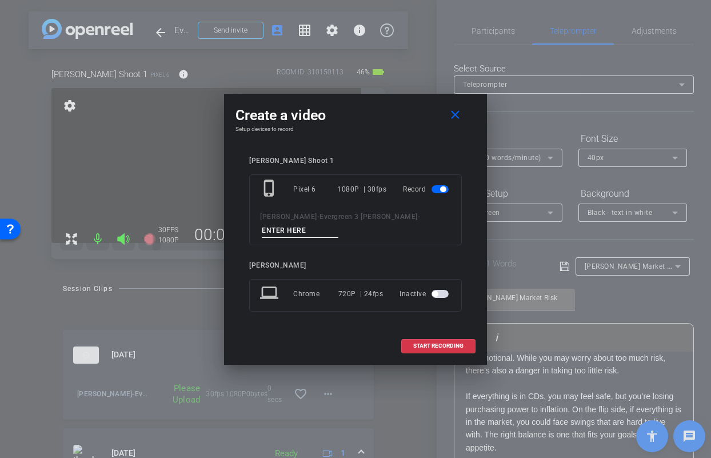
click at [338, 223] on input at bounding box center [300, 230] width 77 height 14
type input "K"
type input "Jason Market TA2"
click at [443, 343] on span at bounding box center [438, 345] width 73 height 27
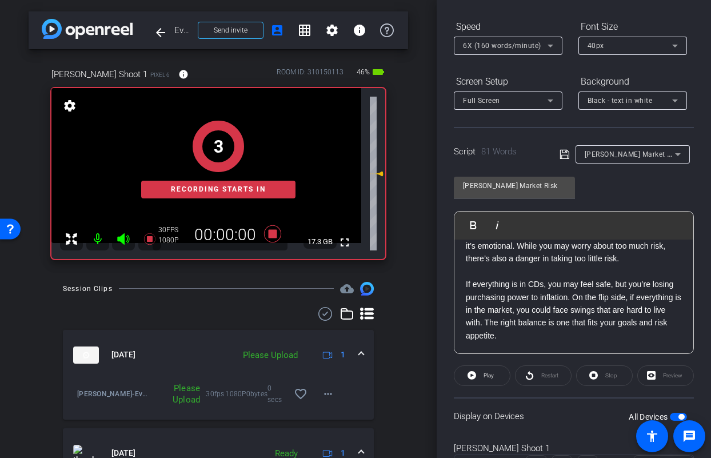
scroll to position [167, 0]
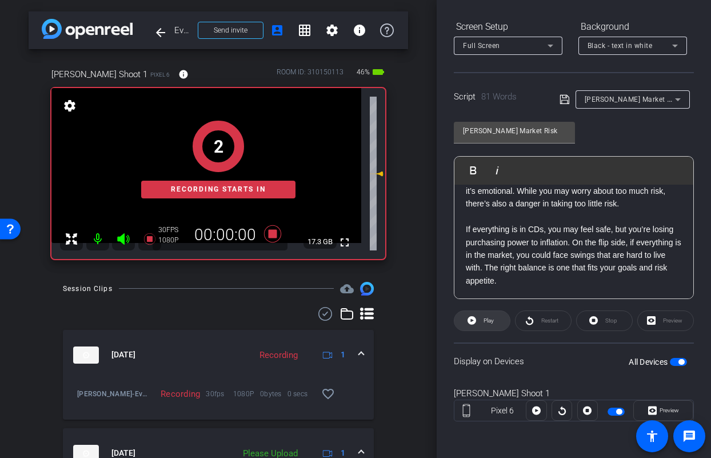
click at [493, 319] on span at bounding box center [481, 320] width 55 height 27
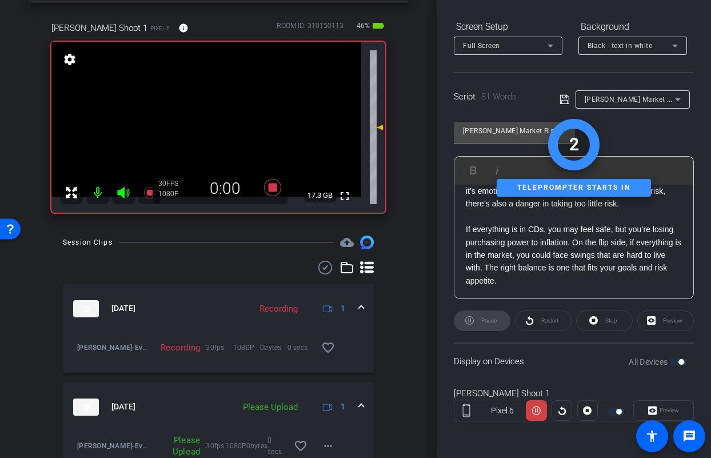
scroll to position [195, 0]
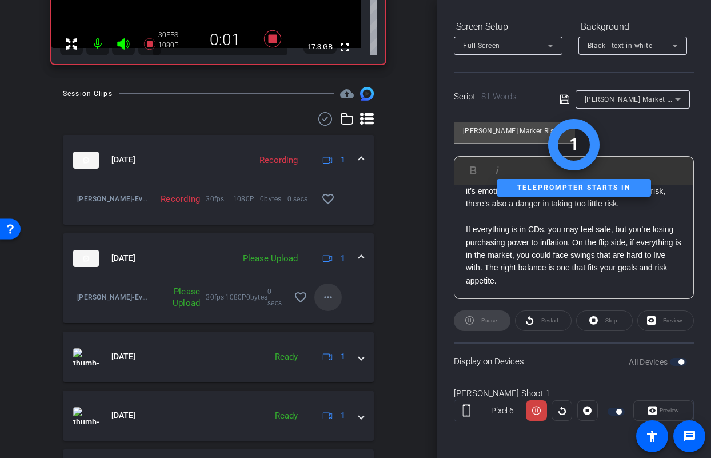
click at [327, 296] on mat-icon "more_horiz" at bounding box center [328, 297] width 14 height 14
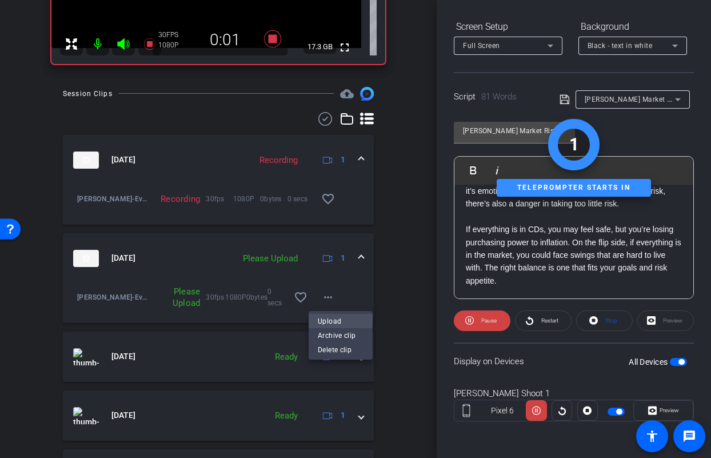
click at [339, 315] on span "Upload" at bounding box center [341, 321] width 46 height 14
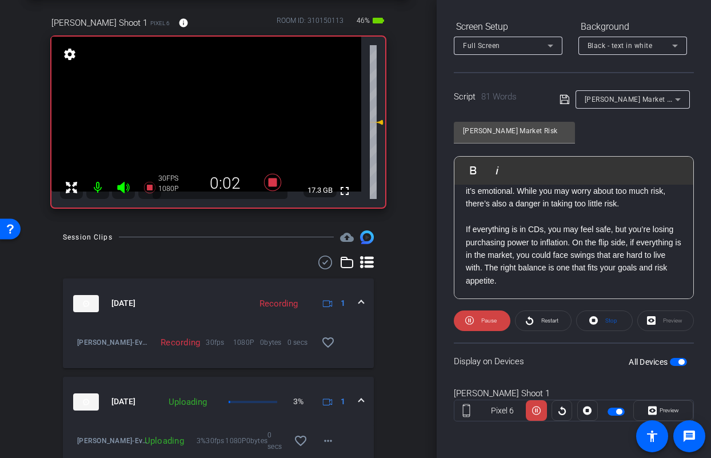
scroll to position [0, 0]
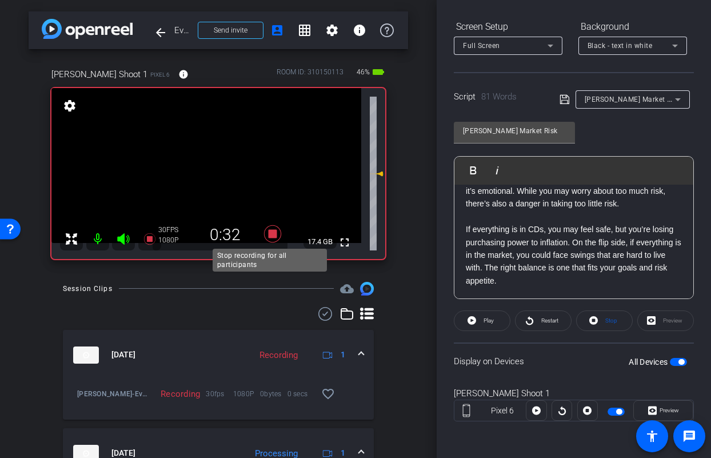
click at [271, 236] on icon at bounding box center [272, 232] width 17 height 17
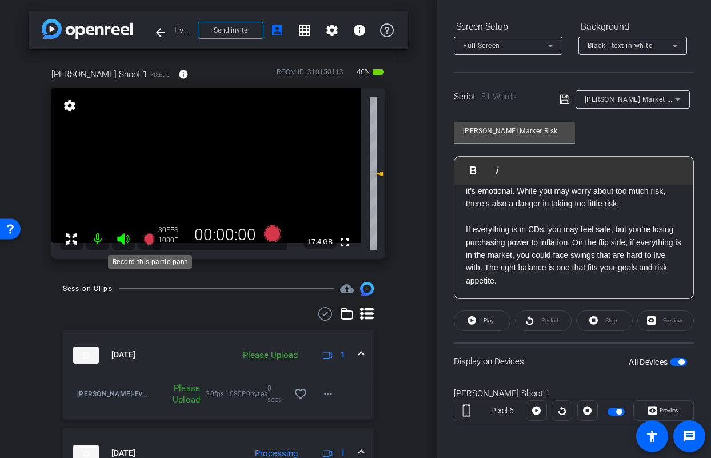
click at [149, 240] on icon at bounding box center [148, 237] width 11 height 11
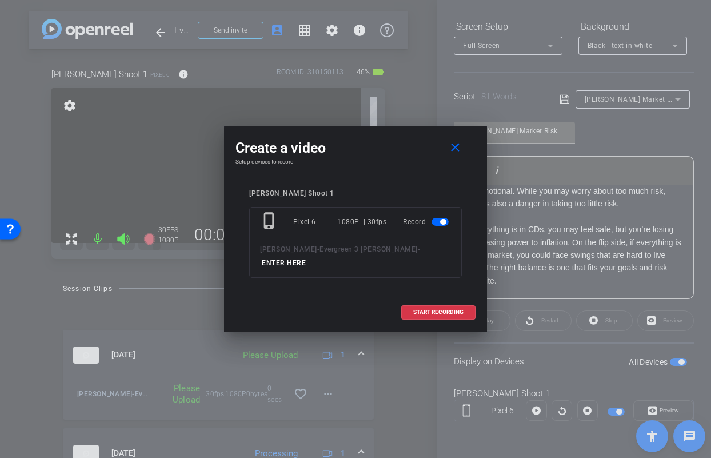
click at [338, 256] on input at bounding box center [300, 263] width 77 height 14
type input "Jason Market TA3"
click at [435, 309] on span "START RECORDING" at bounding box center [438, 312] width 50 height 6
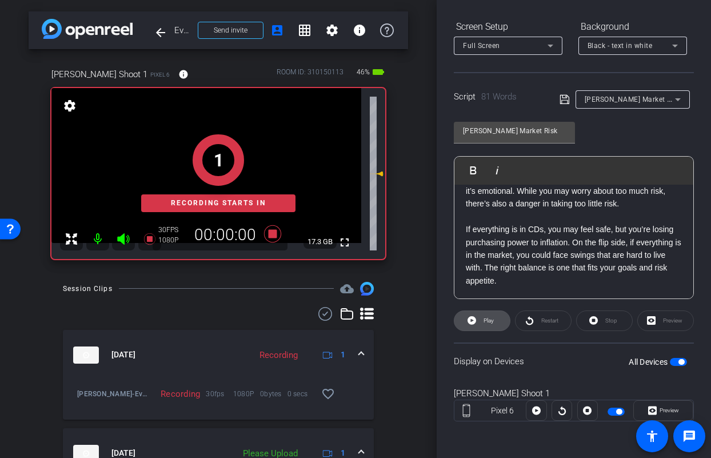
click at [482, 322] on span "Play" at bounding box center [486, 320] width 13 height 16
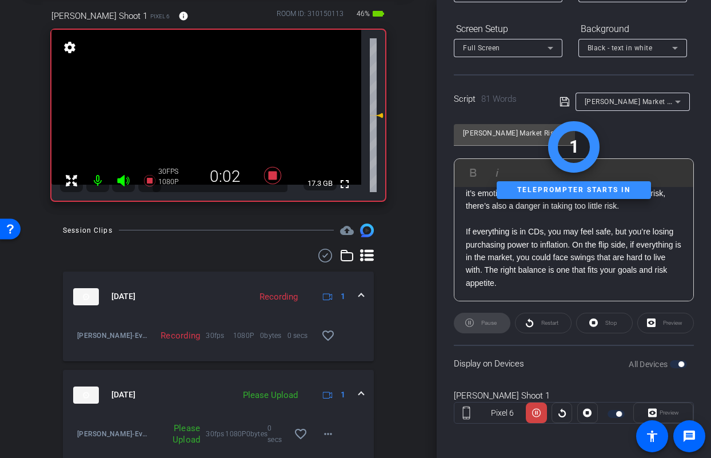
scroll to position [107, 0]
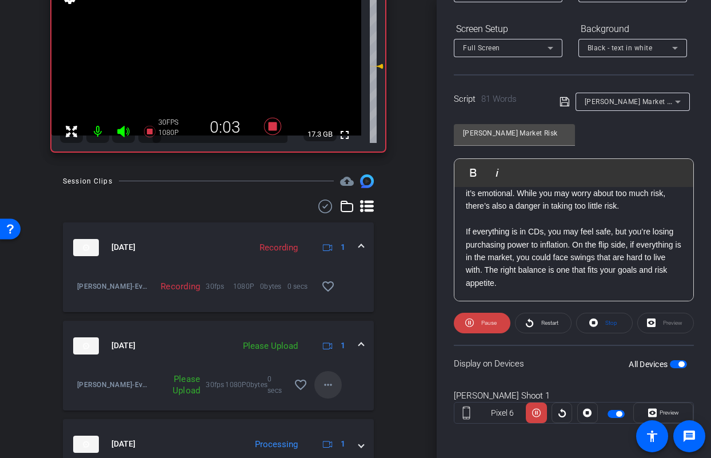
click at [332, 386] on span at bounding box center [327, 384] width 27 height 27
click at [339, 408] on span "Upload" at bounding box center [341, 409] width 46 height 14
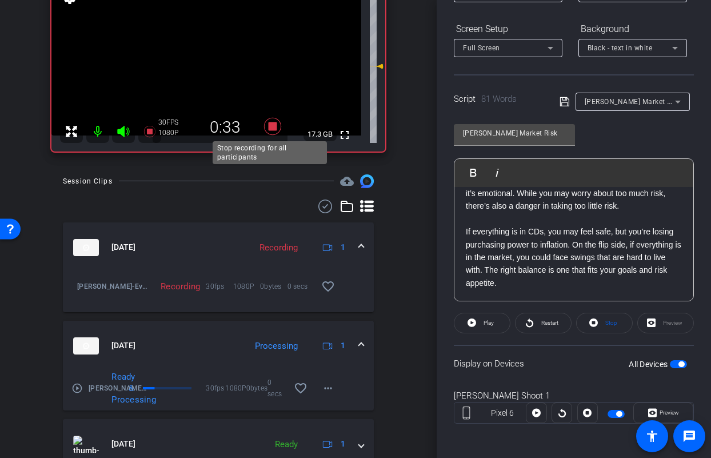
click at [272, 122] on icon at bounding box center [272, 126] width 27 height 21
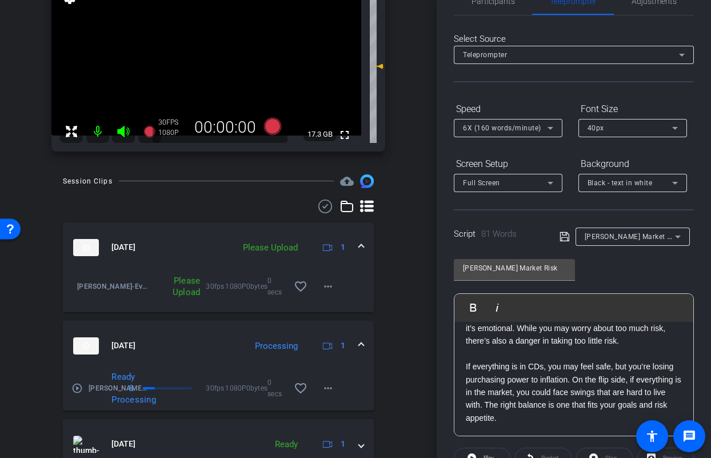
scroll to position [0, 0]
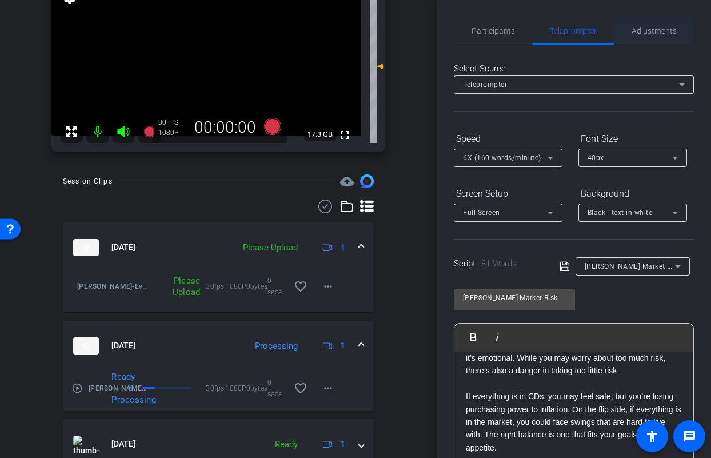
click at [659, 35] on span "Adjustments" at bounding box center [653, 30] width 45 height 27
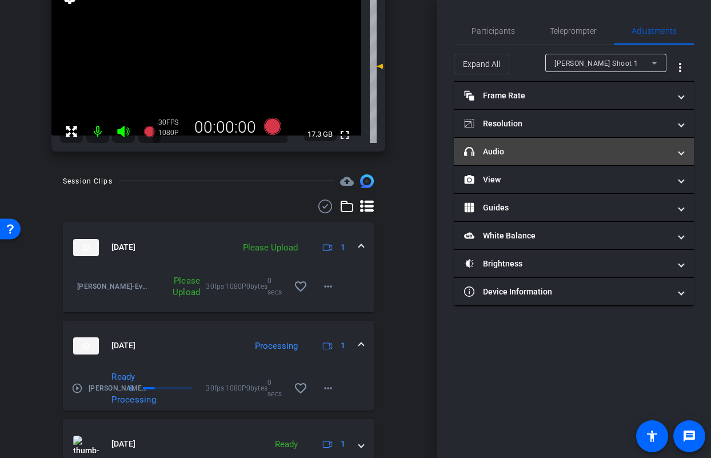
click at [549, 151] on mat-panel-title "headphone icon Audio" at bounding box center [567, 152] width 206 height 12
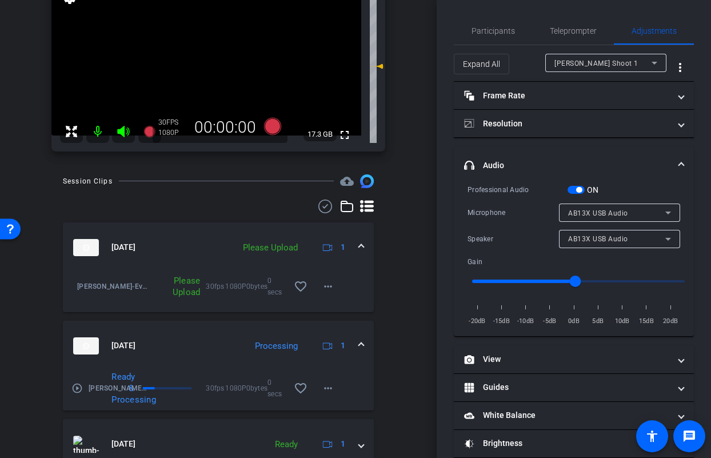
click at [573, 191] on span "button" at bounding box center [575, 190] width 17 height 8
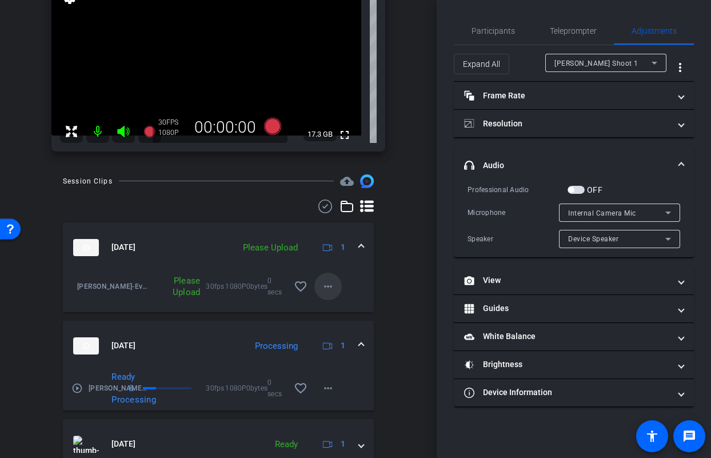
click at [326, 293] on span at bounding box center [327, 285] width 27 height 27
click at [331, 314] on span "Upload" at bounding box center [341, 310] width 46 height 14
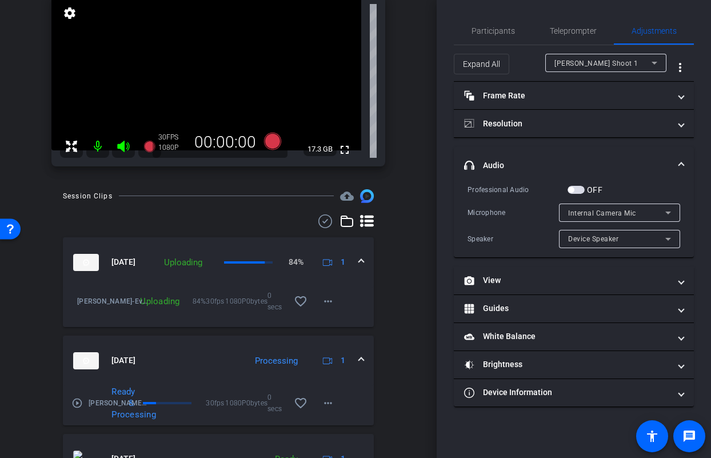
scroll to position [18, 0]
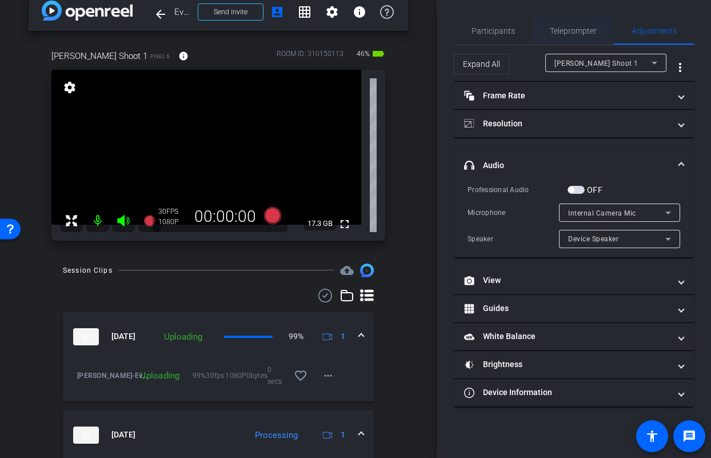
click at [572, 25] on span "Teleprompter" at bounding box center [572, 30] width 47 height 27
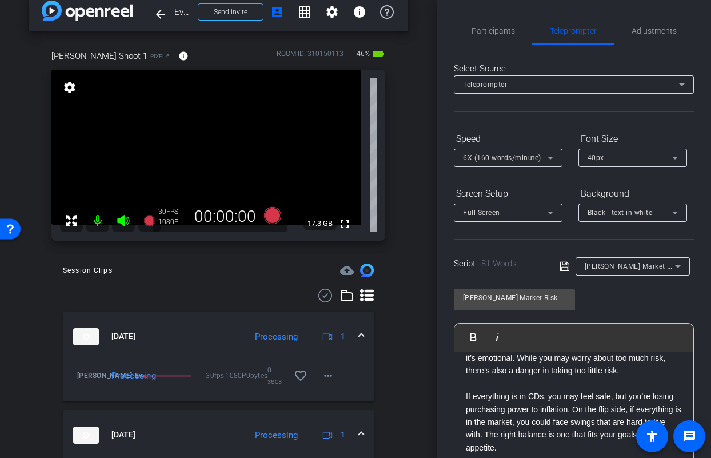
click at [596, 265] on span "Jason Market Risk" at bounding box center [632, 265] width 97 height 9
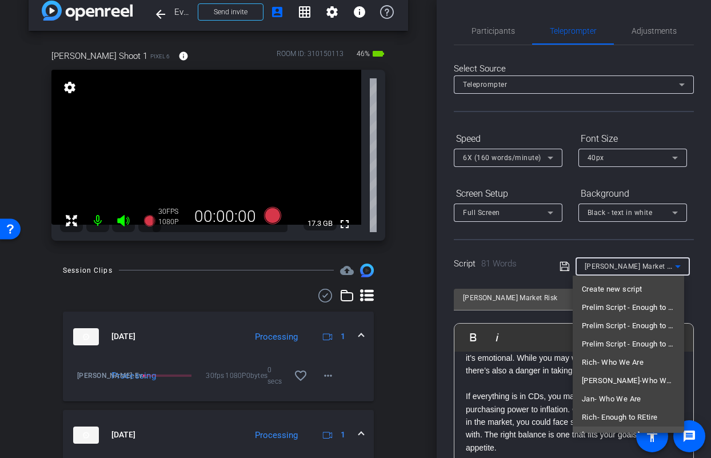
scroll to position [67, 0]
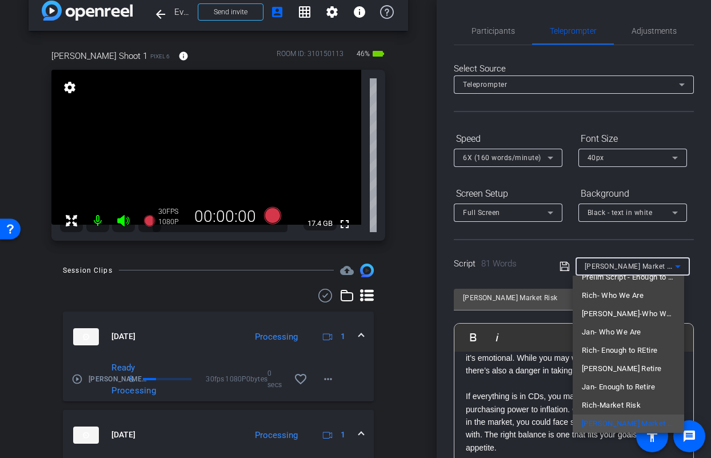
click at [647, 232] on div at bounding box center [355, 229] width 711 height 458
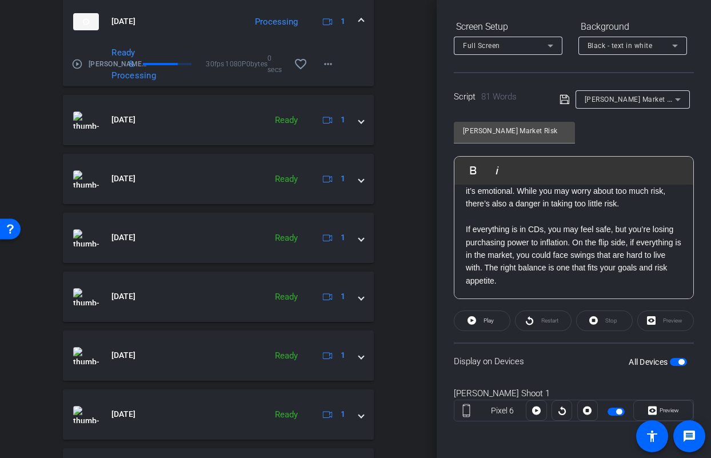
scroll to position [571, 0]
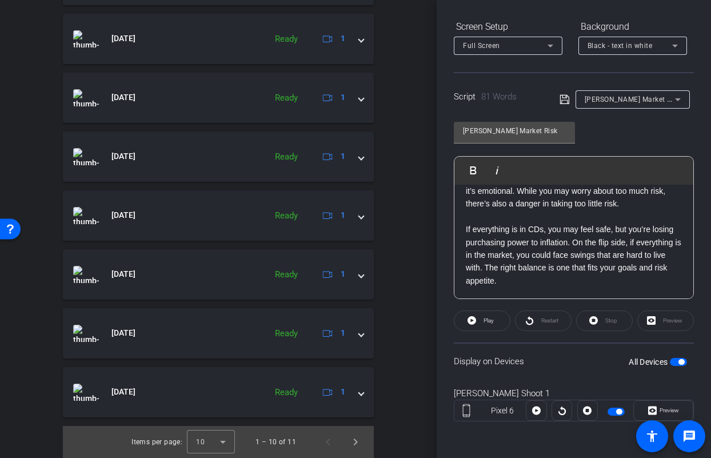
click at [669, 363] on span "button" at bounding box center [677, 362] width 17 height 8
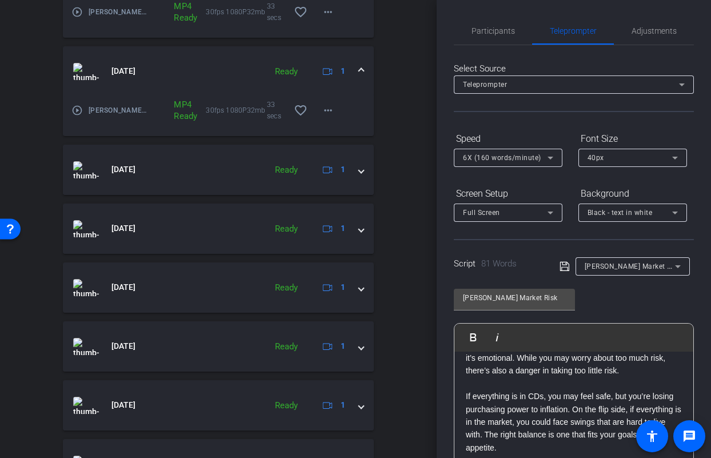
scroll to position [592, 0]
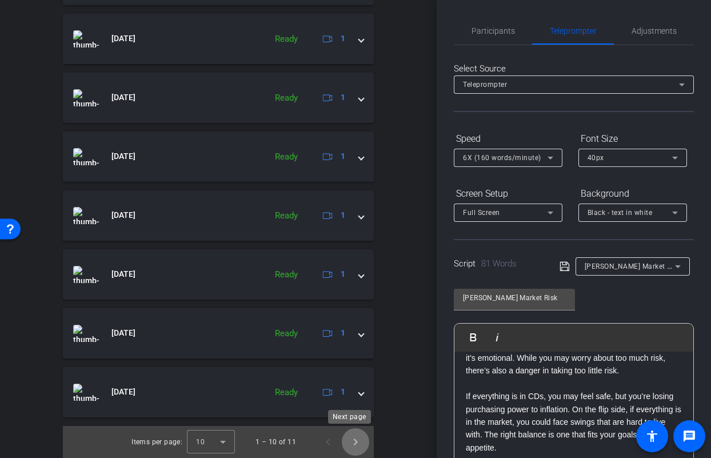
click at [356, 442] on span "Next page" at bounding box center [355, 441] width 27 height 27
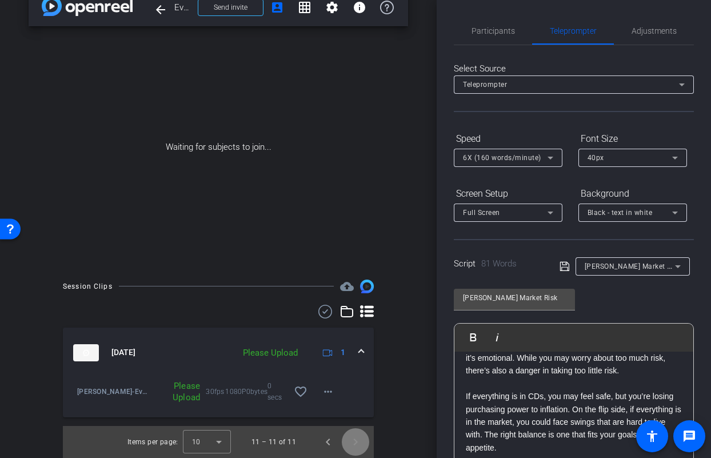
scroll to position [23, 0]
click at [321, 446] on span "Previous page" at bounding box center [327, 441] width 27 height 27
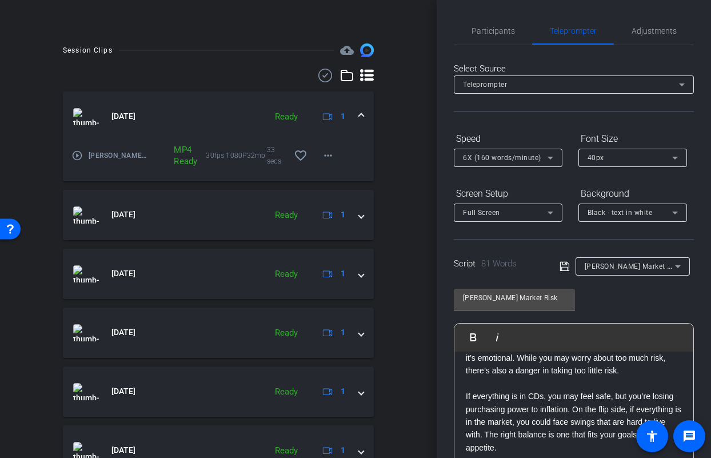
scroll to position [552, 0]
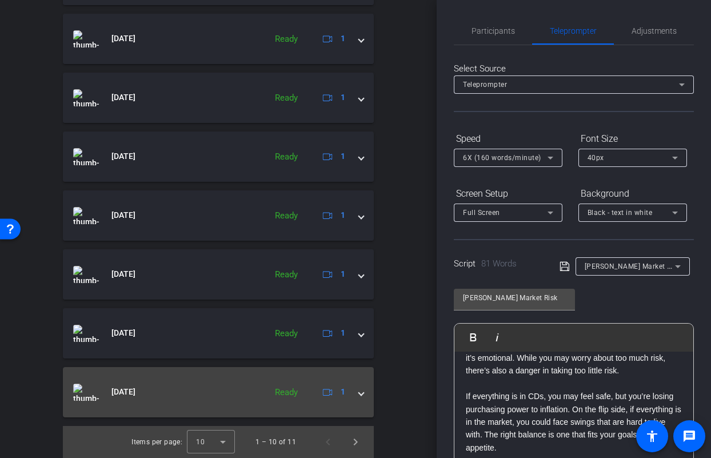
click at [359, 391] on span at bounding box center [361, 392] width 5 height 12
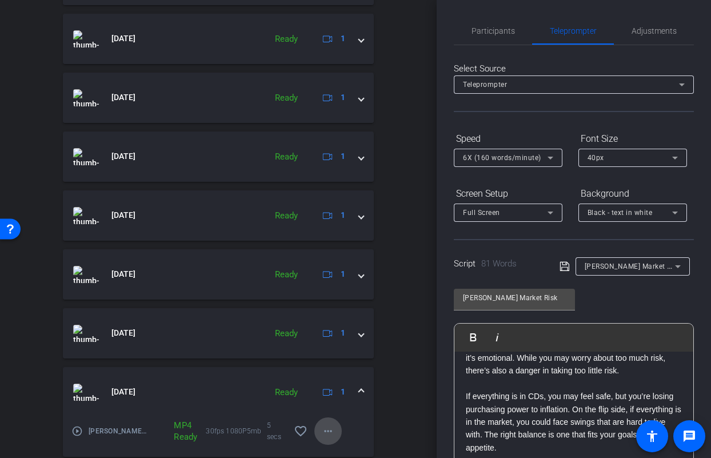
click at [321, 432] on mat-icon "more_horiz" at bounding box center [328, 431] width 14 height 14
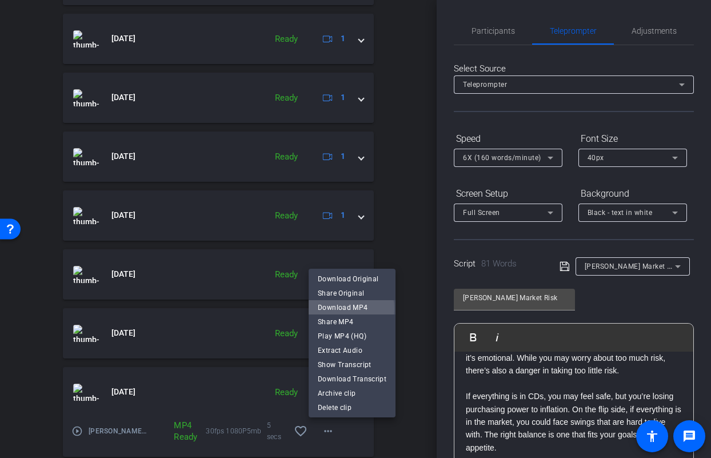
click at [338, 308] on span "Download MP4" at bounding box center [352, 307] width 69 height 14
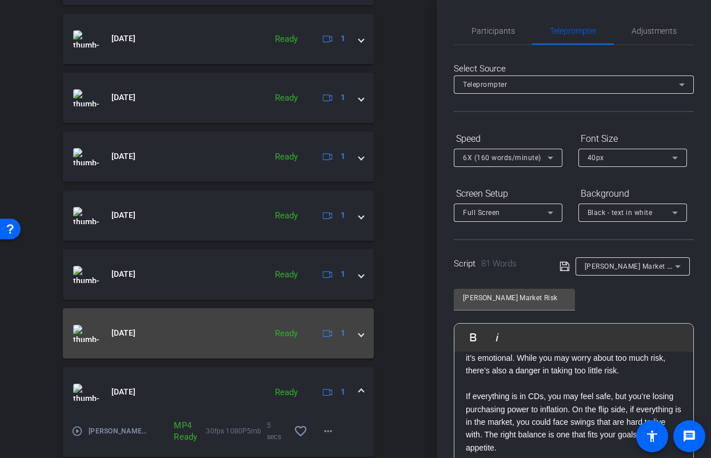
click at [359, 336] on span at bounding box center [361, 333] width 5 height 12
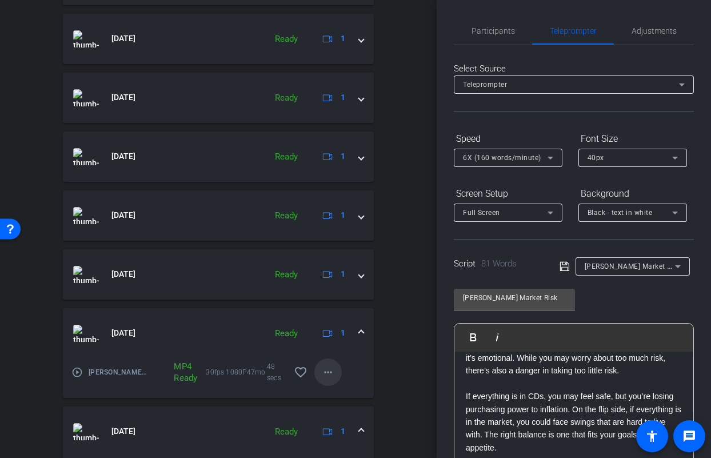
click at [321, 374] on mat-icon "more_horiz" at bounding box center [328, 372] width 14 height 14
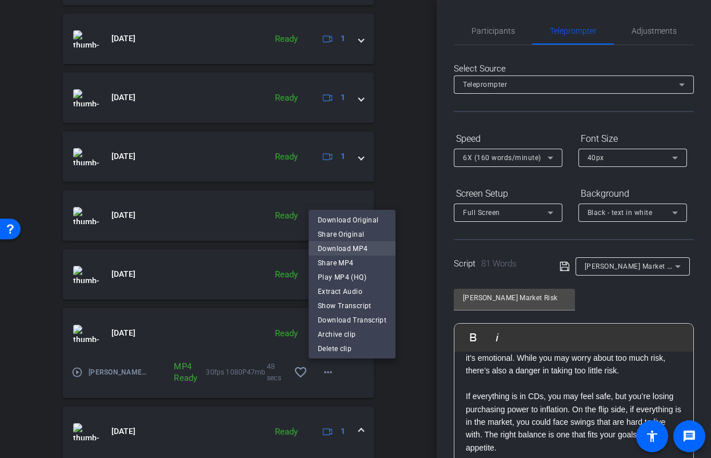
click at [350, 251] on span "Download MP4" at bounding box center [352, 249] width 69 height 14
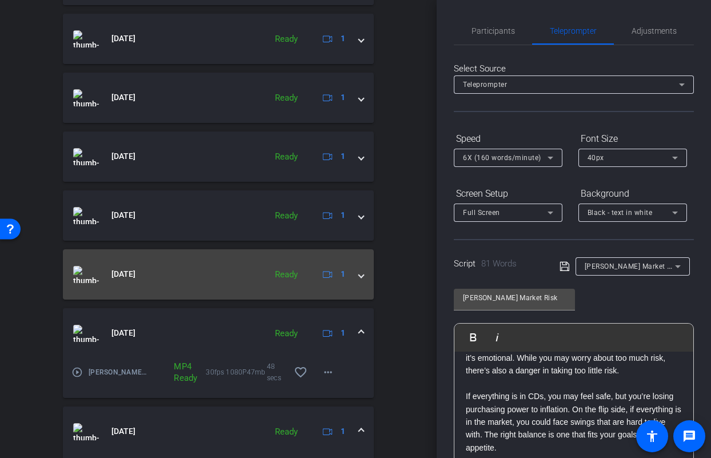
click at [354, 280] on mat-expansion-panel-header "Aug 27, 2025 Ready 1" at bounding box center [218, 274] width 311 height 50
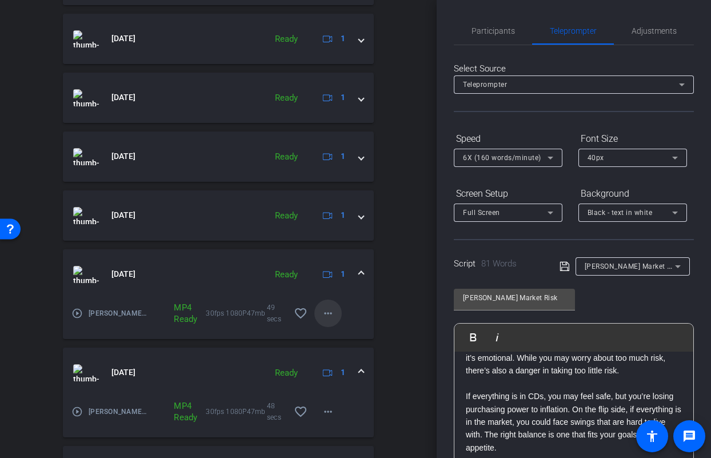
click at [321, 311] on mat-icon "more_horiz" at bounding box center [328, 313] width 14 height 14
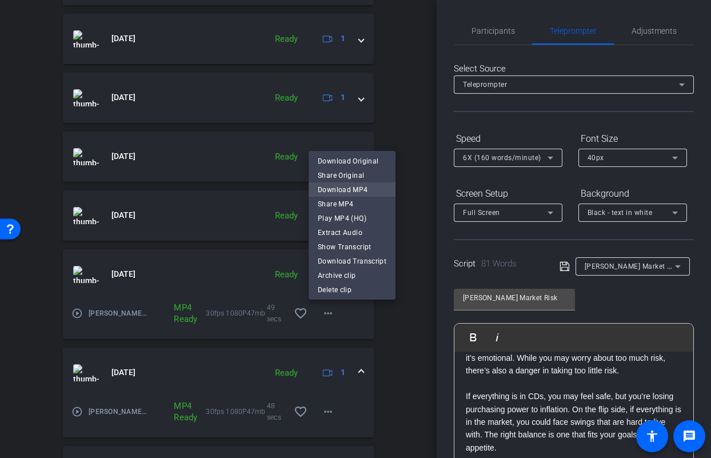
click at [339, 187] on span "Download MP4" at bounding box center [352, 190] width 69 height 14
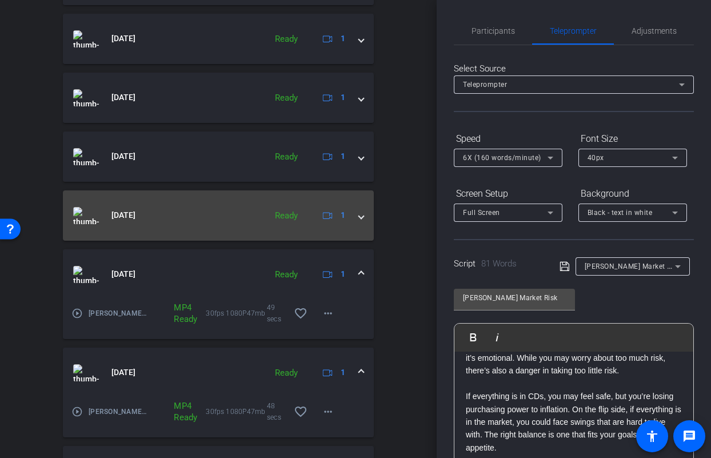
click at [356, 214] on mat-expansion-panel-header "Aug 27, 2025 Ready 1" at bounding box center [218, 215] width 311 height 50
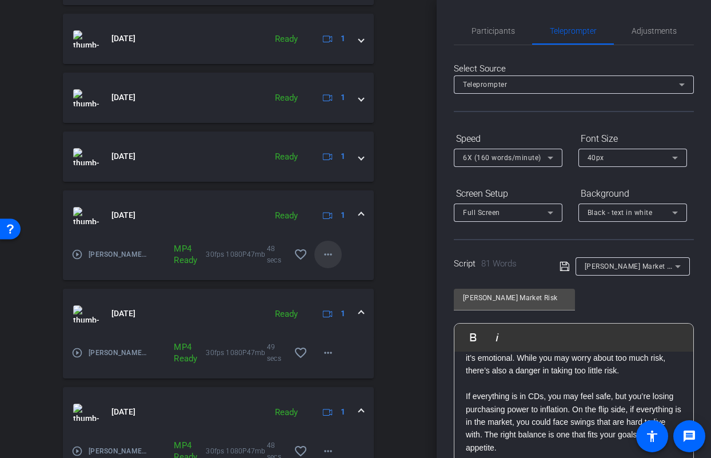
click at [321, 258] on mat-icon "more_horiz" at bounding box center [328, 254] width 14 height 14
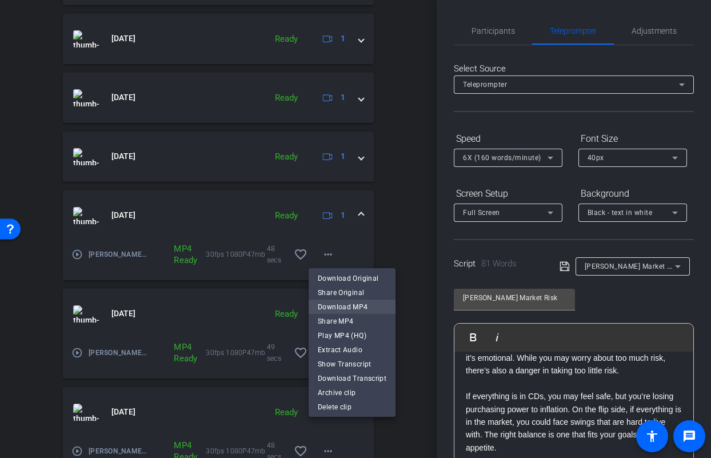
click at [332, 308] on span "Download MP4" at bounding box center [352, 307] width 69 height 14
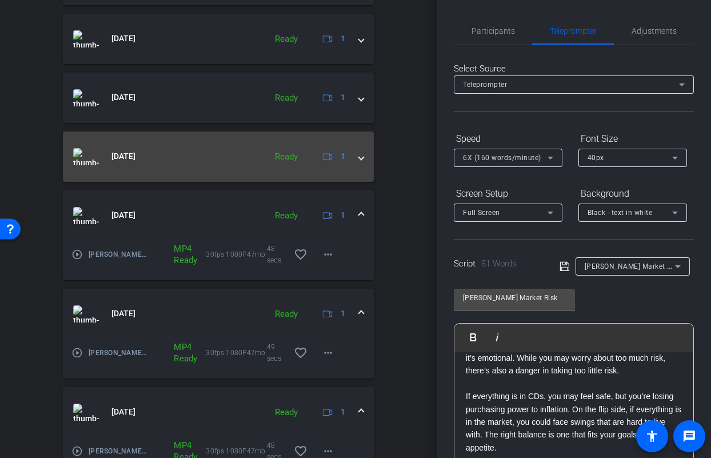
click at [361, 161] on mat-expansion-panel-header "Aug 27, 2025 Ready 1" at bounding box center [218, 156] width 311 height 50
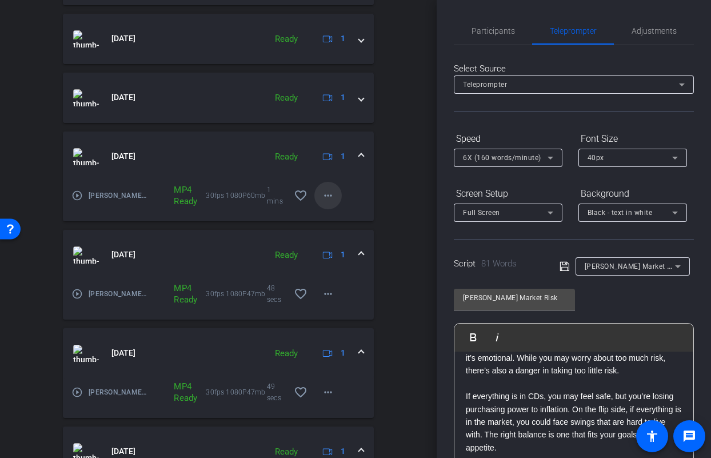
click at [330, 194] on span at bounding box center [327, 195] width 27 height 27
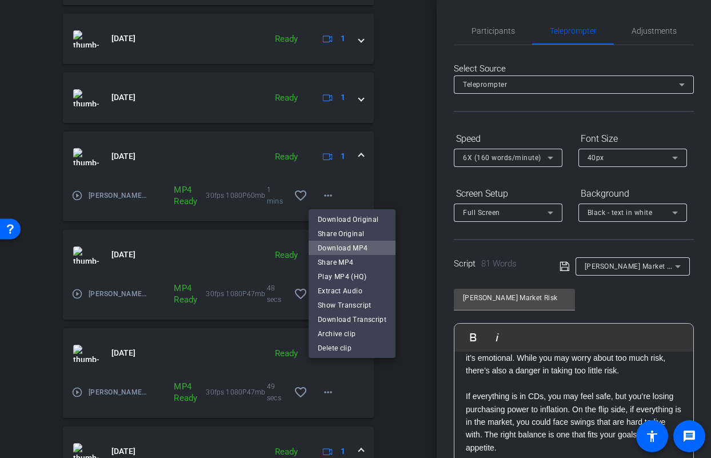
click at [356, 244] on span "Download MP4" at bounding box center [352, 248] width 69 height 14
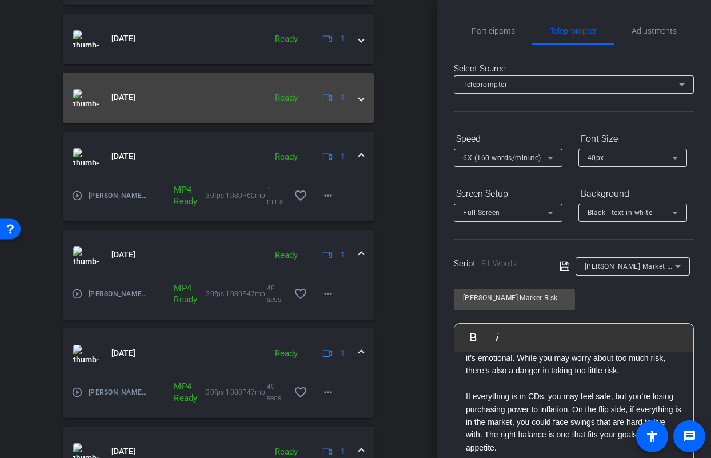
click at [359, 101] on span at bounding box center [361, 97] width 5 height 12
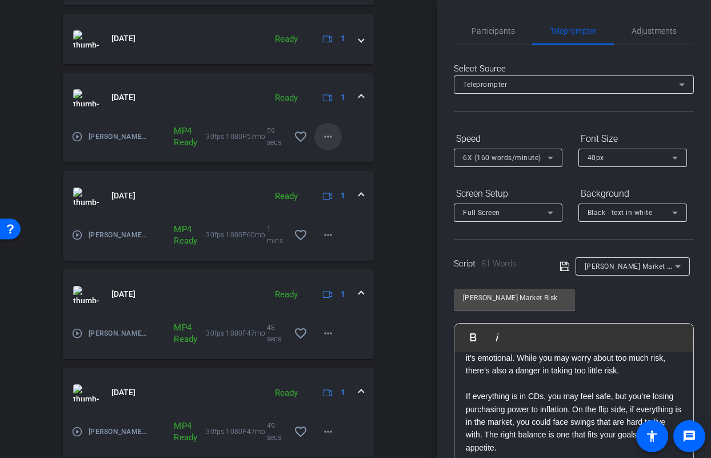
click at [321, 138] on mat-icon "more_horiz" at bounding box center [328, 137] width 14 height 14
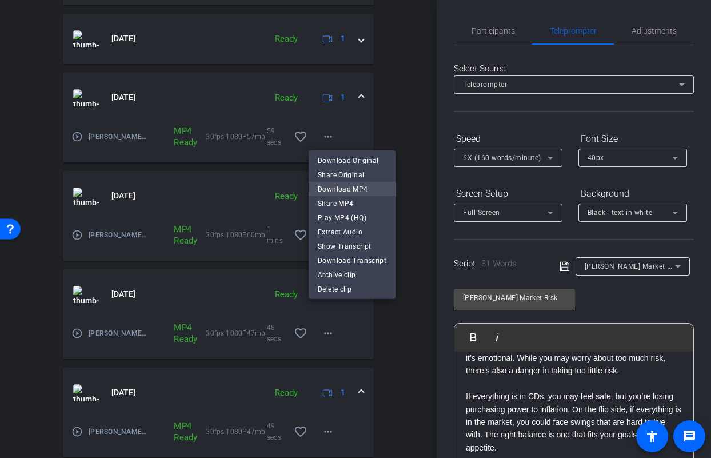
click at [333, 186] on span "Download MP4" at bounding box center [352, 189] width 69 height 14
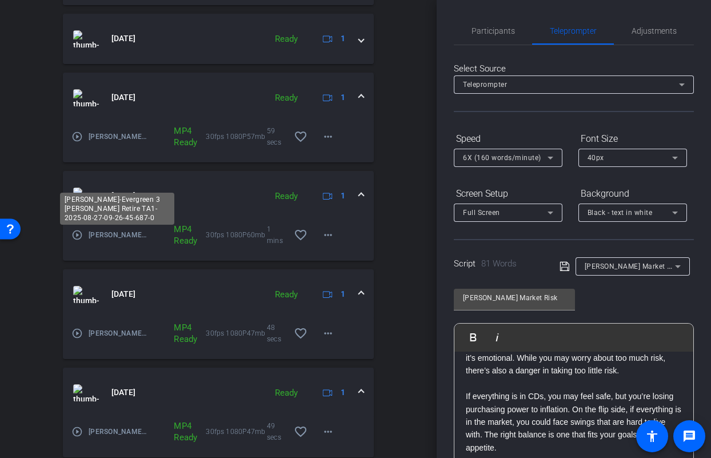
click at [117, 238] on span "[PERSON_NAME]-Evergreen 3 [PERSON_NAME] Retire TA1-2025-08-27-09-26-45-687-0" at bounding box center [118, 234] width 59 height 11
click at [73, 236] on mat-icon "play_circle_outline" at bounding box center [76, 234] width 11 height 11
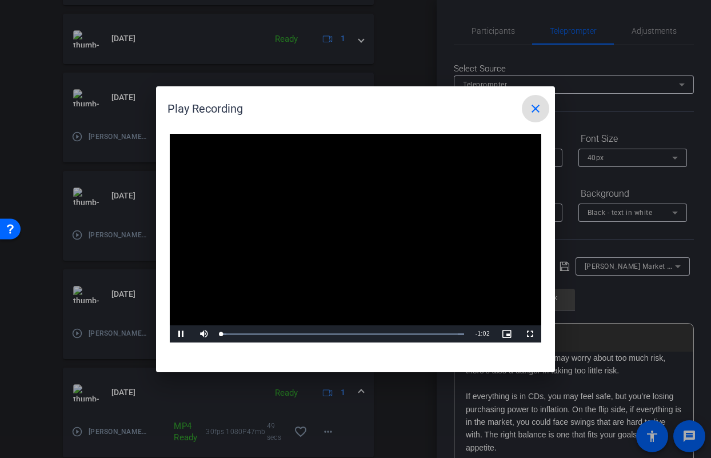
click at [342, 232] on video "Video Player" at bounding box center [355, 238] width 371 height 209
click at [182, 334] on span "Video Player" at bounding box center [181, 334] width 23 height 0
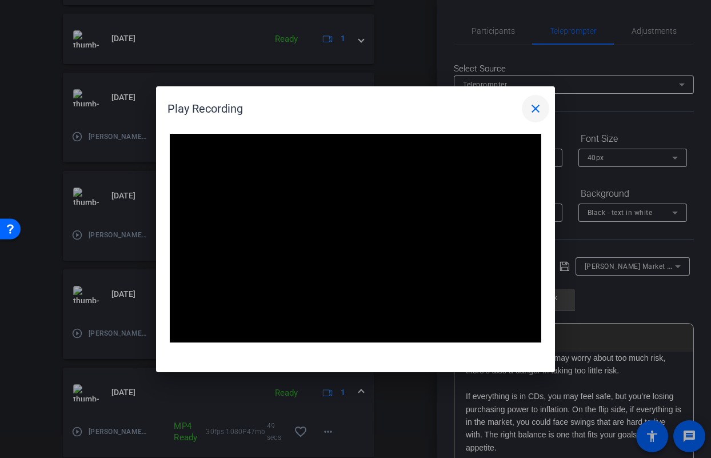
click at [541, 115] on span at bounding box center [535, 108] width 27 height 27
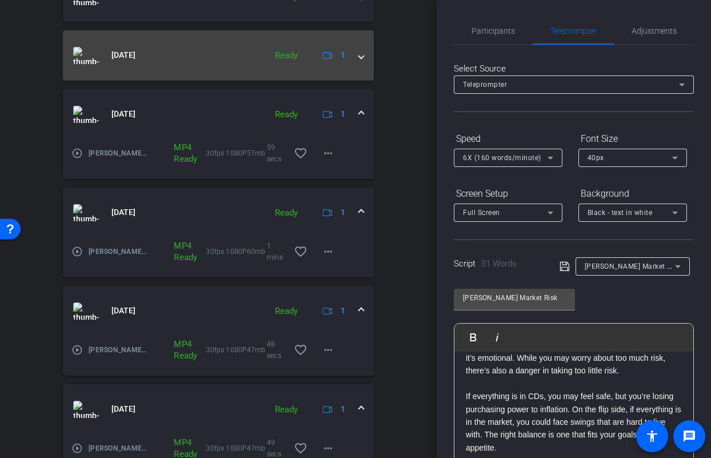
scroll to position [503, 0]
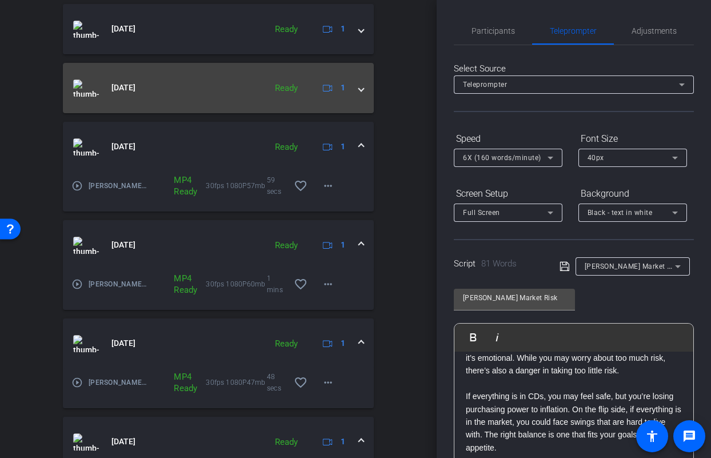
click at [356, 94] on mat-expansion-panel-header "Aug 27, 2025 Ready 1" at bounding box center [218, 88] width 311 height 50
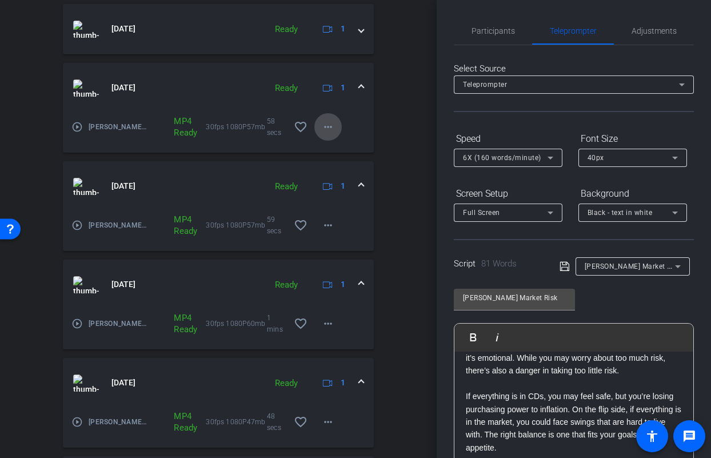
click at [321, 130] on mat-icon "more_horiz" at bounding box center [328, 127] width 14 height 14
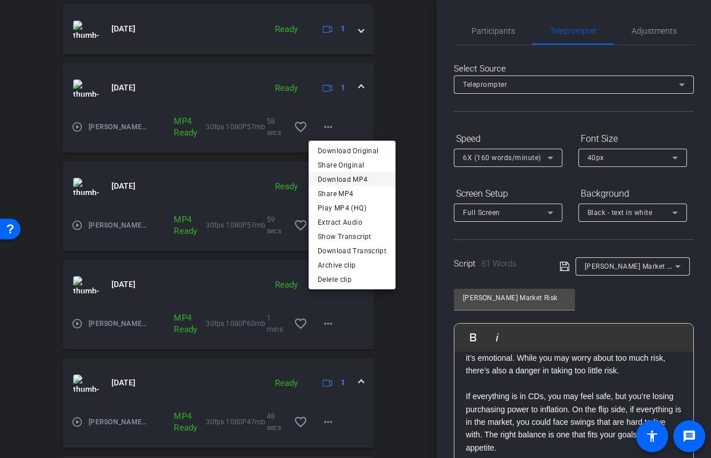
click at [336, 180] on span "Download MP4" at bounding box center [352, 180] width 69 height 14
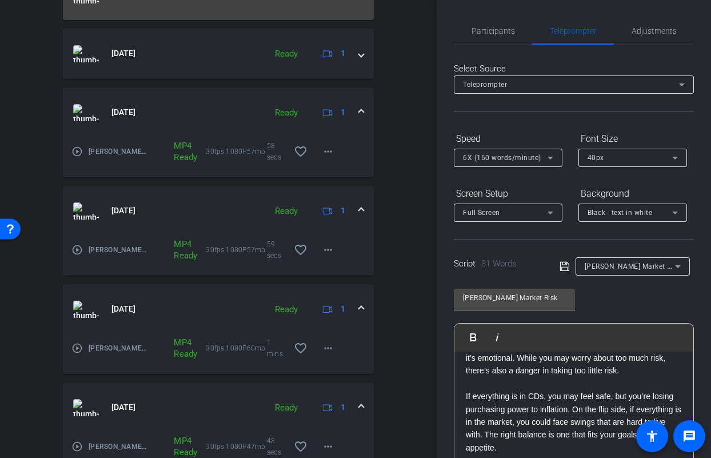
scroll to position [332, 0]
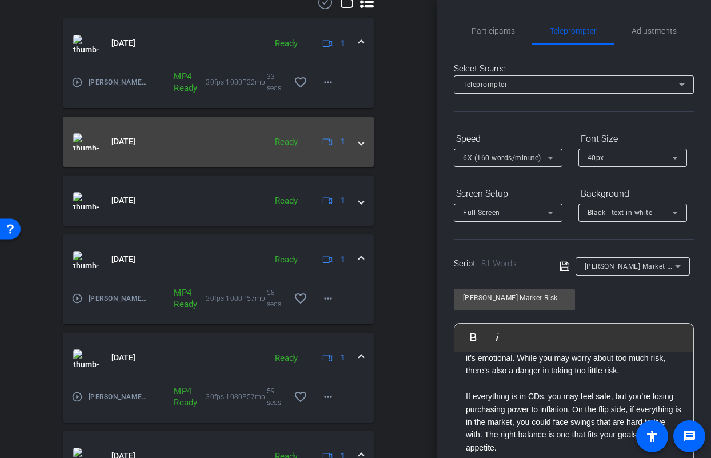
click at [355, 150] on mat-expansion-panel-header "Aug 27, 2025 Ready 1" at bounding box center [218, 142] width 311 height 50
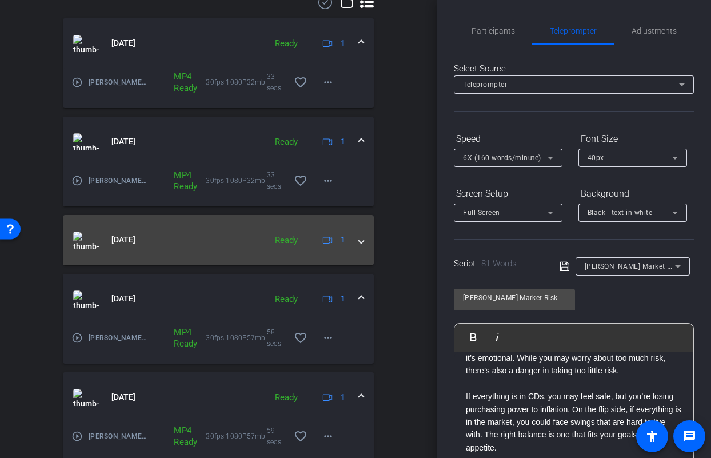
click at [359, 239] on span at bounding box center [361, 240] width 5 height 12
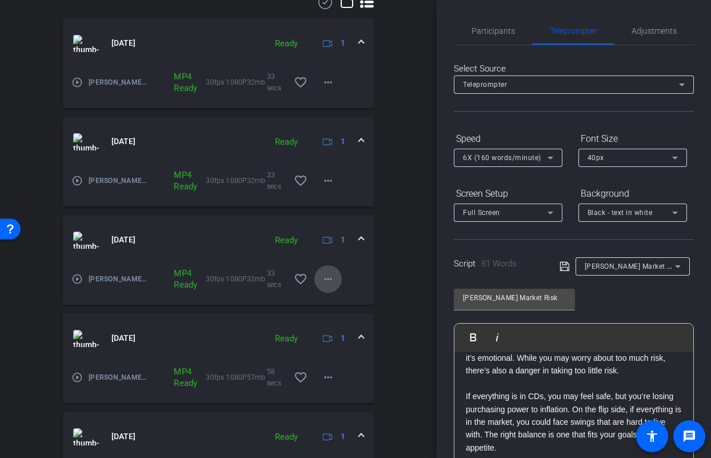
click at [323, 275] on mat-icon "more_horiz" at bounding box center [328, 279] width 14 height 14
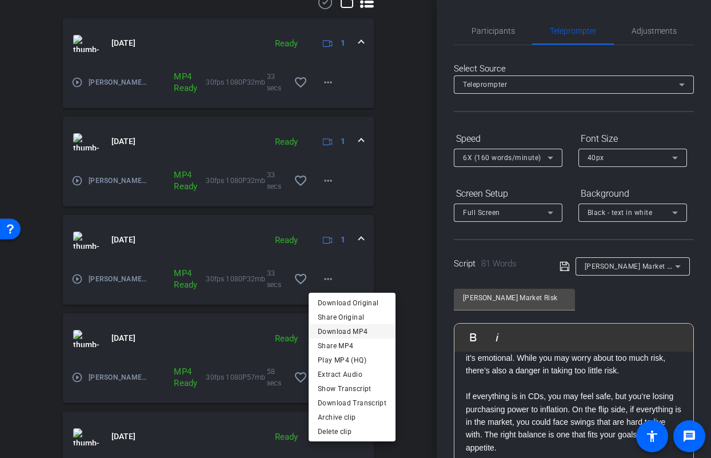
click at [338, 331] on span "Download MP4" at bounding box center [352, 331] width 69 height 14
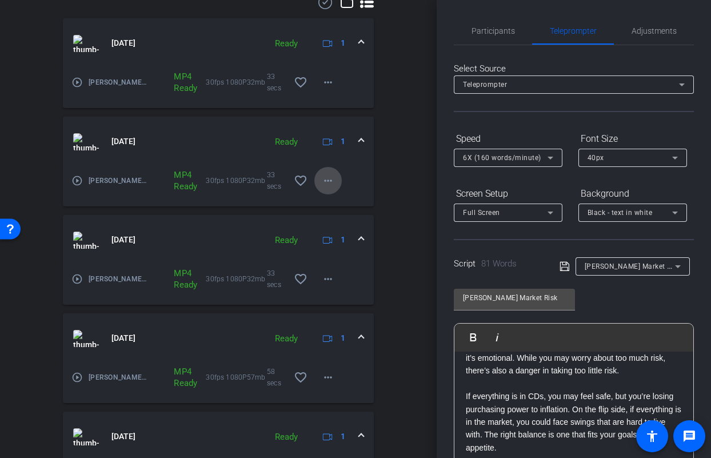
click at [321, 183] on mat-icon "more_horiz" at bounding box center [328, 181] width 14 height 14
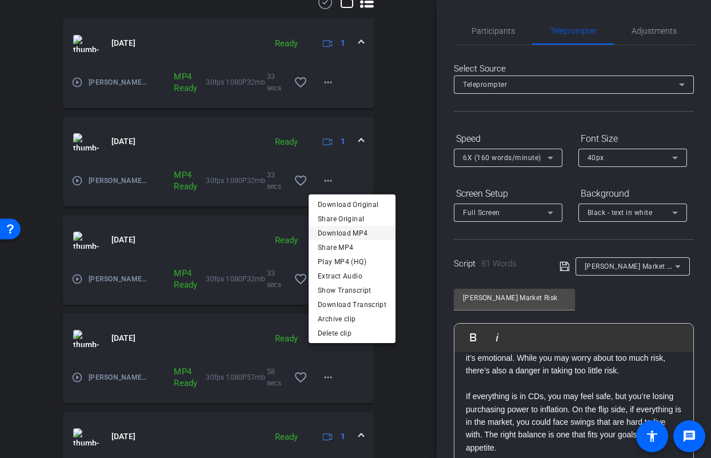
click at [325, 234] on span "Download MP4" at bounding box center [352, 233] width 69 height 14
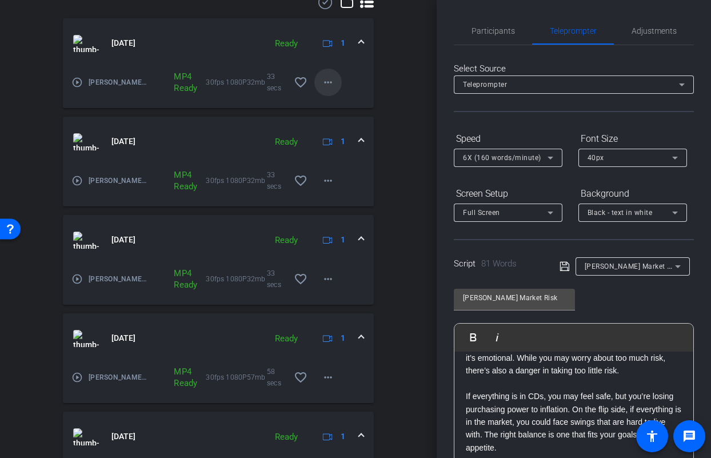
click at [327, 84] on mat-icon "more_horiz" at bounding box center [328, 82] width 14 height 14
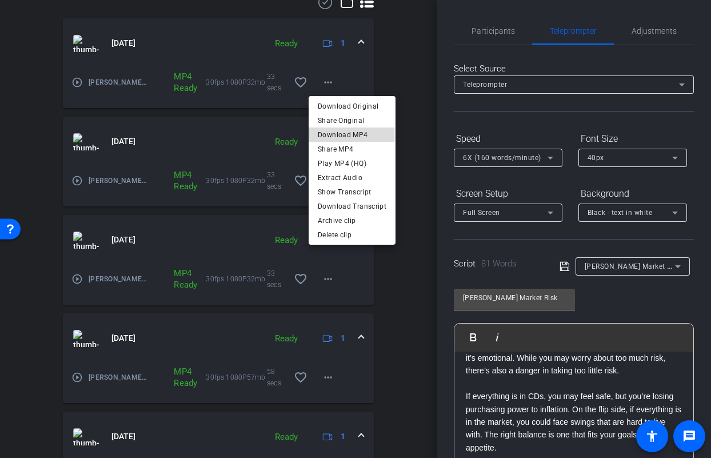
click at [334, 137] on span "Download MP4" at bounding box center [352, 135] width 69 height 14
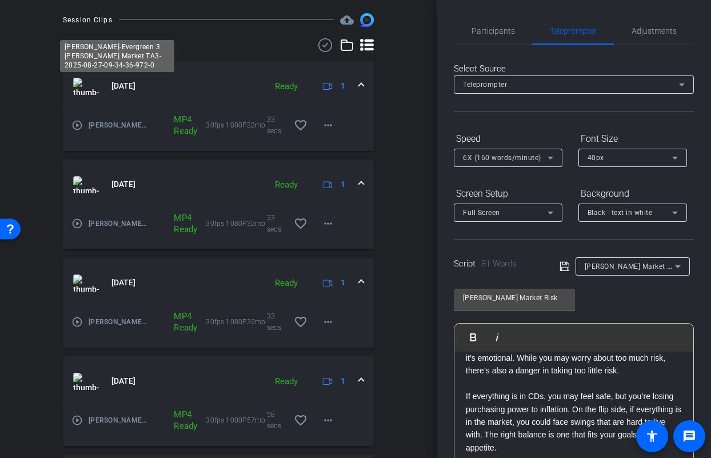
scroll to position [228, 0]
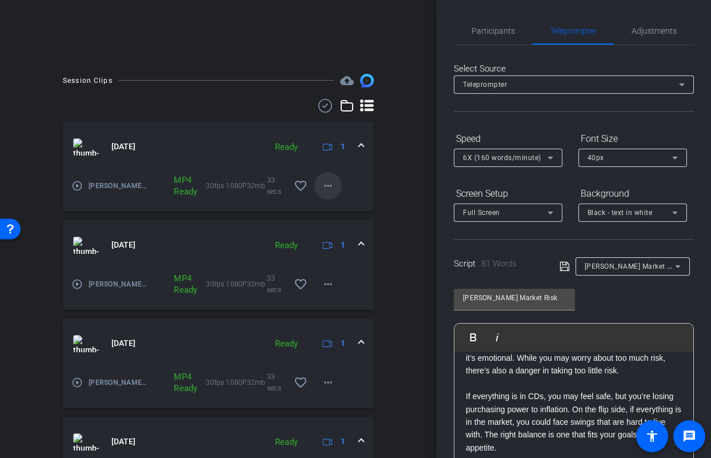
click at [322, 187] on mat-icon "more_horiz" at bounding box center [328, 186] width 14 height 14
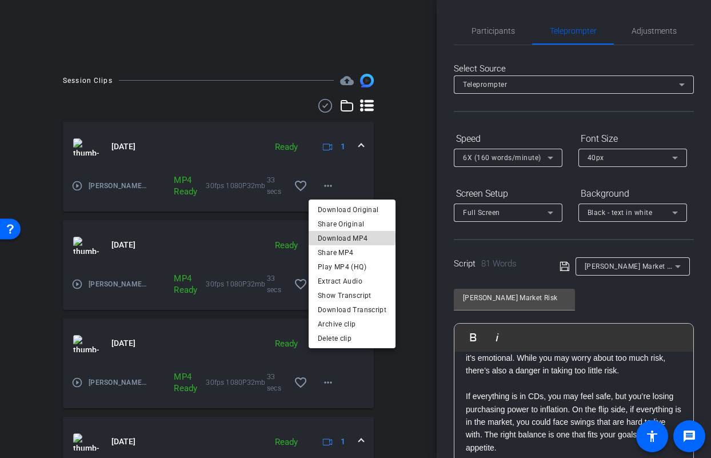
click at [351, 237] on span "Download MP4" at bounding box center [352, 238] width 69 height 14
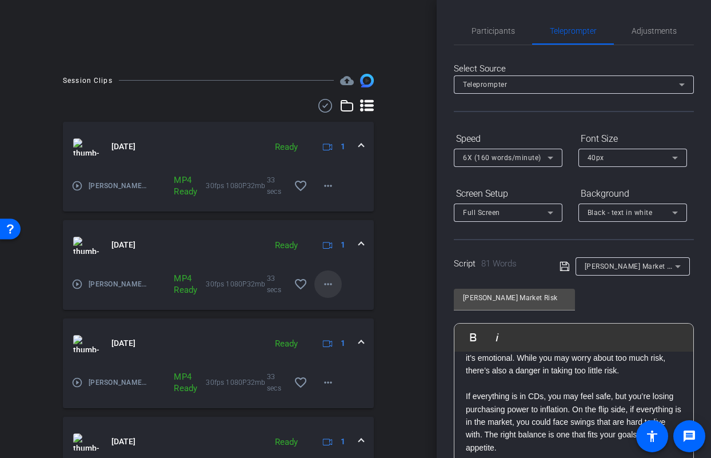
click at [329, 283] on span at bounding box center [327, 283] width 27 height 27
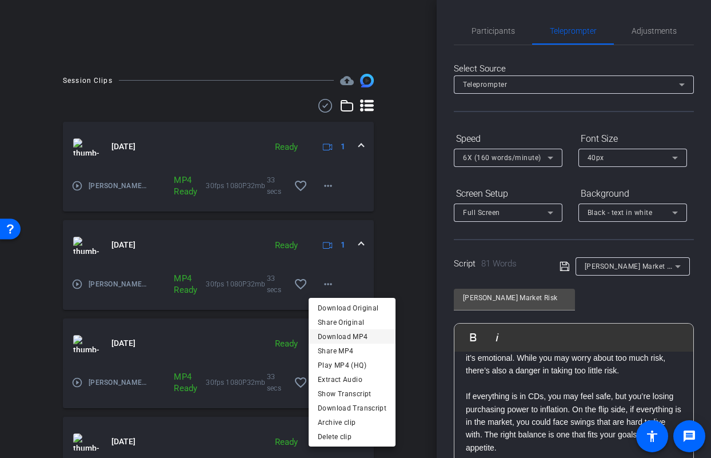
click at [342, 336] on span "Download MP4" at bounding box center [352, 336] width 69 height 14
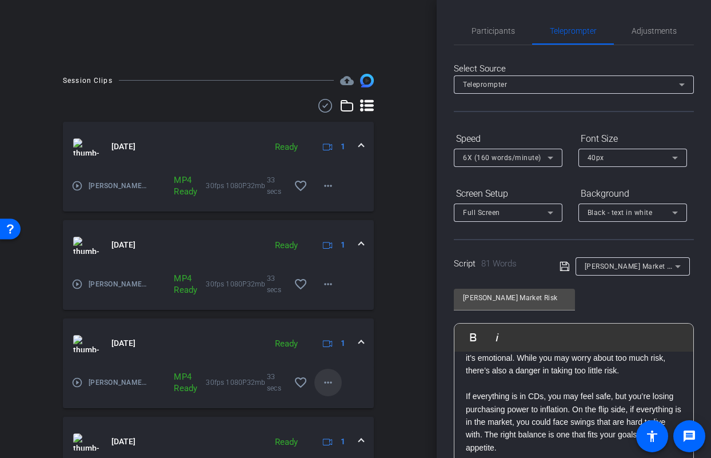
click at [324, 378] on mat-icon "more_horiz" at bounding box center [328, 382] width 14 height 14
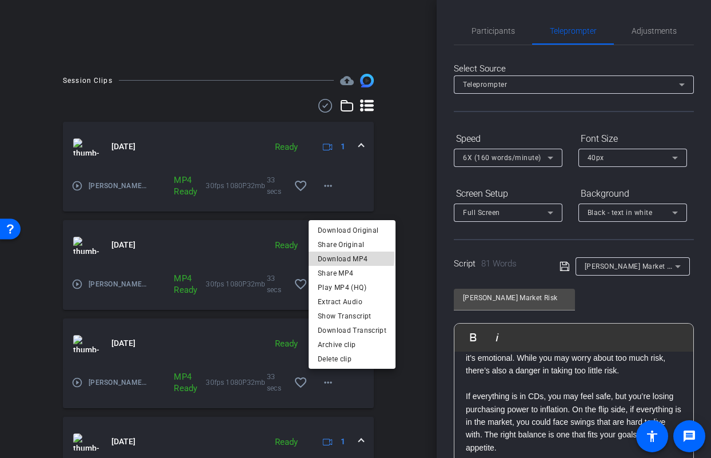
click at [335, 256] on span "Download MP4" at bounding box center [352, 258] width 69 height 14
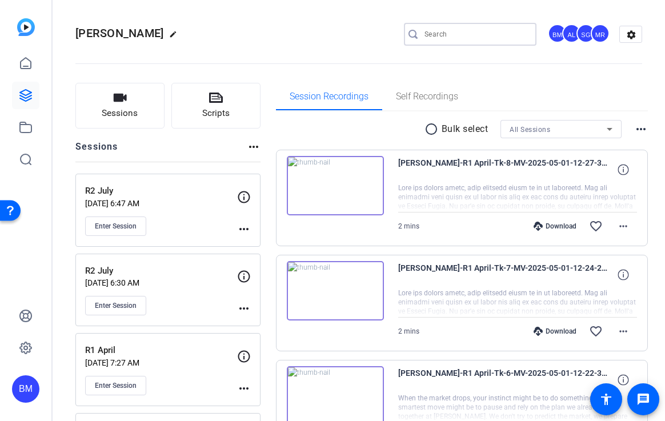
click at [424, 38] on input "Search" at bounding box center [475, 34] width 103 height 14
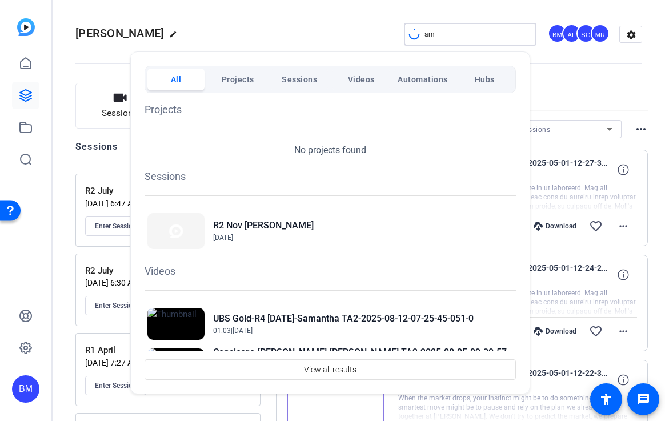
type input "a"
